Goal: Task Accomplishment & Management: Manage account settings

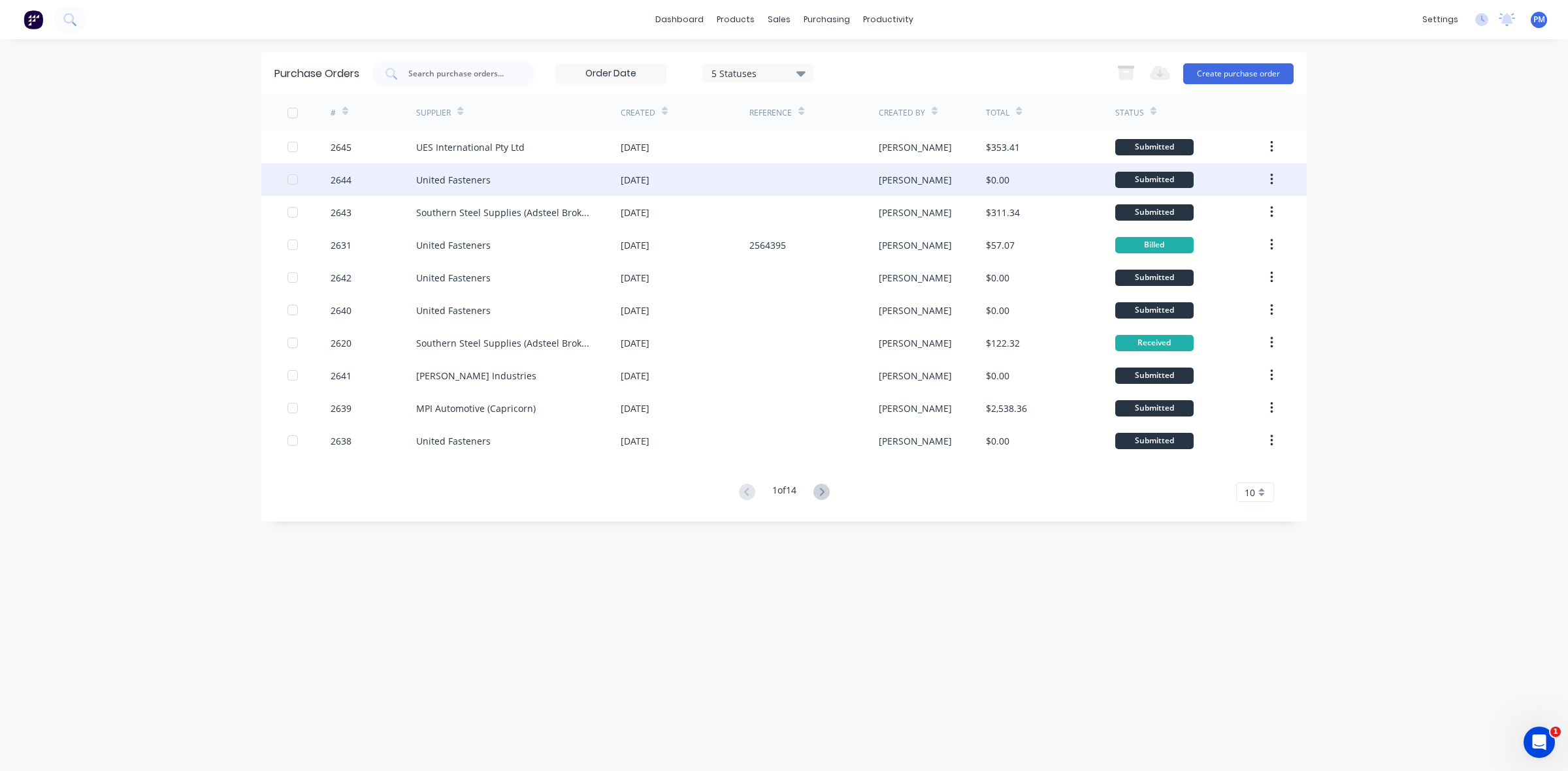
click at [753, 180] on div at bounding box center [813, 179] width 129 height 32
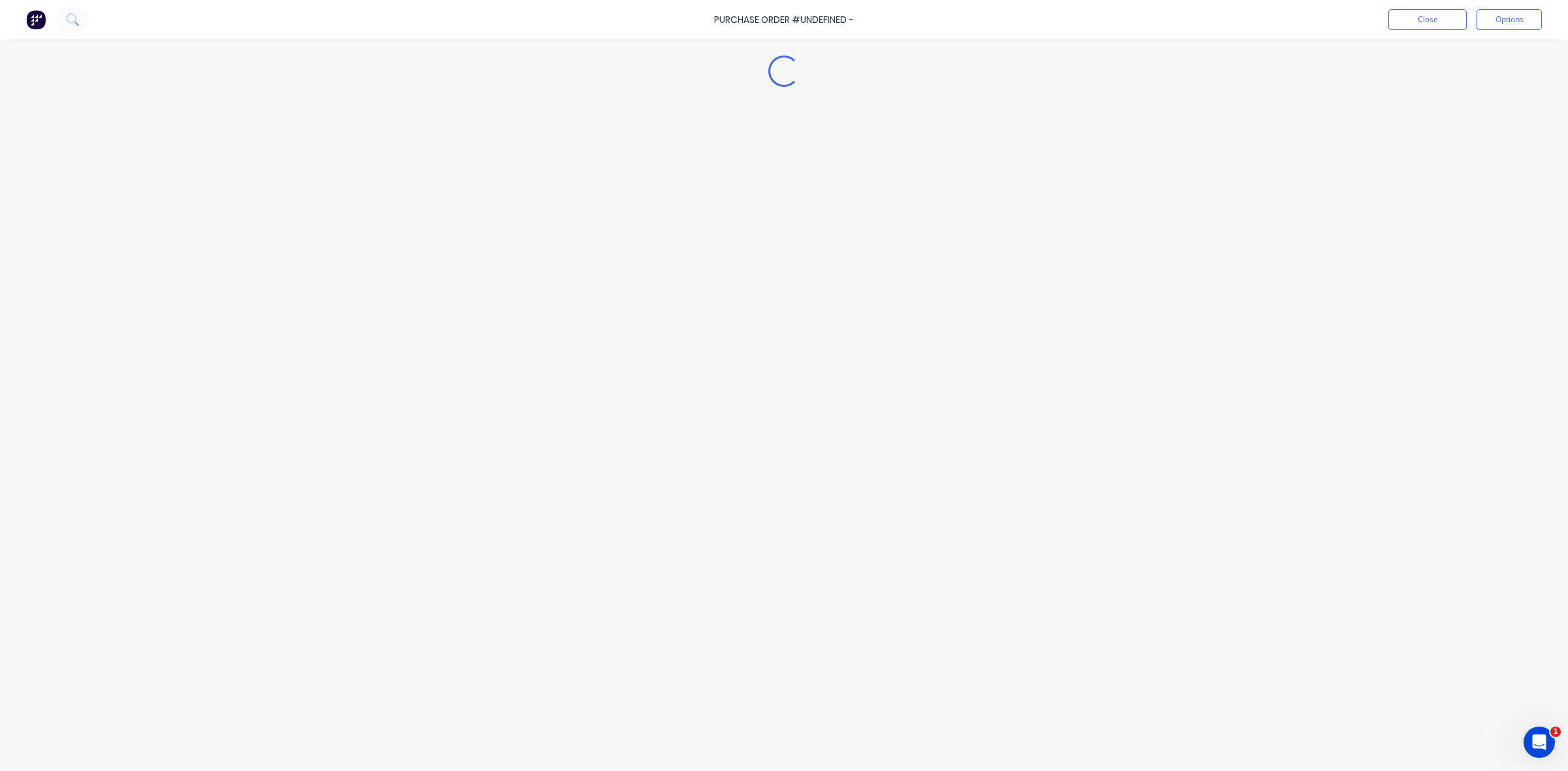
type textarea "x"
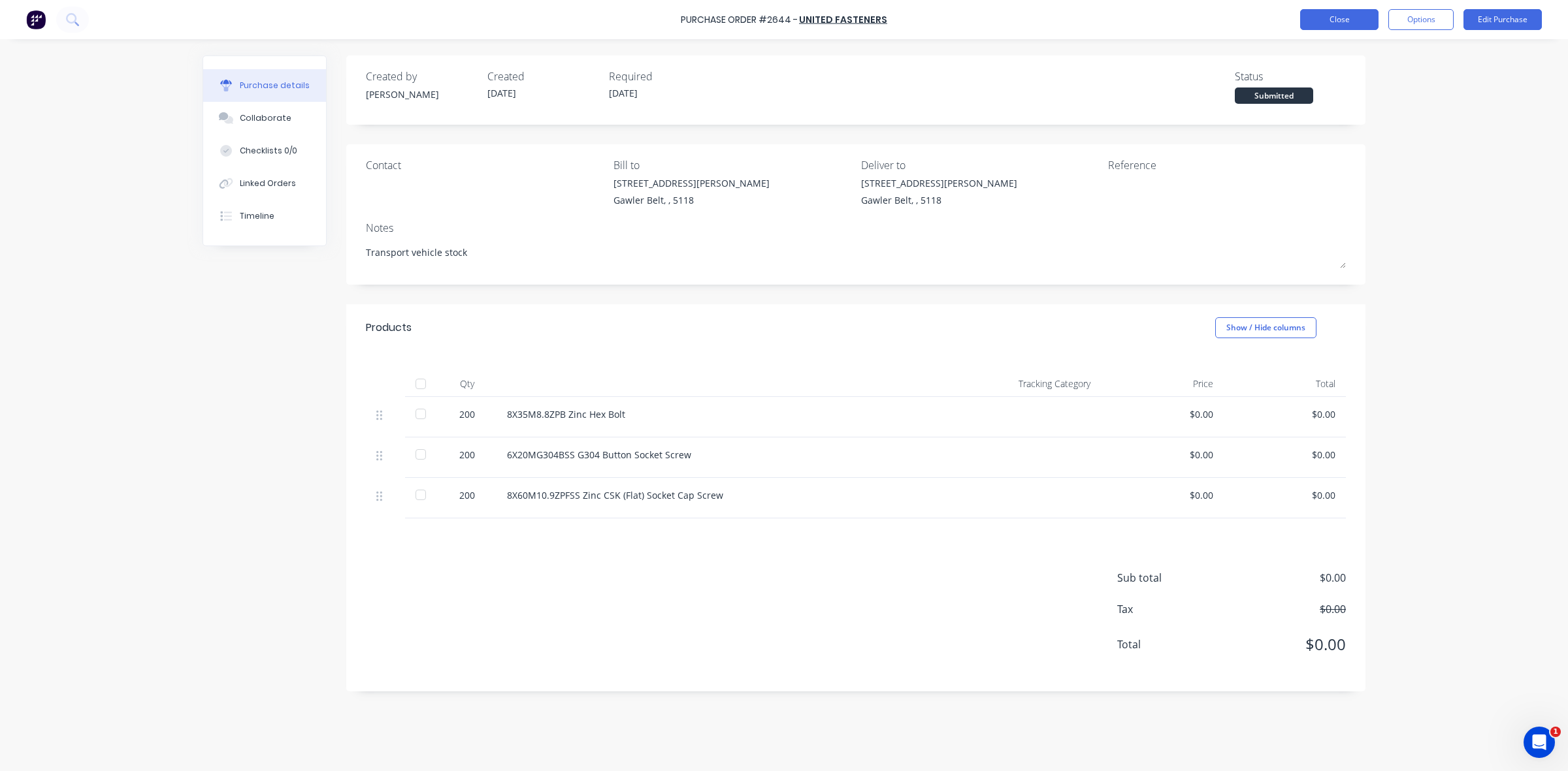
click at [1318, 11] on button "Close" at bounding box center [1339, 19] width 78 height 21
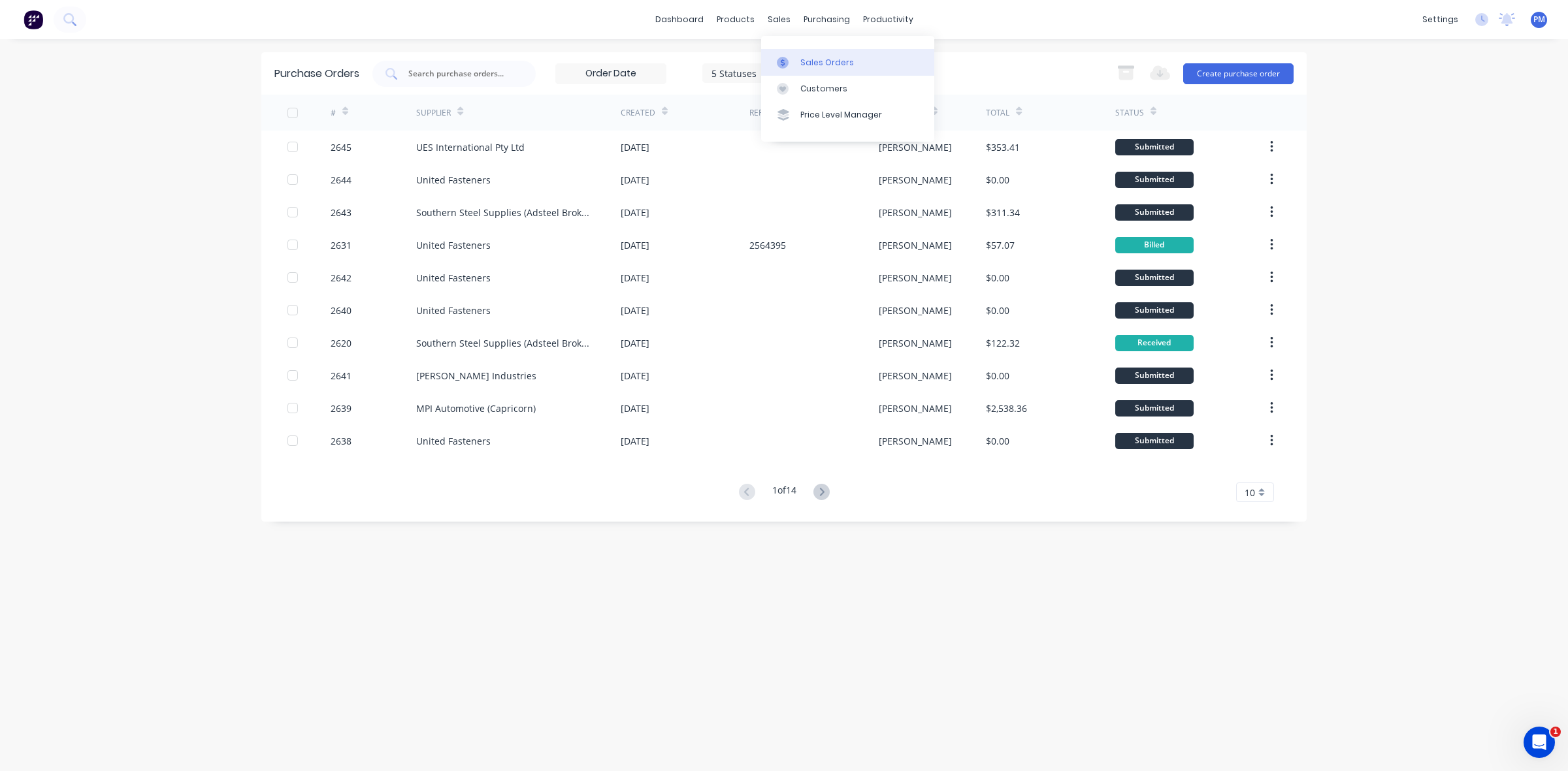
click at [812, 62] on div "Sales Orders" at bounding box center [827, 62] width 54 height 11
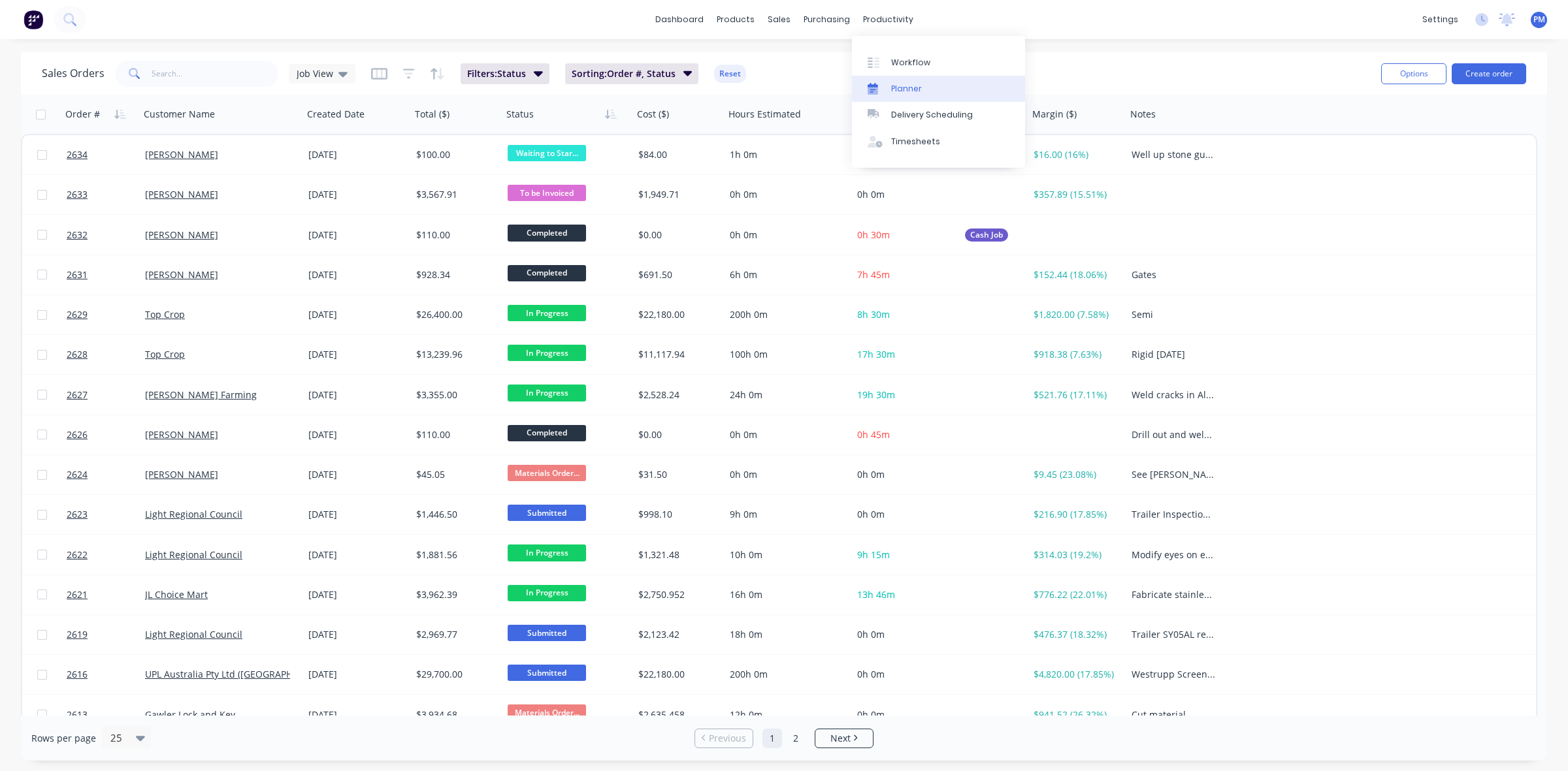
click at [916, 86] on div "Planner" at bounding box center [906, 89] width 31 height 11
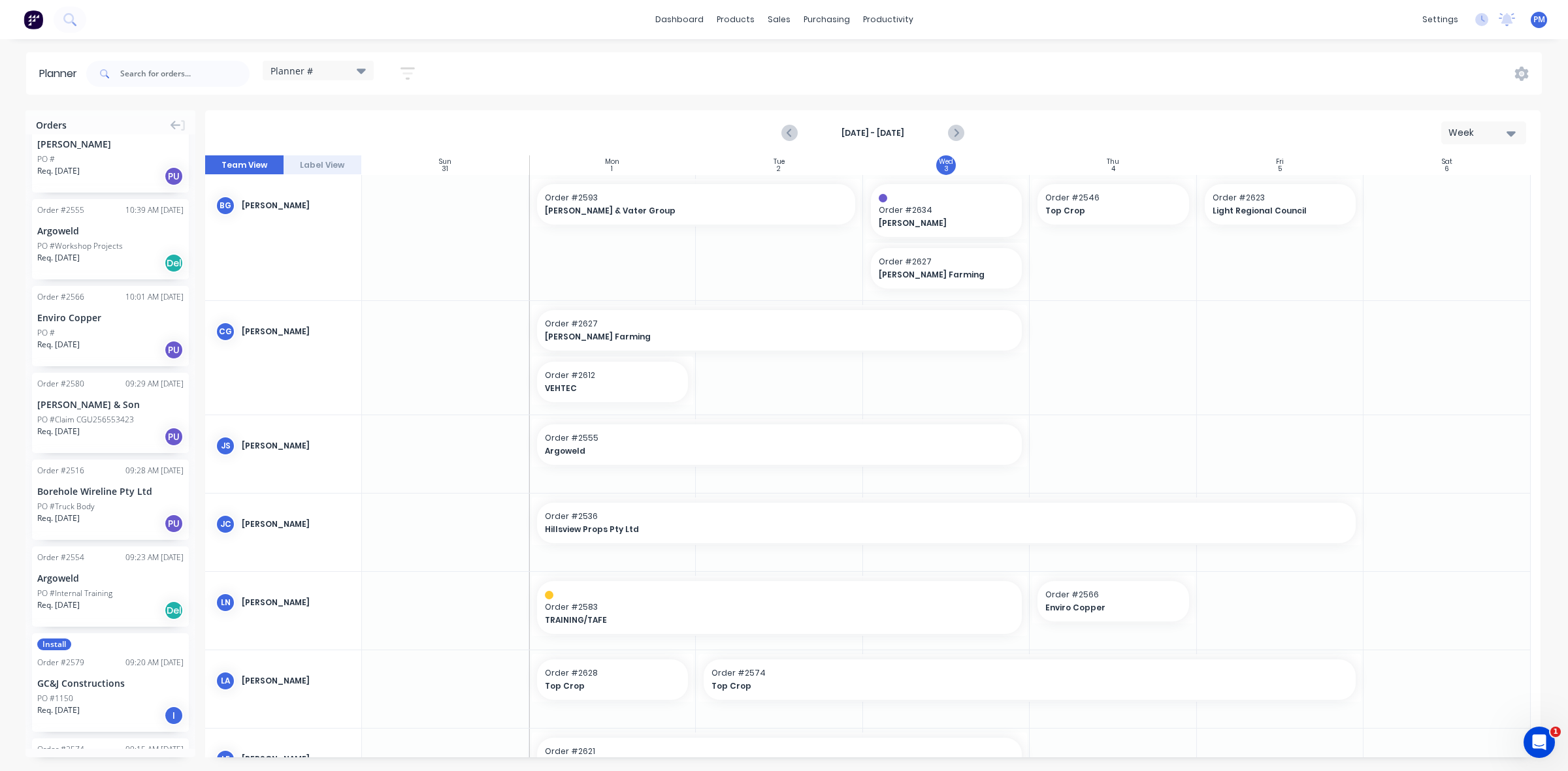
scroll to position [1229, 0]
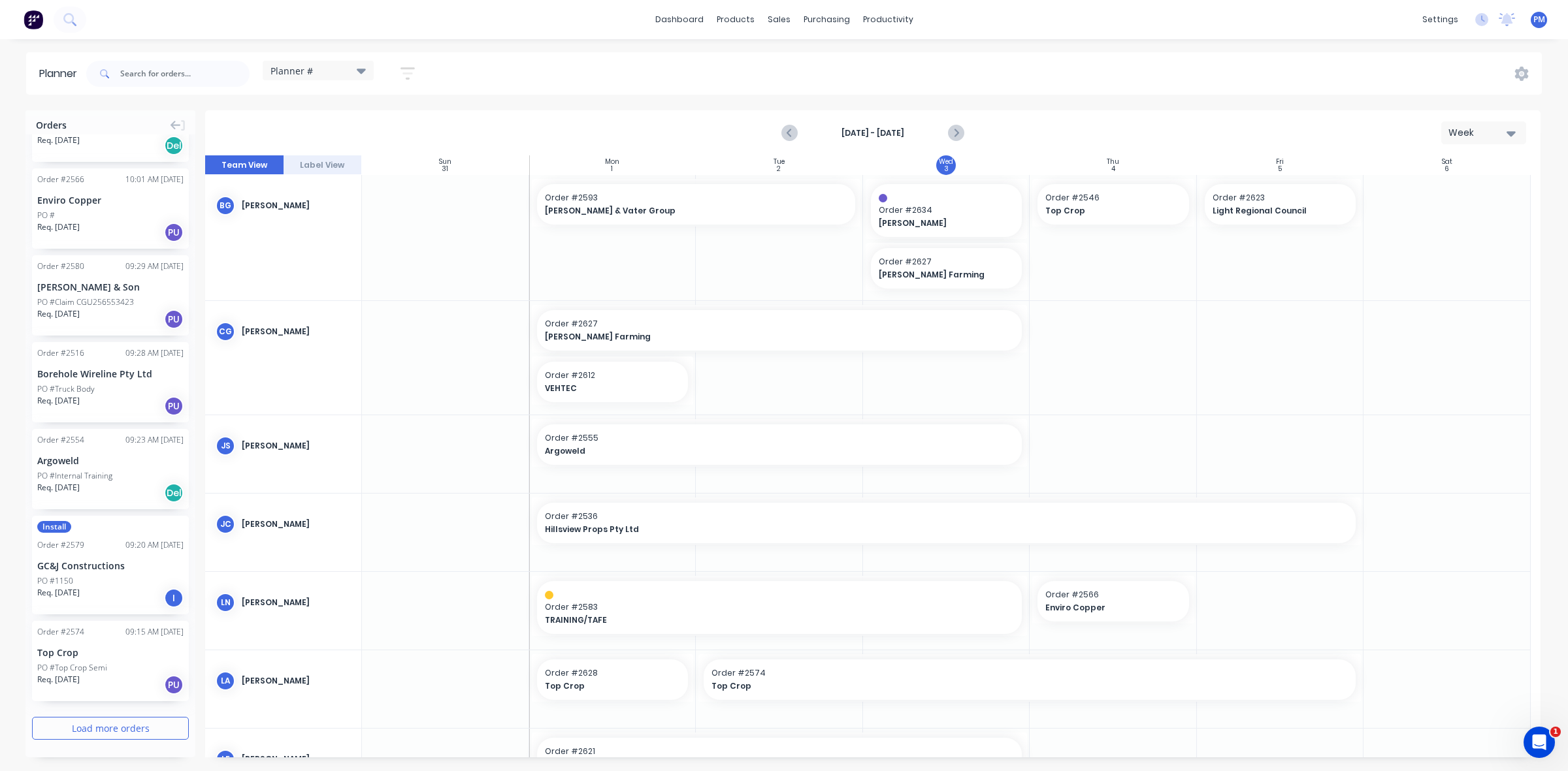
click at [58, 727] on button "Load more orders" at bounding box center [110, 728] width 157 height 23
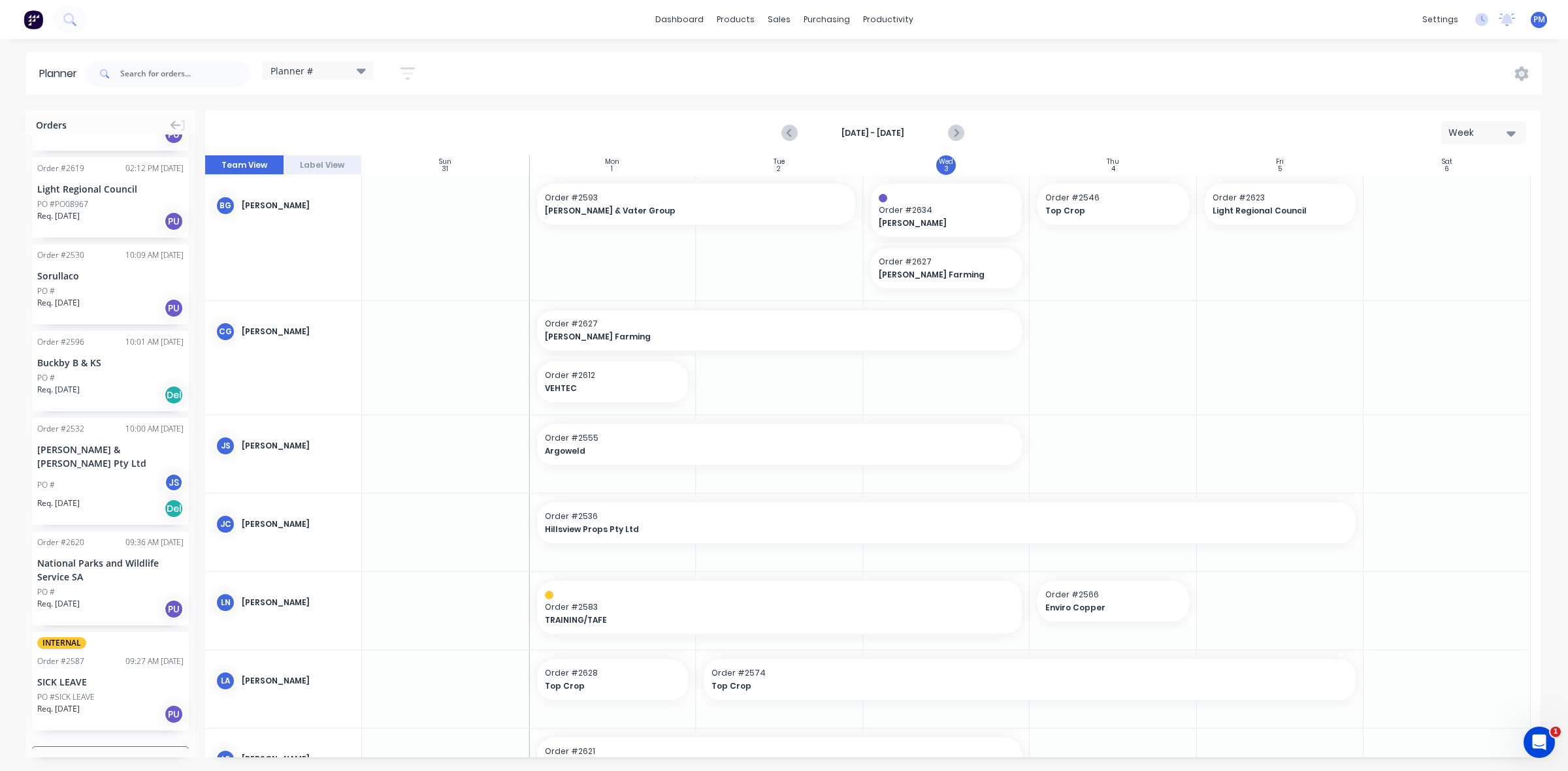
scroll to position [3104, 0]
click at [117, 746] on button "Load more orders" at bounding box center [110, 757] width 157 height 23
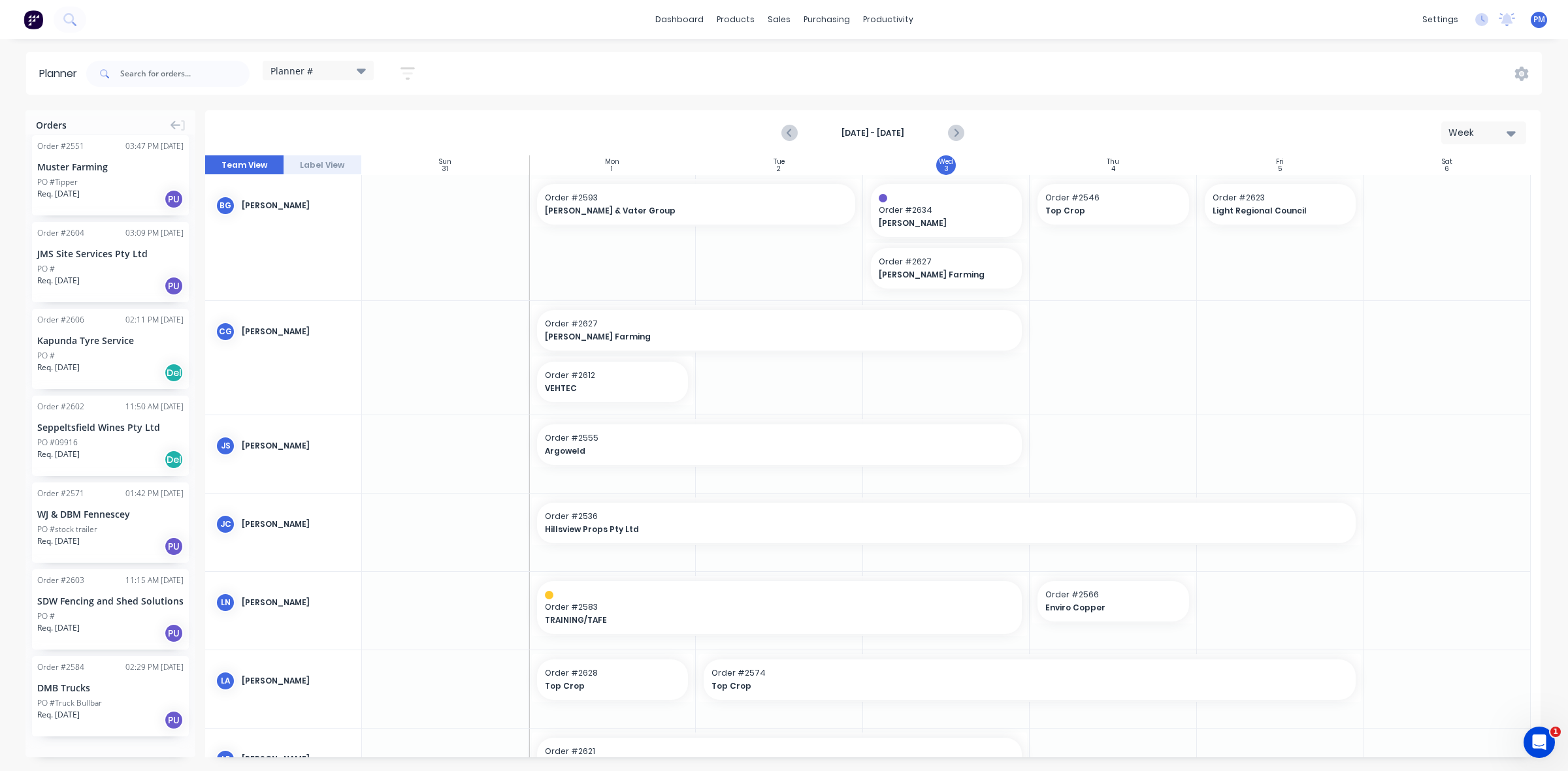
scroll to position [4863, 0]
click at [92, 747] on button "Load more orders" at bounding box center [110, 759] width 157 height 23
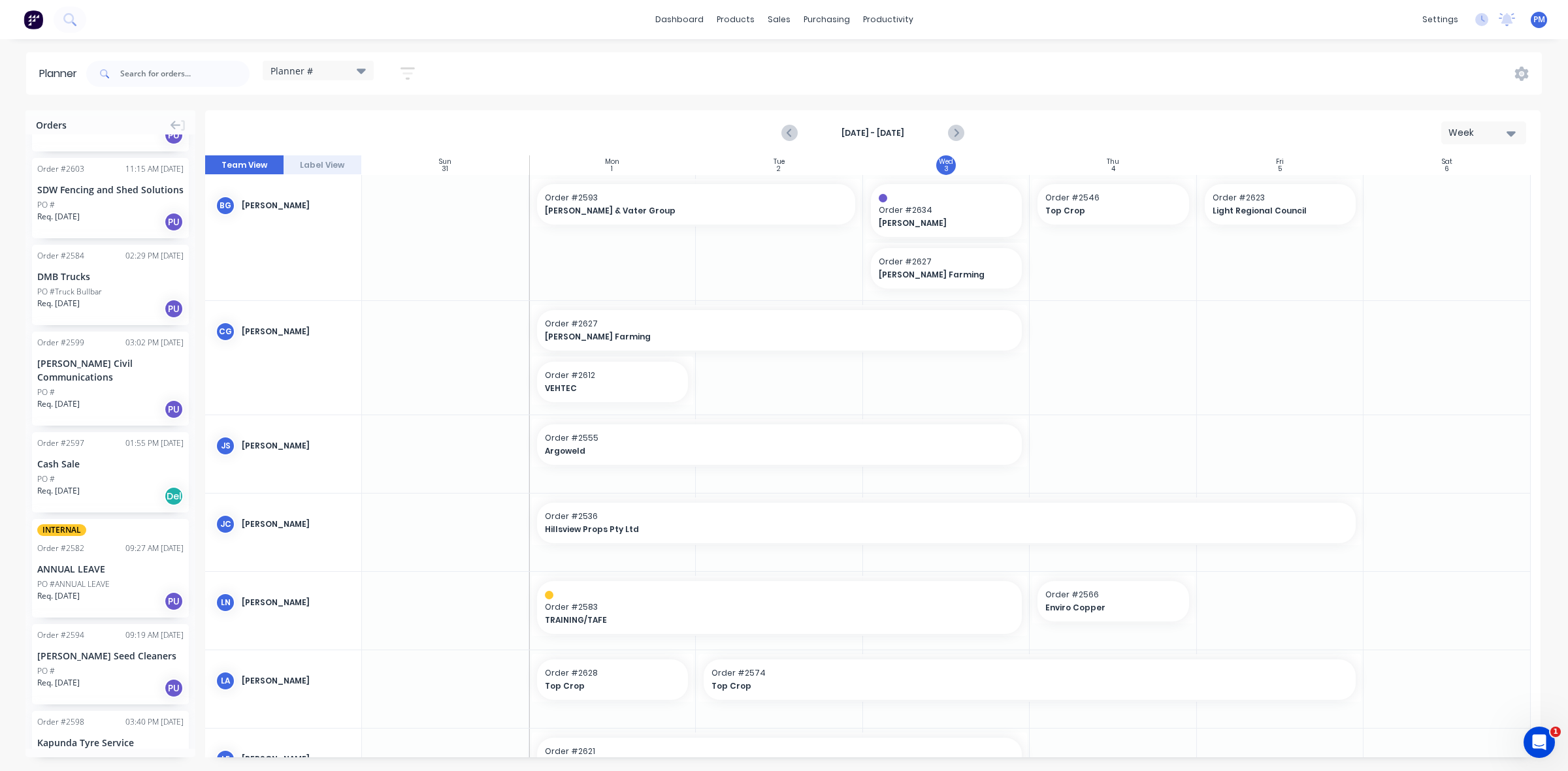
scroll to position [5434, 0]
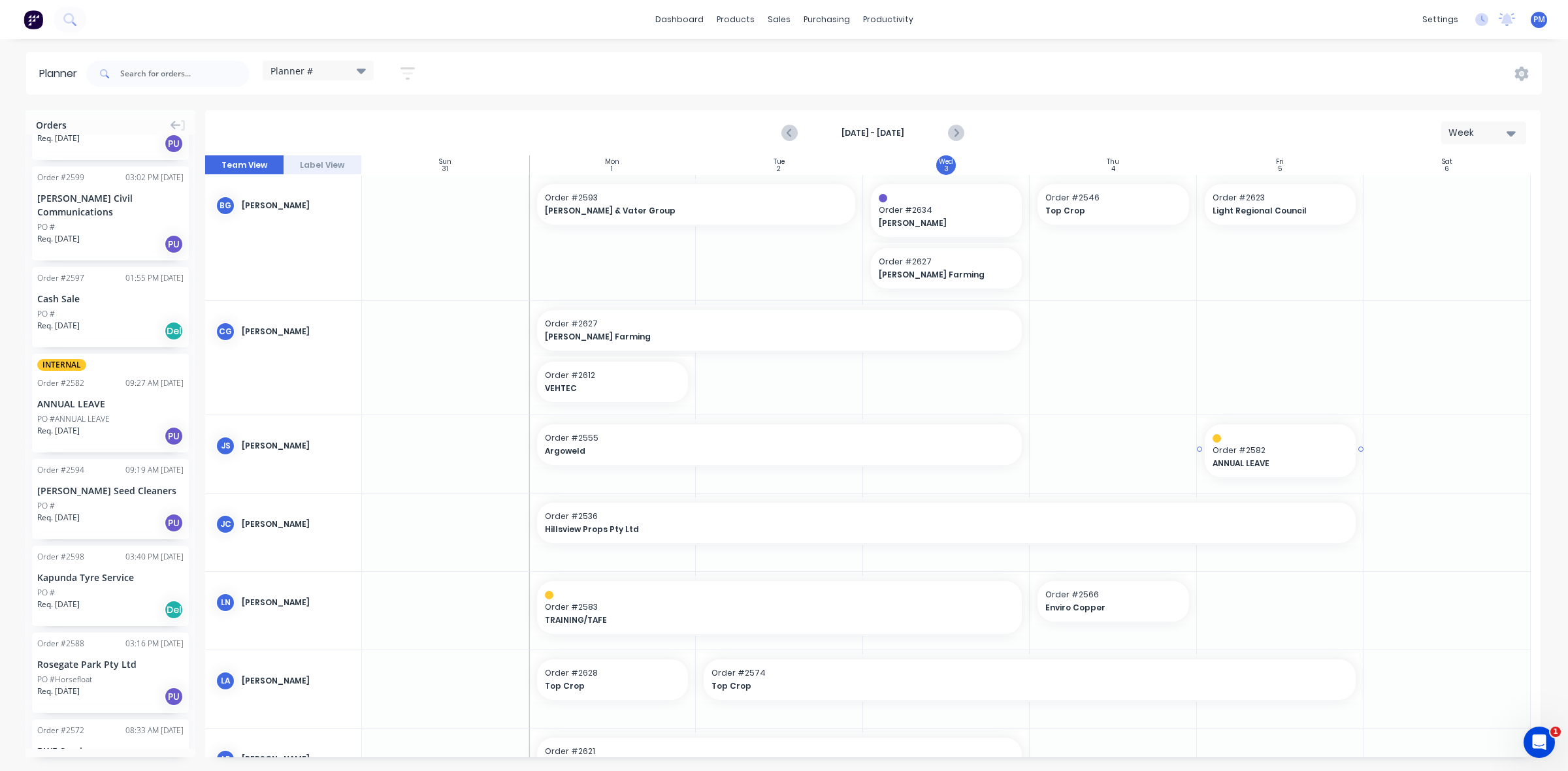
drag, startPoint x: 106, startPoint y: 345, endPoint x: 1226, endPoint y: 453, distance: 1125.2
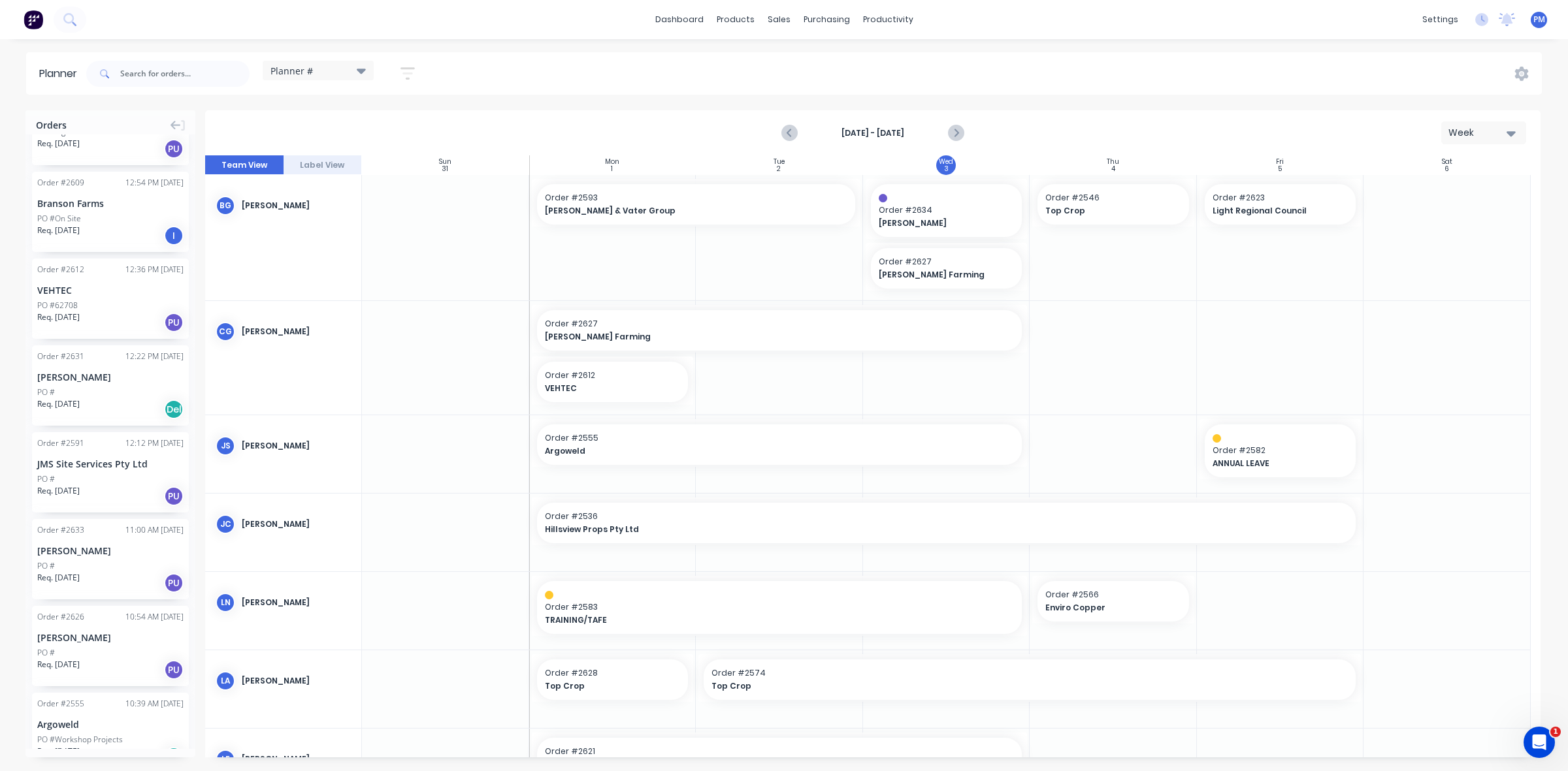
scroll to position [291, 0]
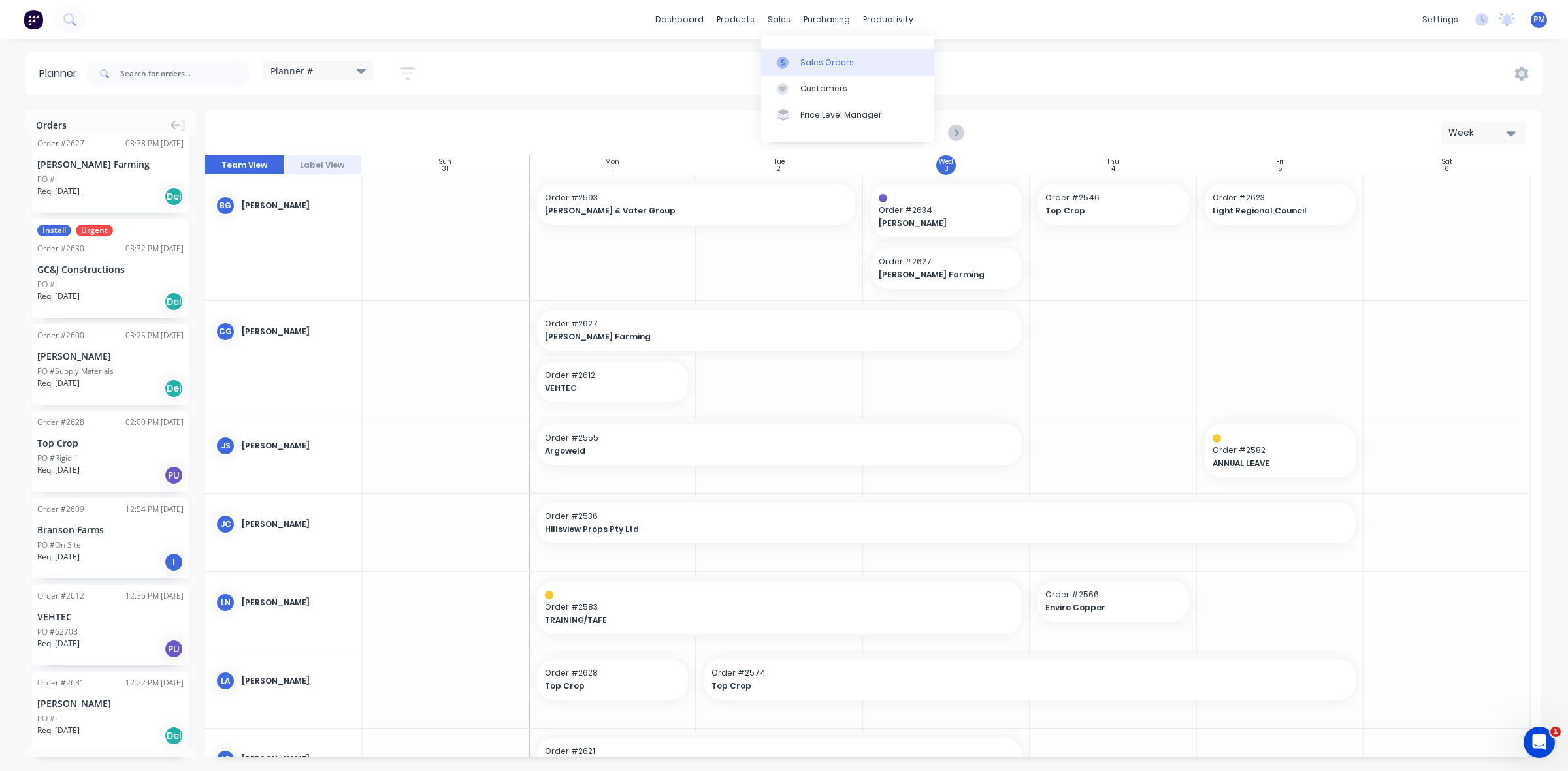
click at [823, 64] on div "Sales Orders" at bounding box center [827, 62] width 54 height 11
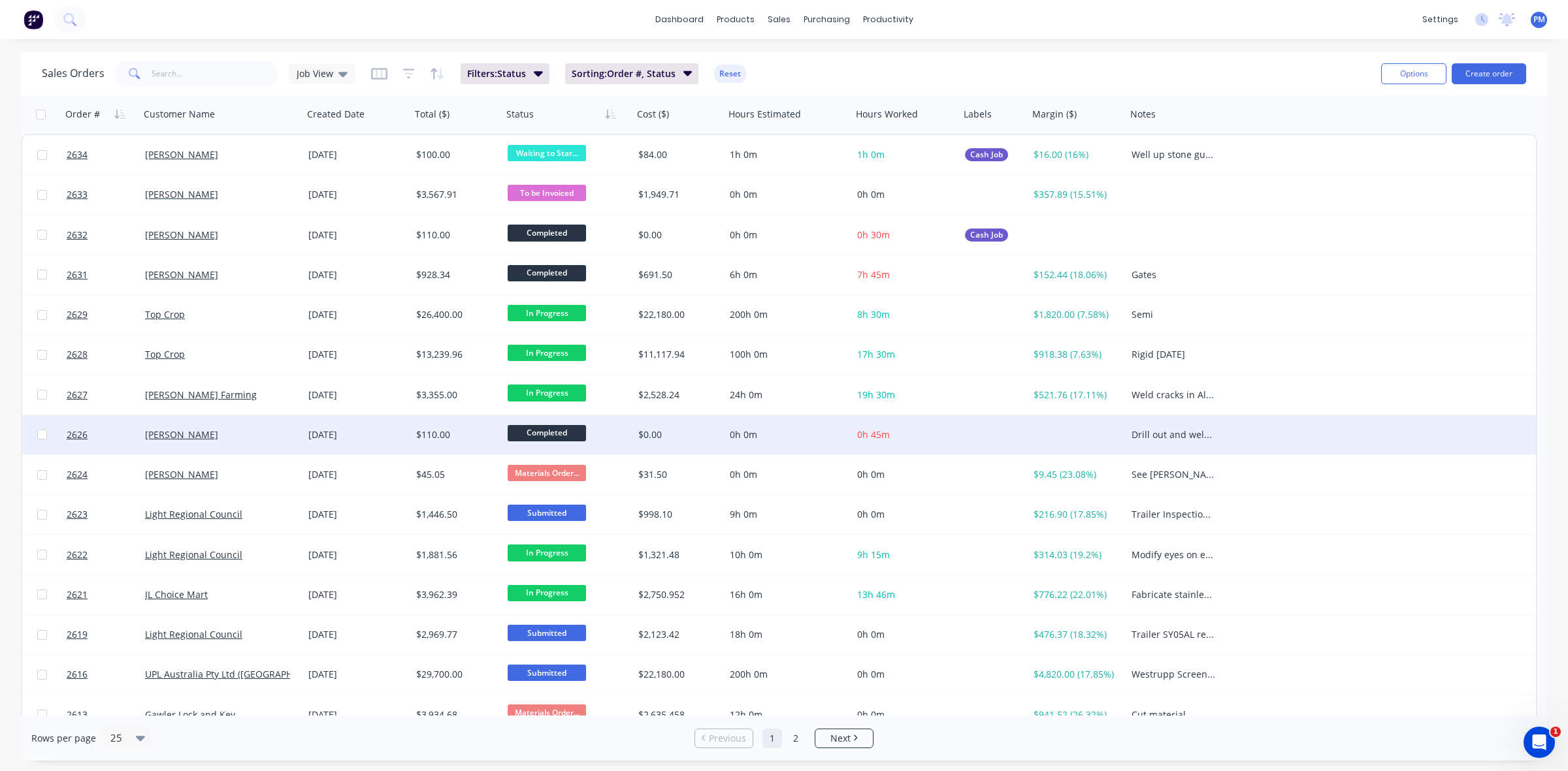
click at [392, 432] on div "[DATE]" at bounding box center [356, 434] width 97 height 13
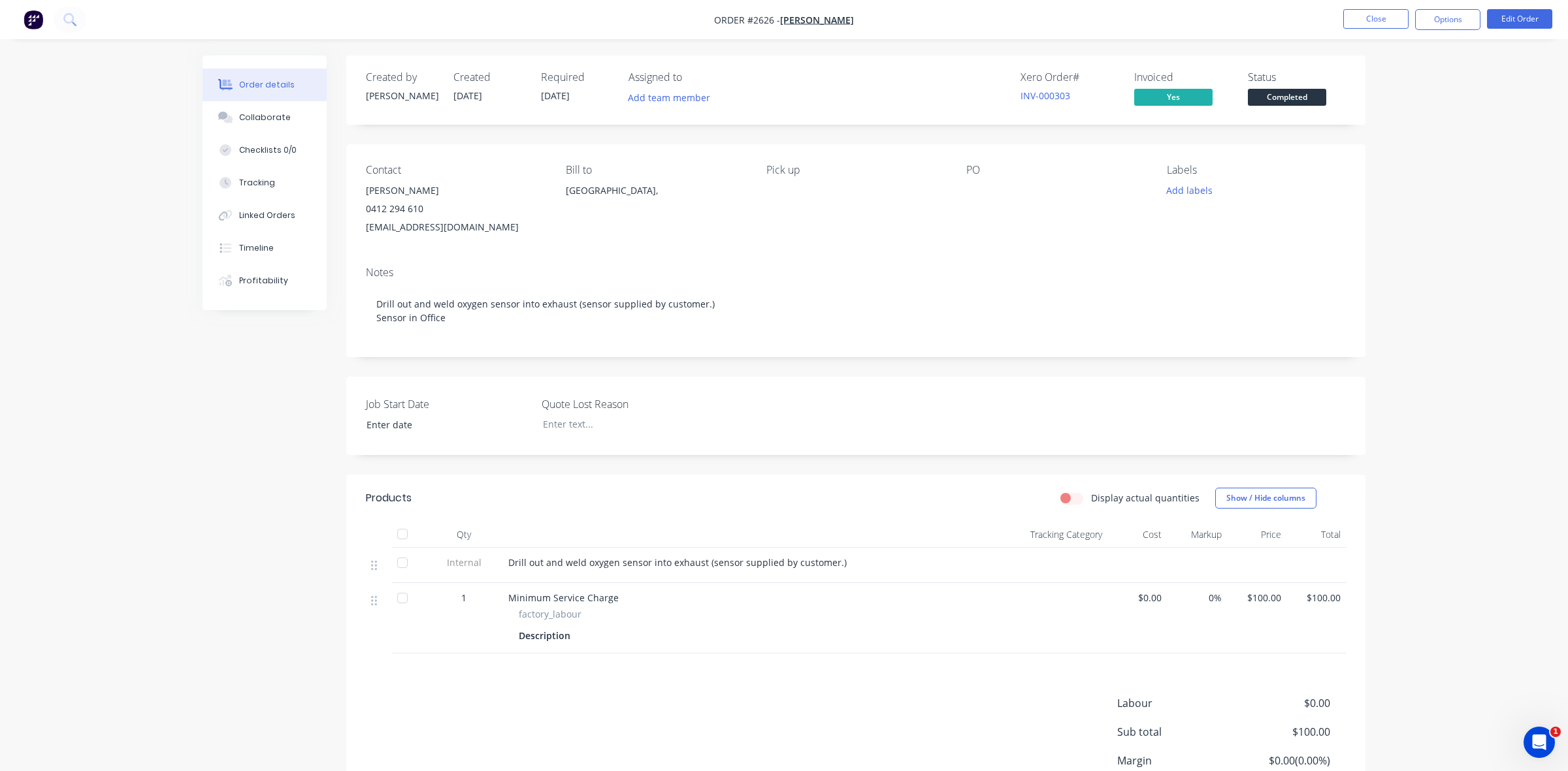
type input "02/09/2025"
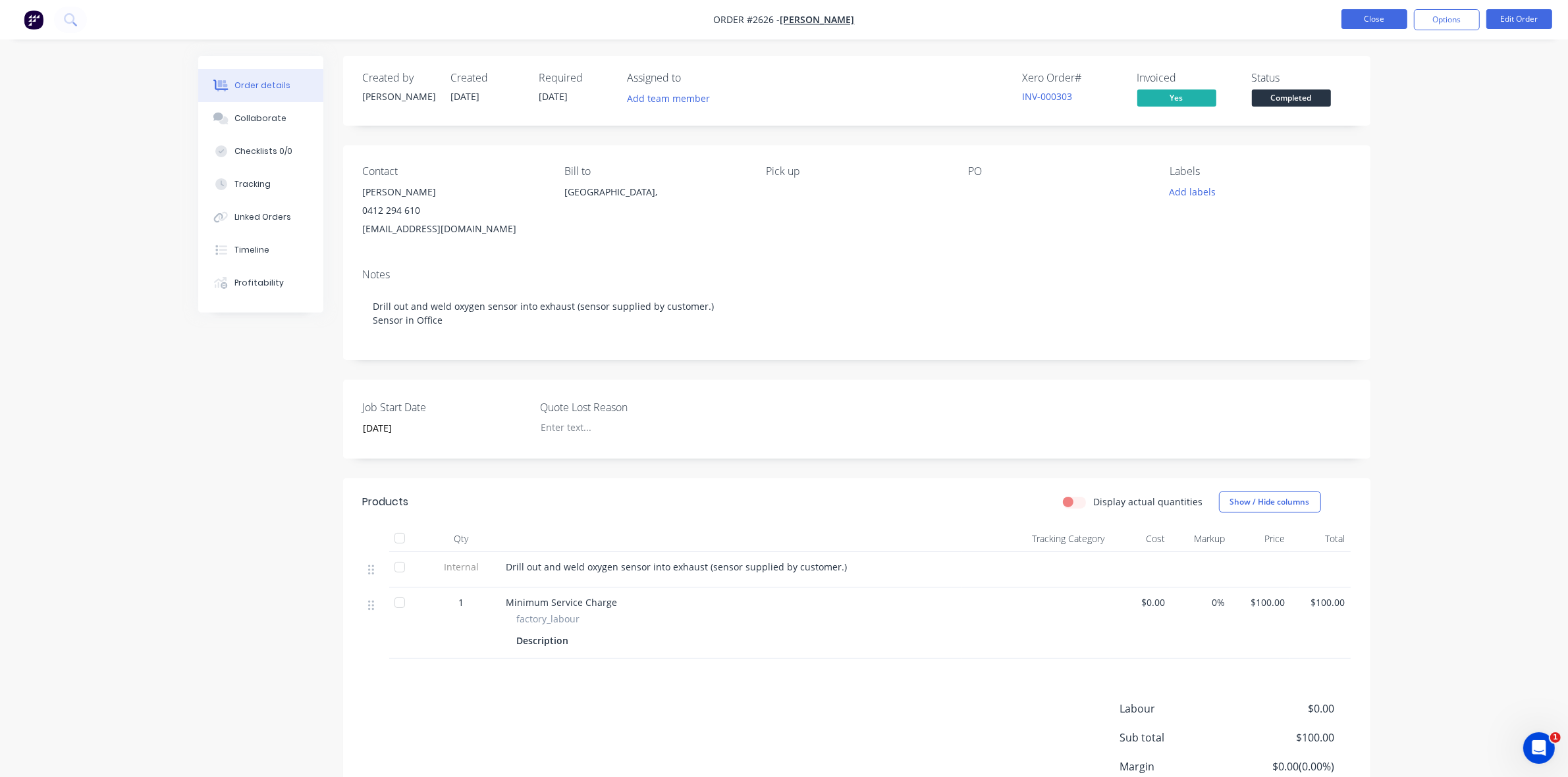
click at [1373, 19] on button "Close" at bounding box center [1374, 19] width 65 height 19
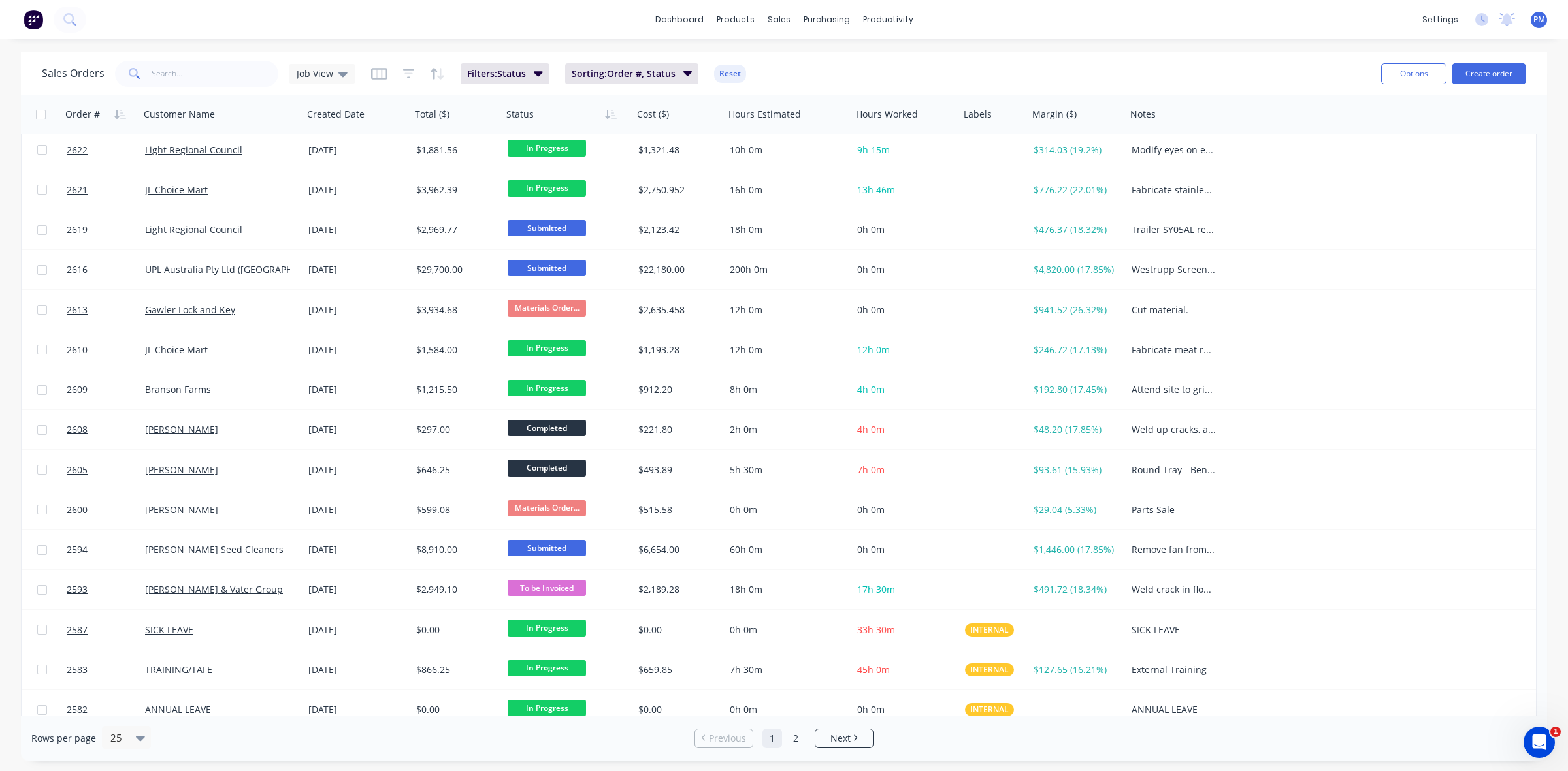
scroll to position [408, 0]
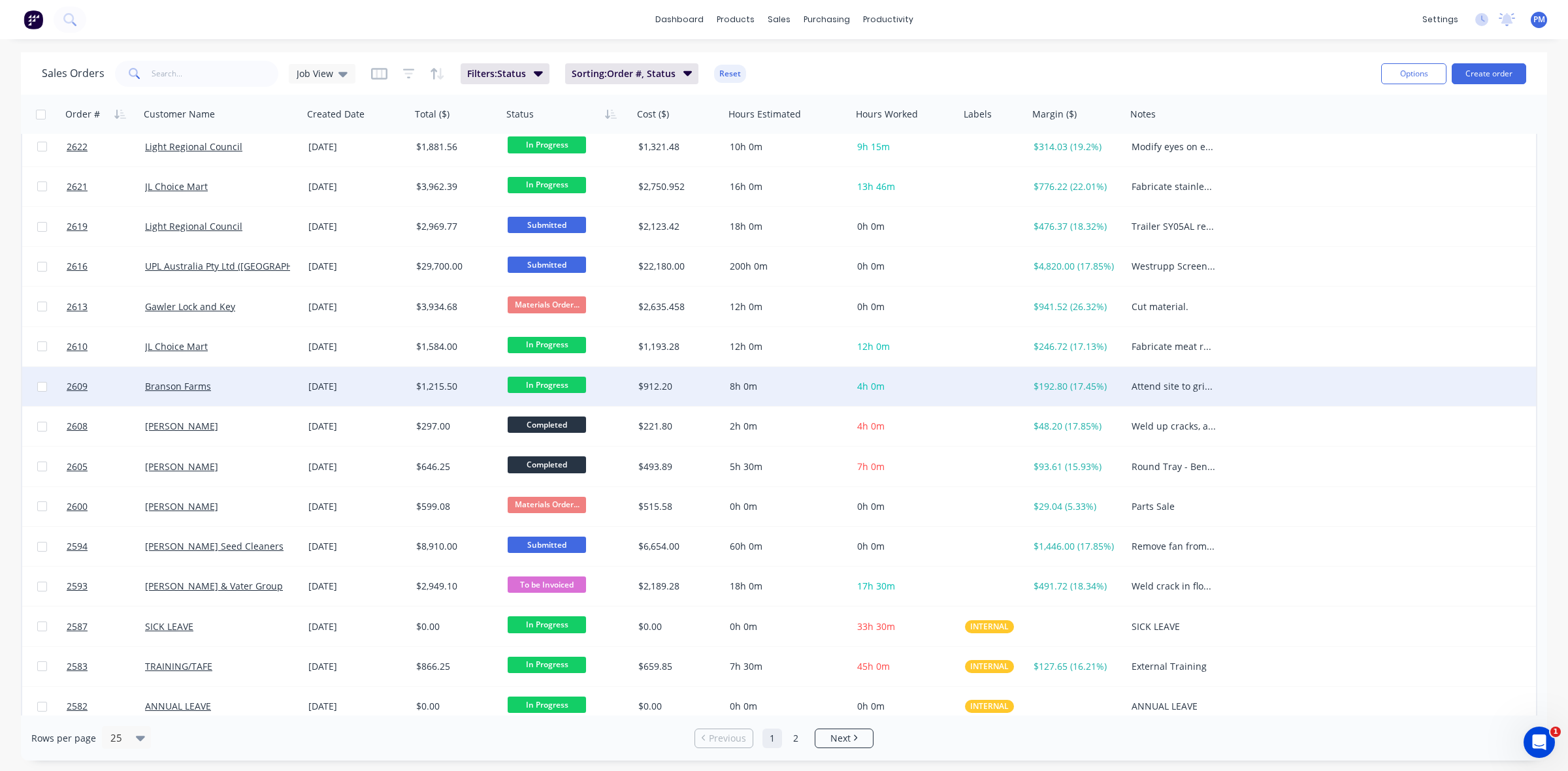
click at [543, 380] on span "In Progress" at bounding box center [546, 385] width 78 height 17
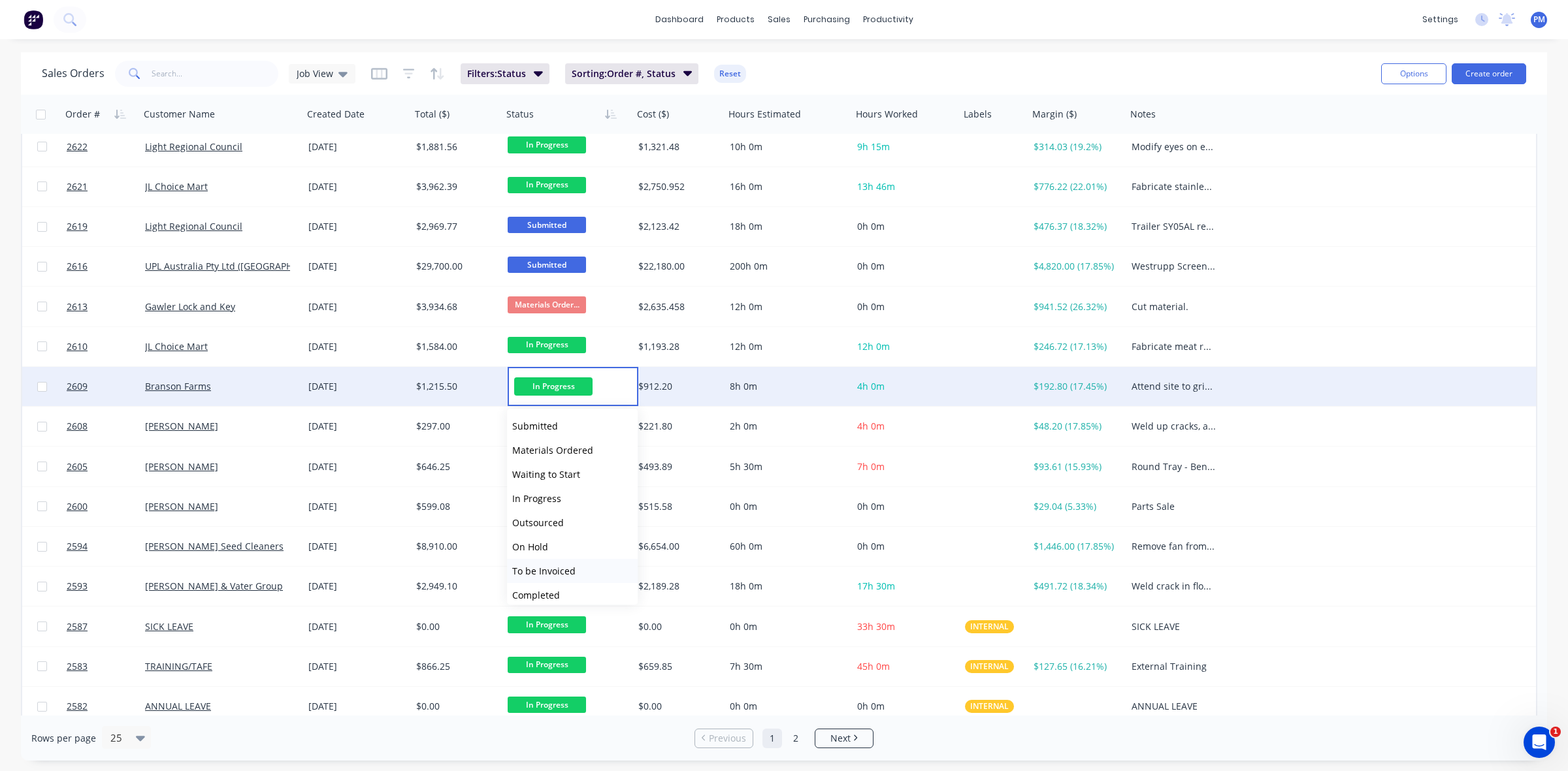
click at [536, 568] on span "To be Invoiced" at bounding box center [544, 571] width 63 height 12
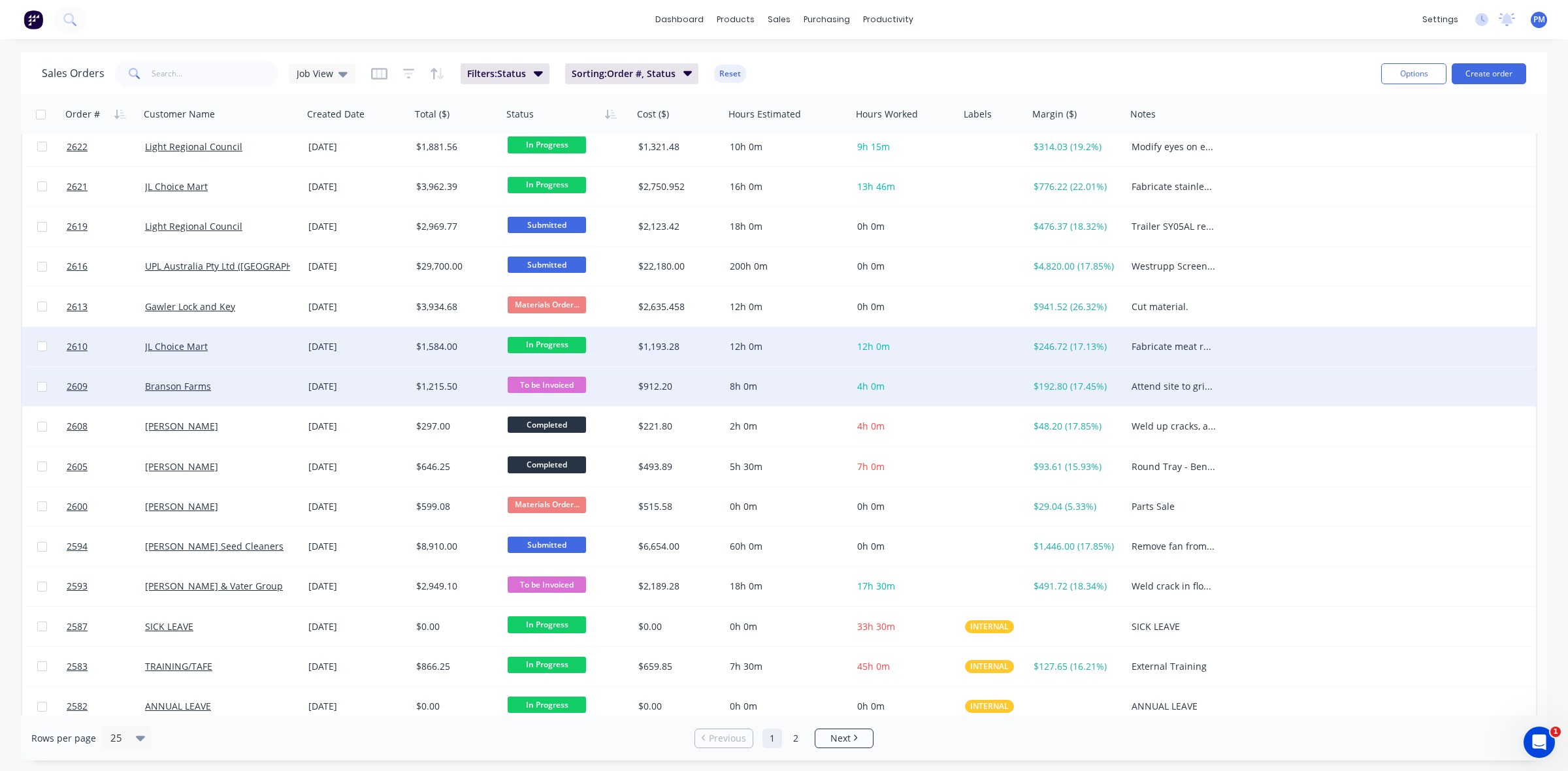
click at [283, 352] on div "JL Choice Mart" at bounding box center [217, 346] width 145 height 13
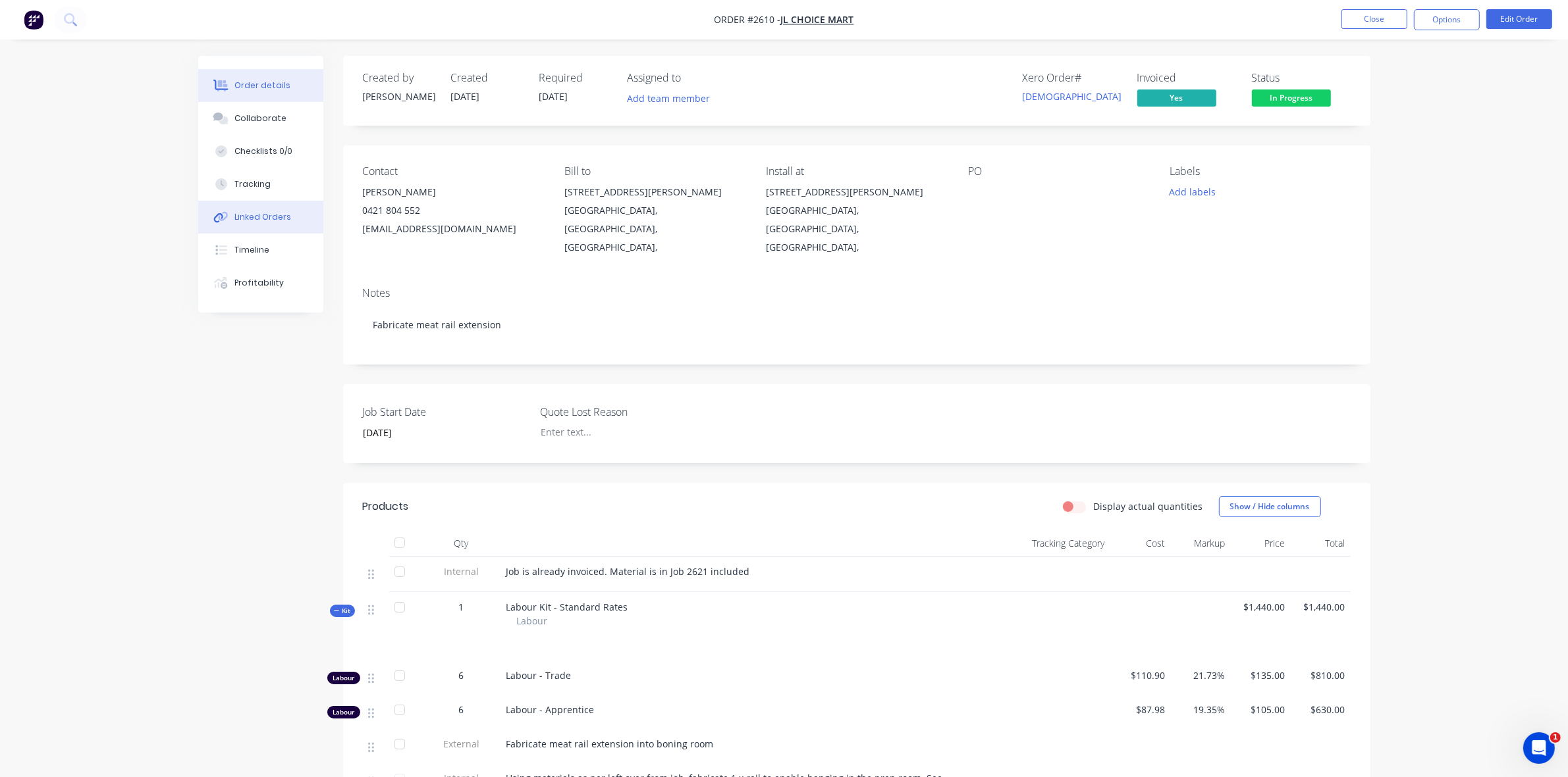
click at [252, 219] on div "Linked Orders" at bounding box center [263, 217] width 57 height 11
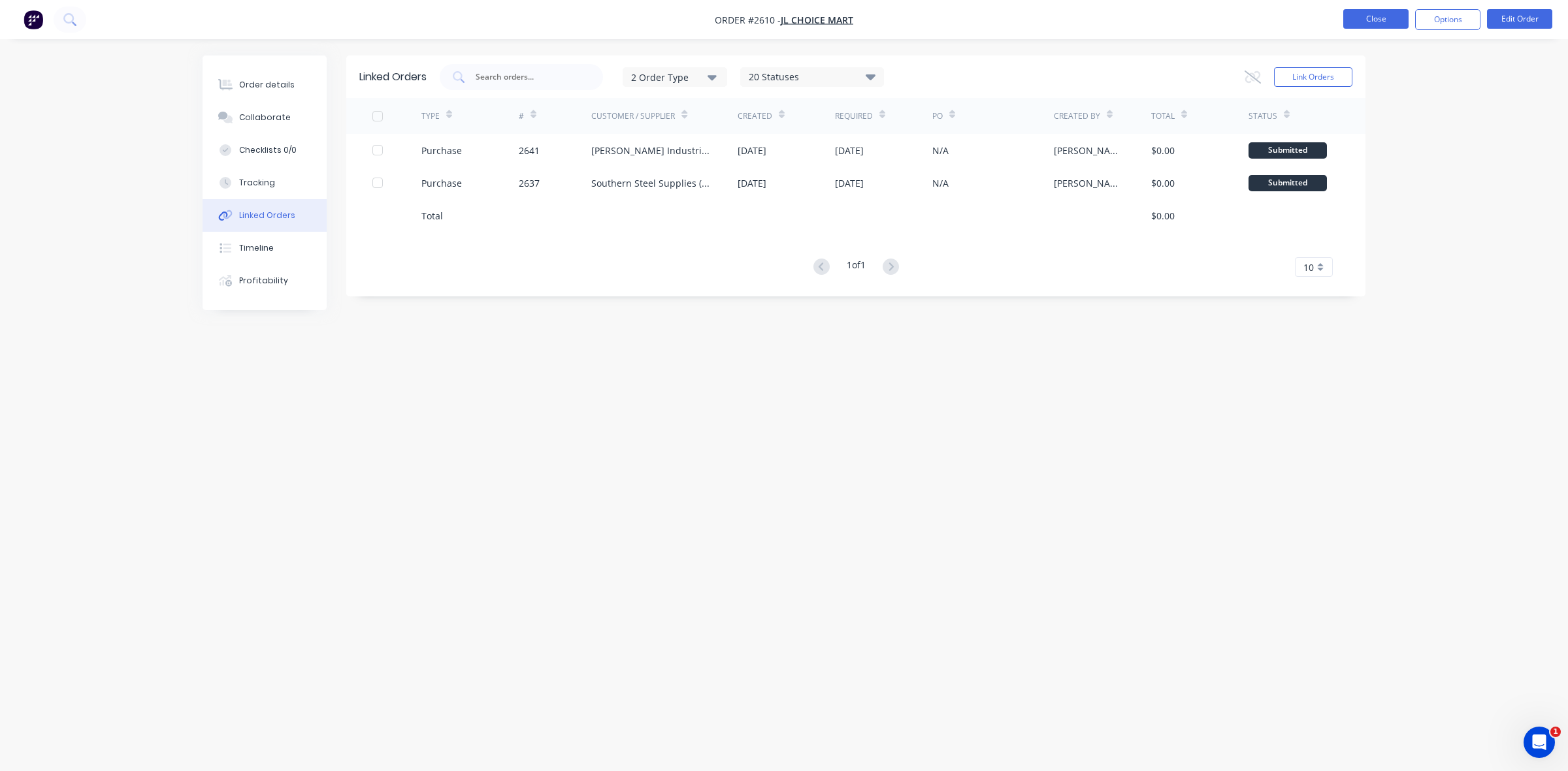
click at [1373, 22] on button "Close" at bounding box center [1376, 18] width 65 height 19
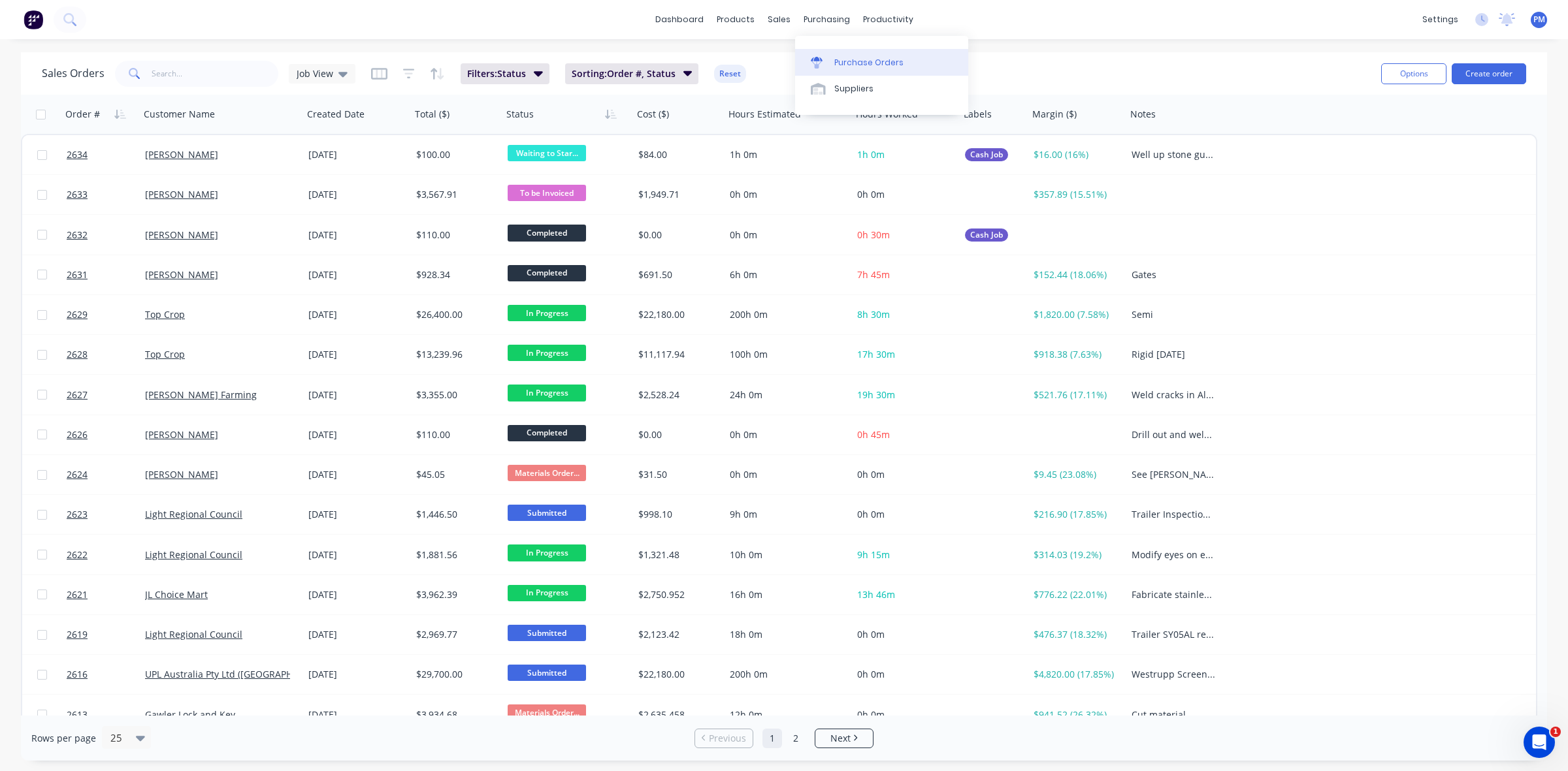
click at [847, 61] on div "Purchase Orders" at bounding box center [869, 62] width 69 height 11
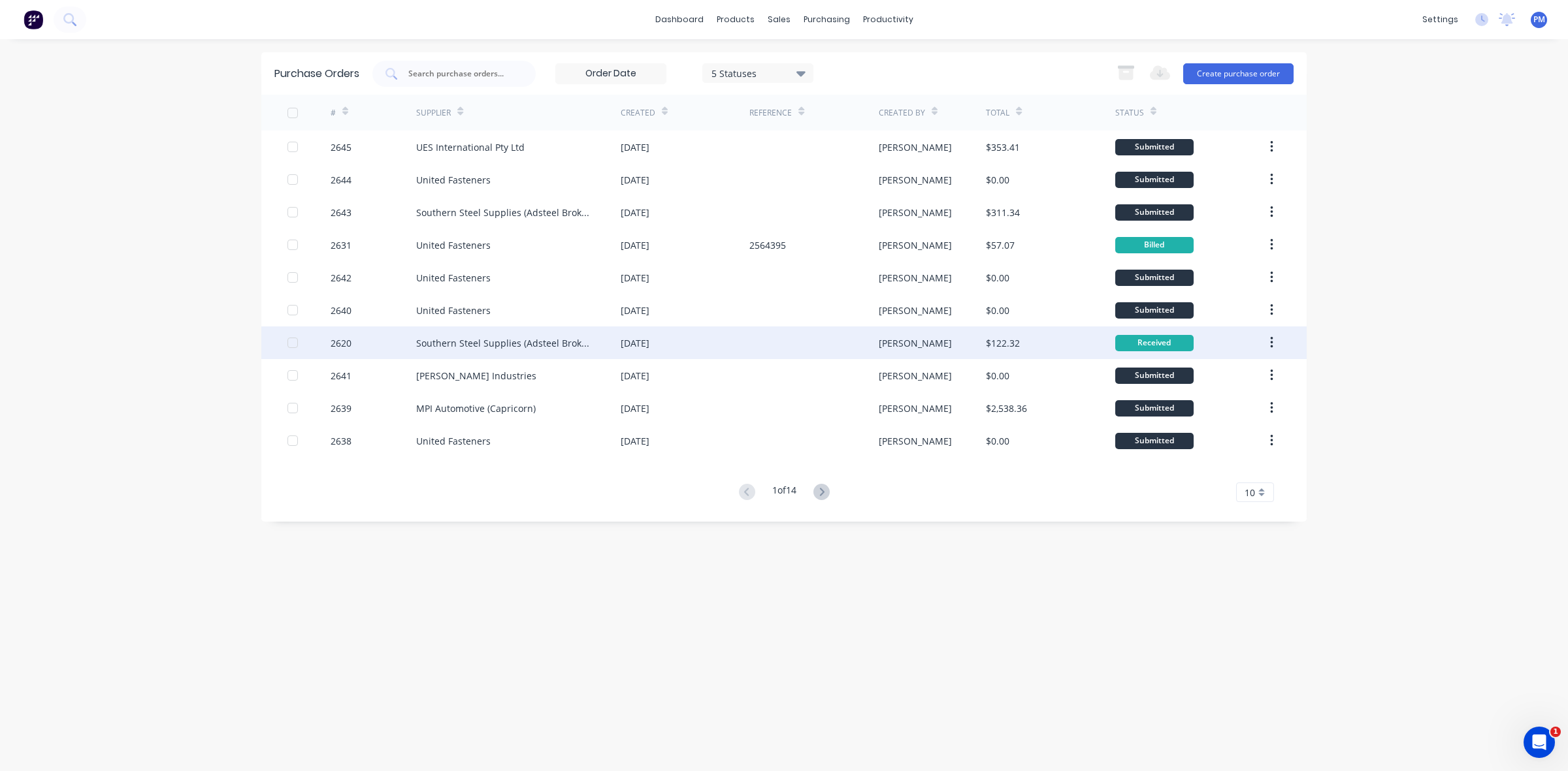
click at [746, 344] on div "[DATE]" at bounding box center [684, 342] width 129 height 32
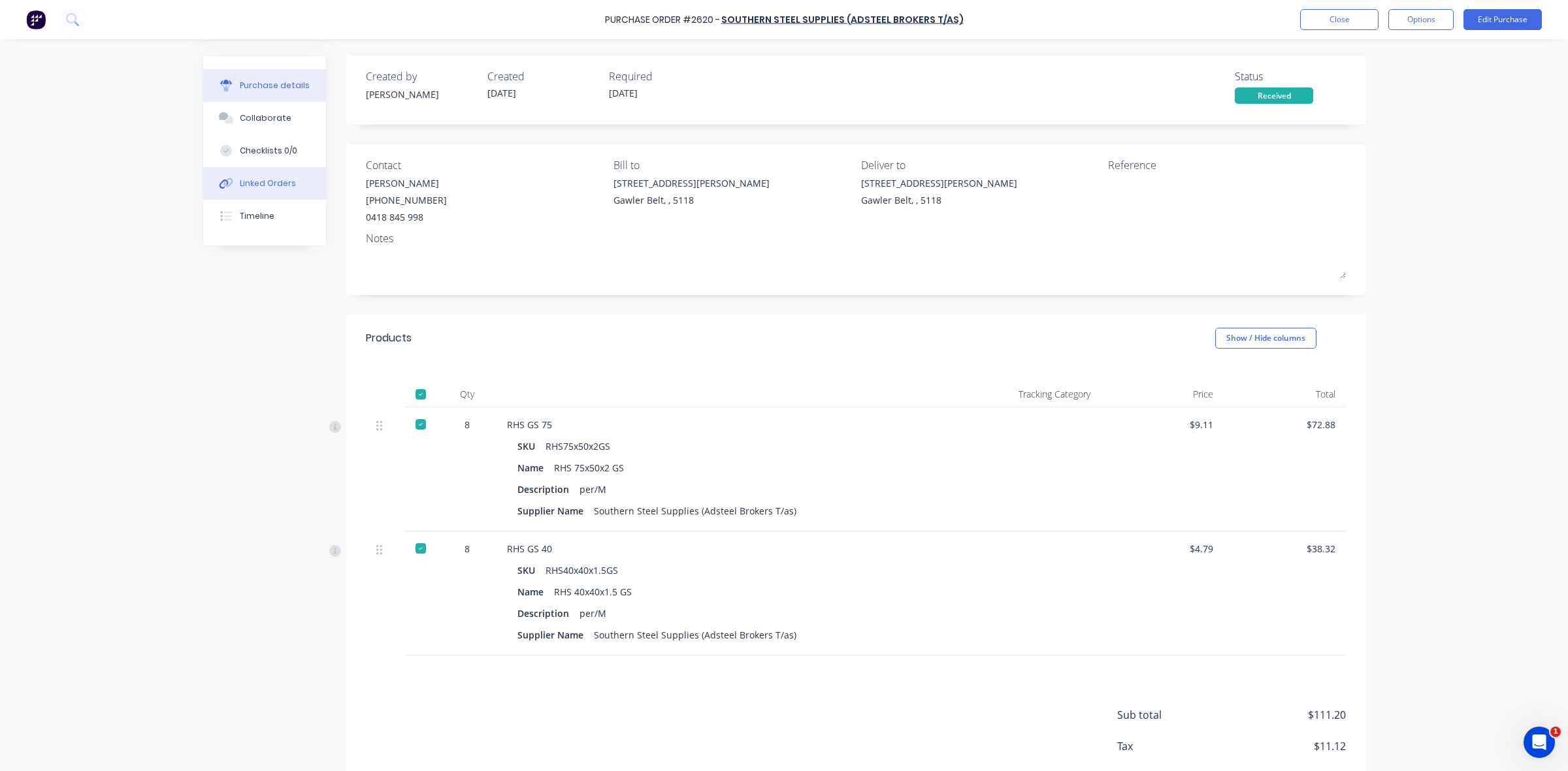
click at [247, 176] on button "Linked Orders" at bounding box center [265, 183] width 123 height 32
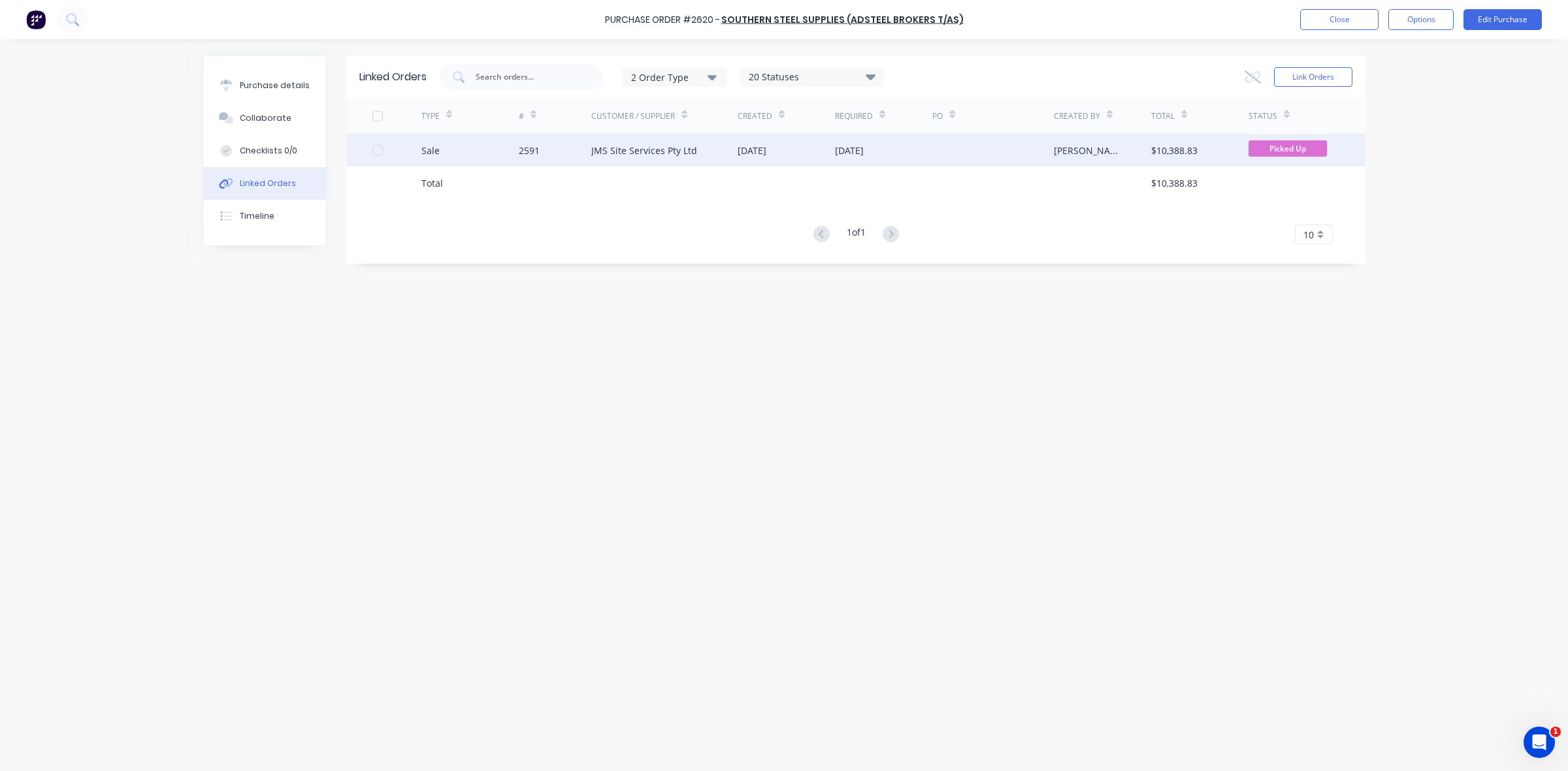
click at [913, 158] on div "[DATE]" at bounding box center [883, 150] width 97 height 32
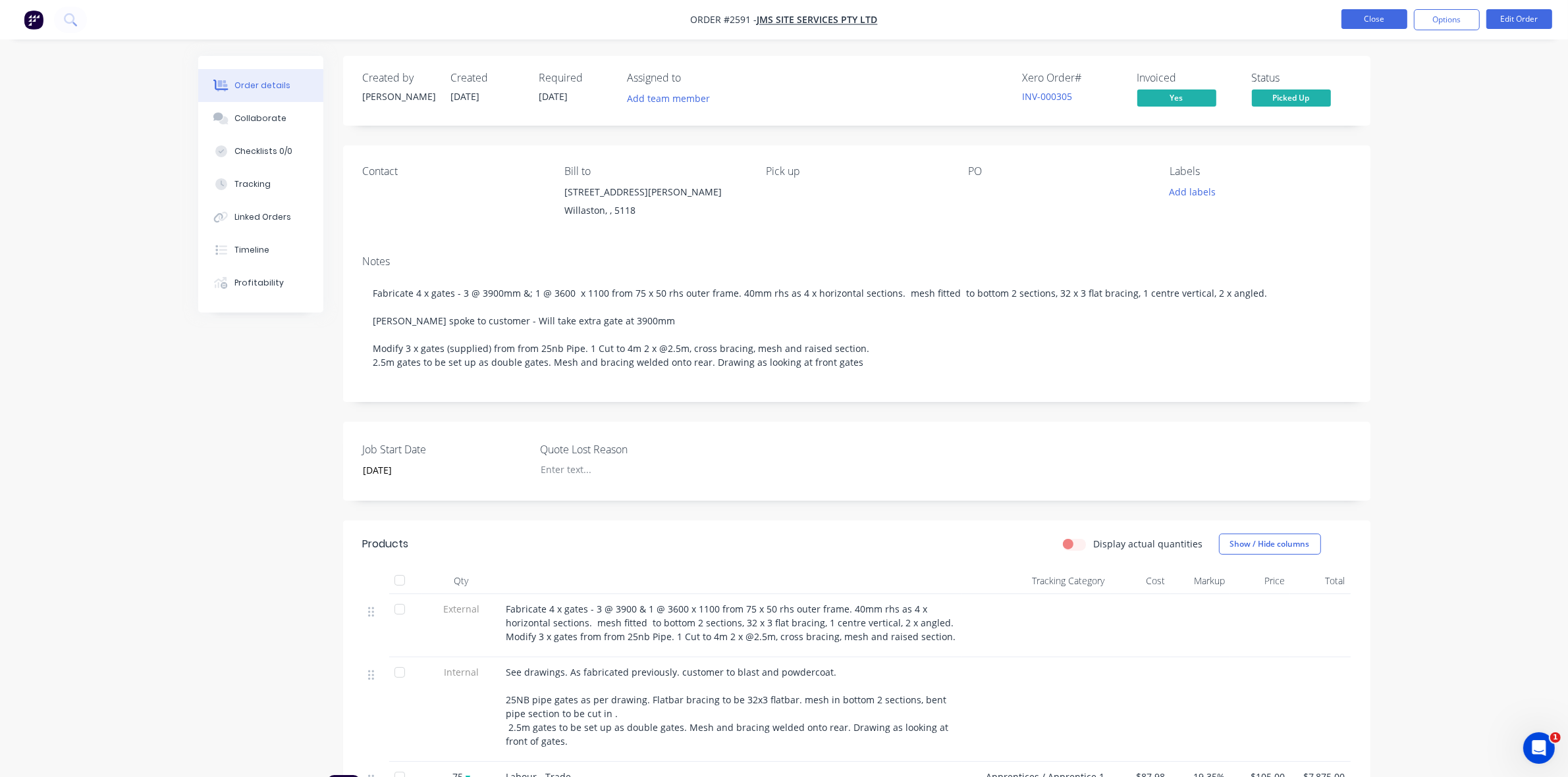
click at [1374, 20] on button "Close" at bounding box center [1374, 19] width 65 height 19
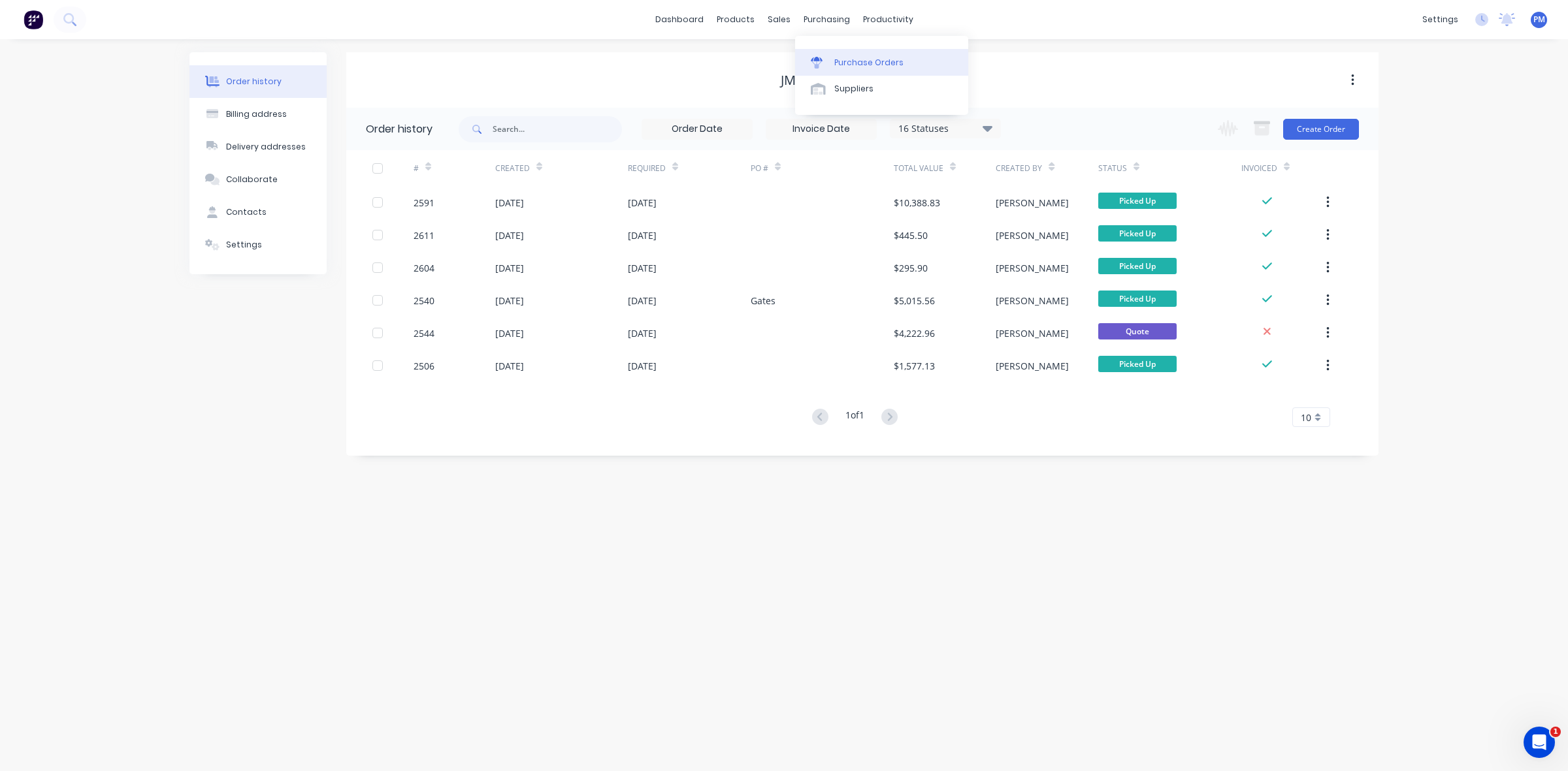
click at [849, 57] on div "Purchase Orders" at bounding box center [869, 62] width 69 height 11
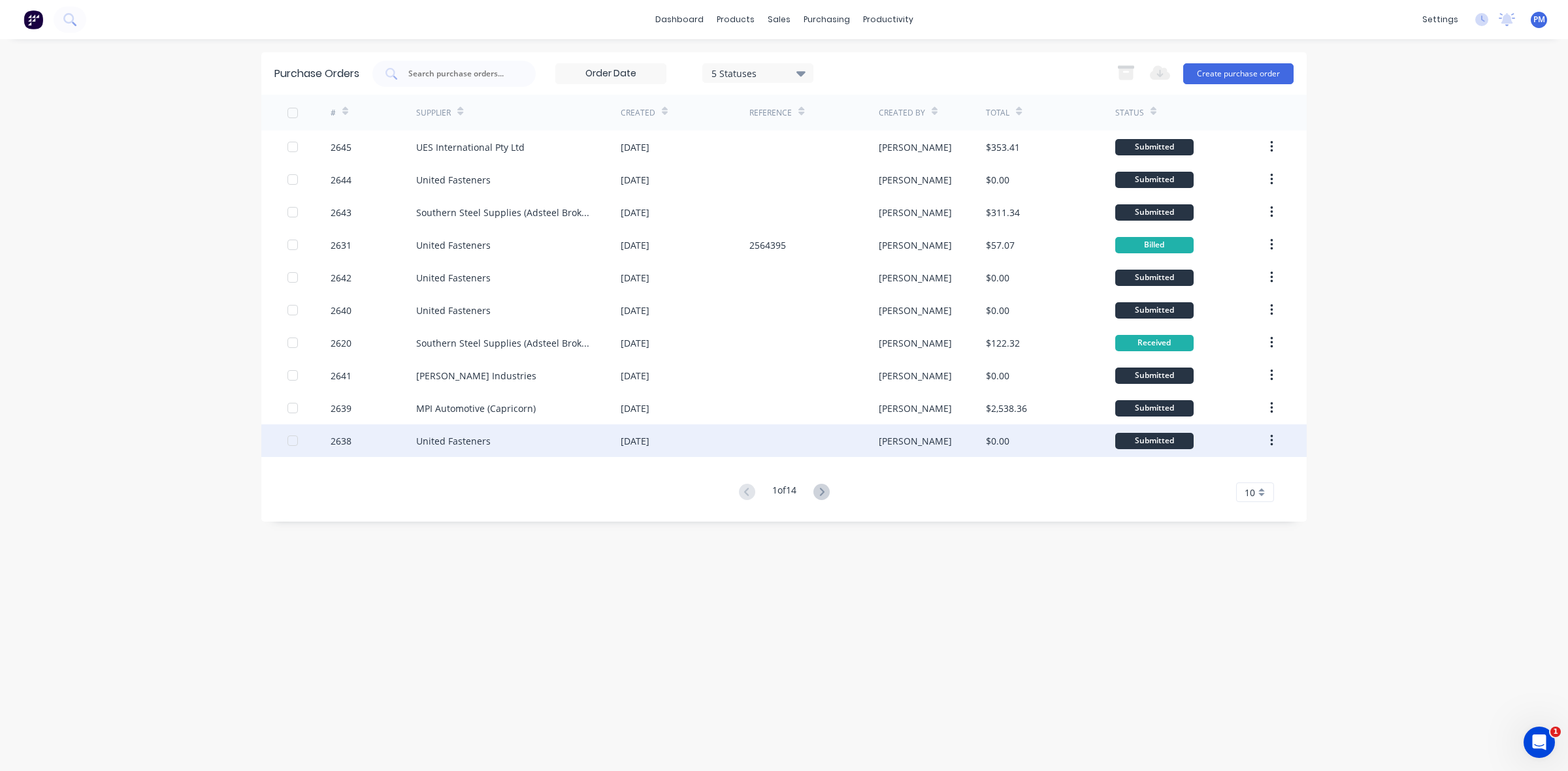
click at [745, 439] on div "[DATE]" at bounding box center [684, 440] width 129 height 32
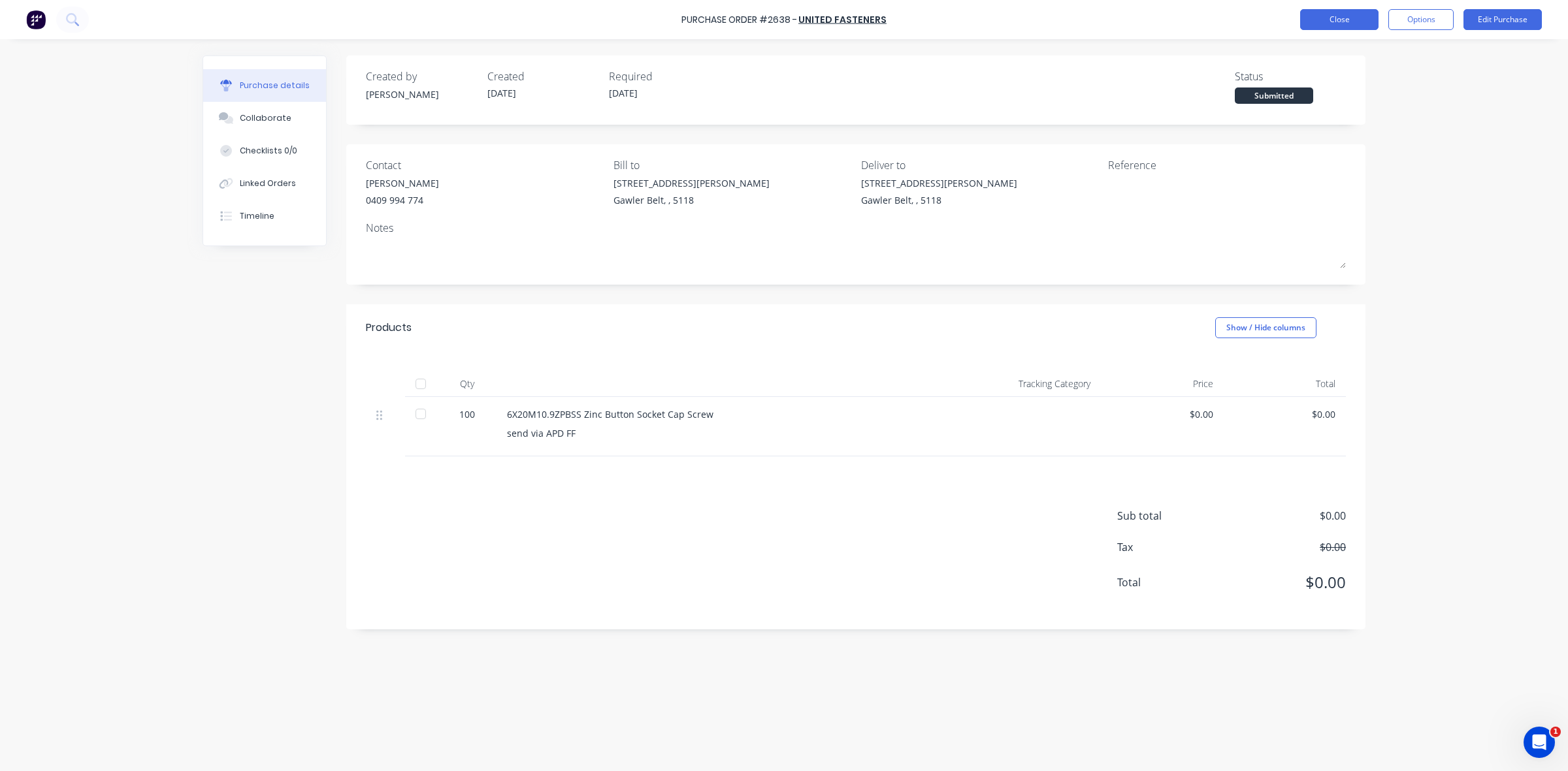
click at [1329, 24] on button "Close" at bounding box center [1339, 19] width 78 height 21
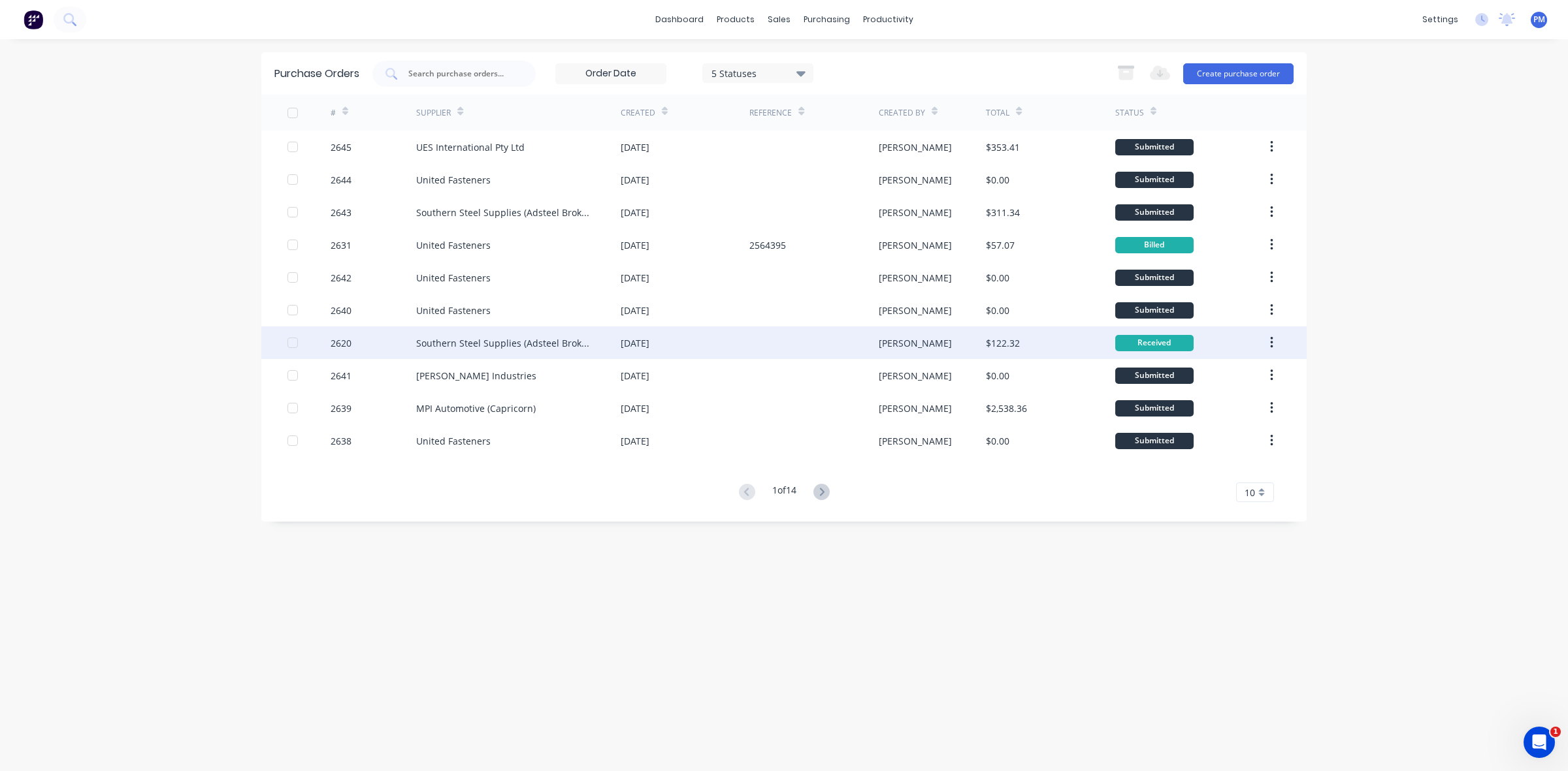
click at [761, 338] on div at bounding box center [813, 342] width 129 height 32
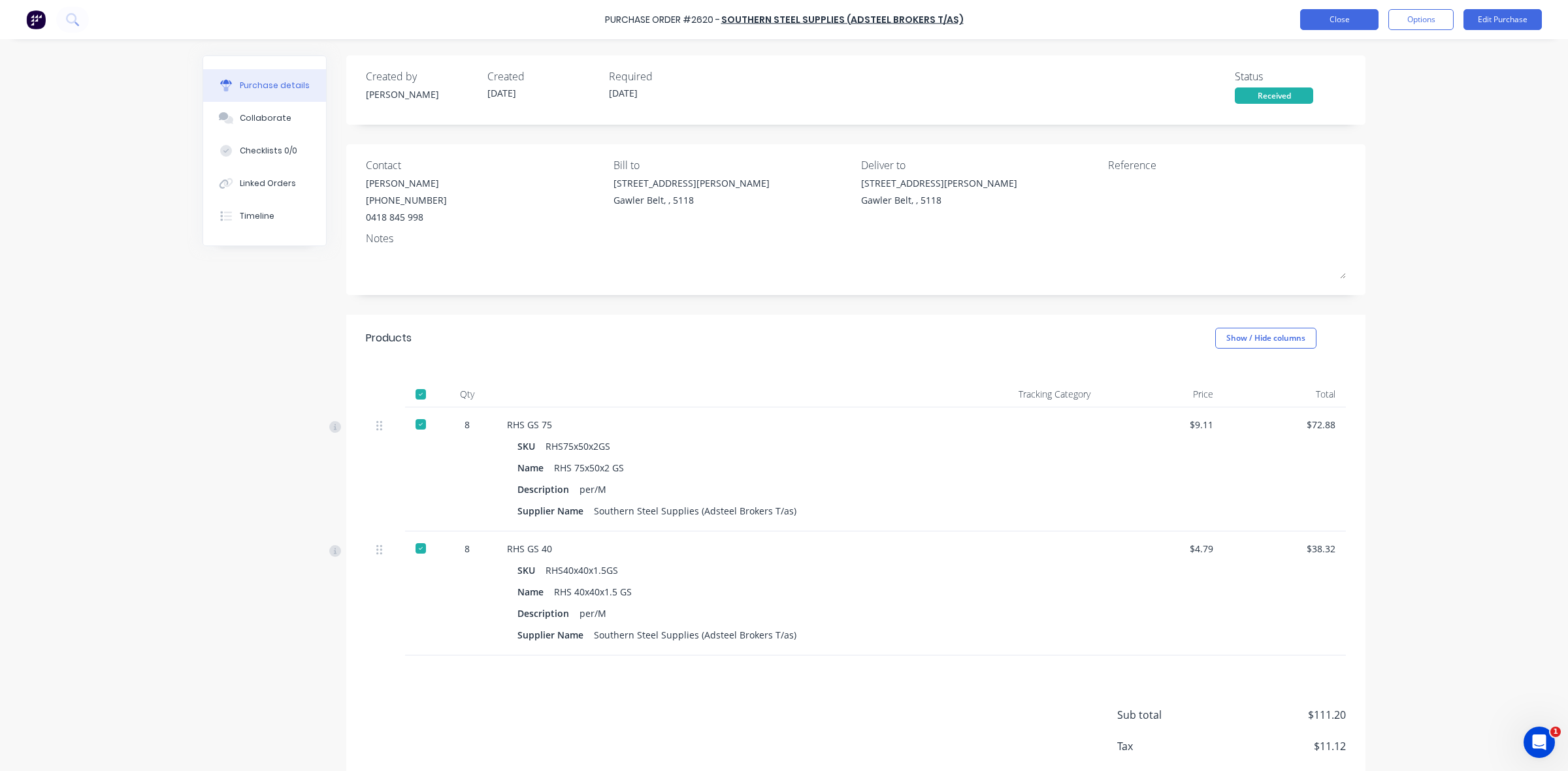
click at [1359, 19] on button "Close" at bounding box center [1339, 19] width 78 height 21
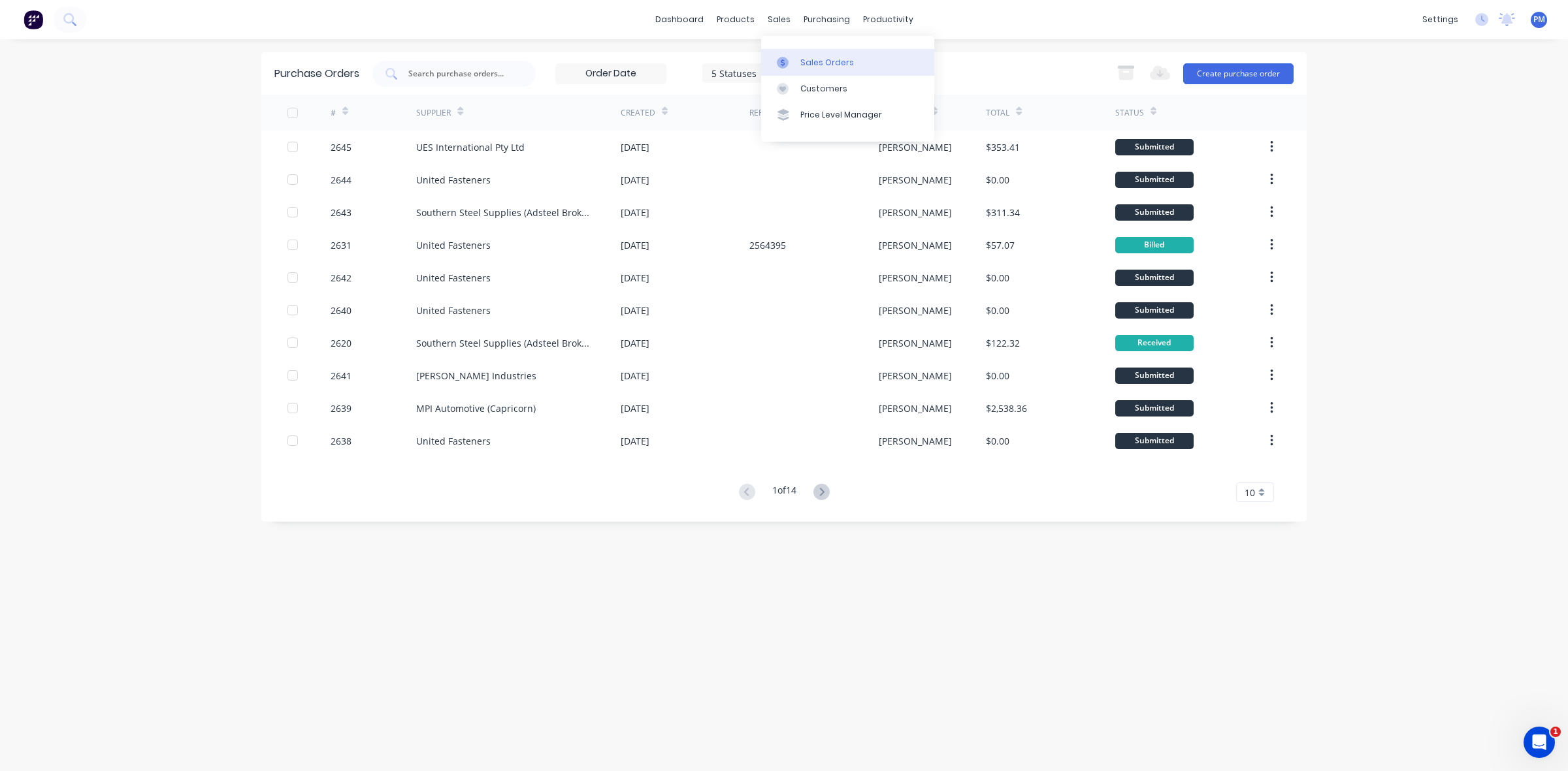
click at [806, 57] on div "Sales Orders" at bounding box center [827, 62] width 54 height 11
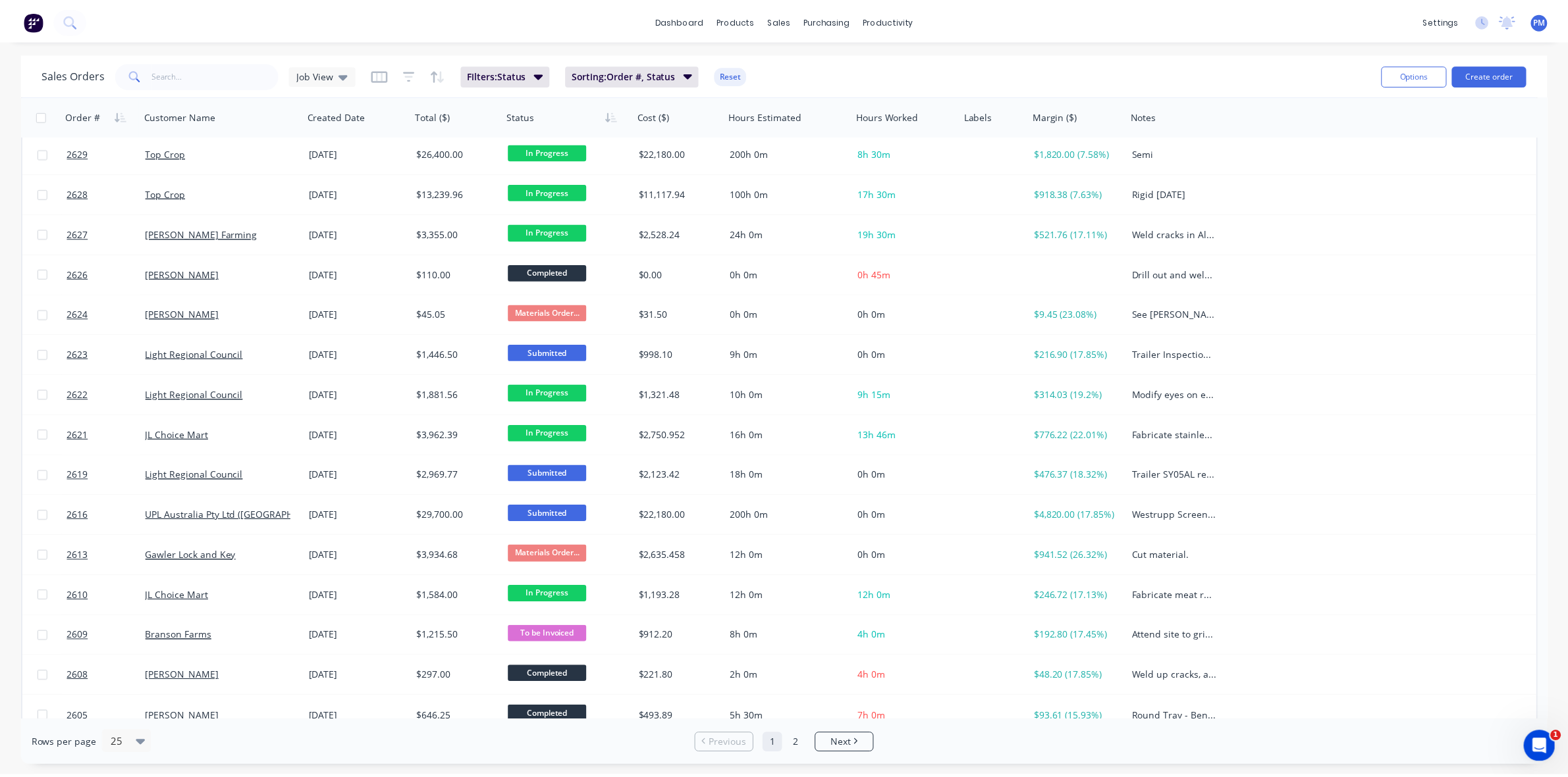
scroll to position [247, 0]
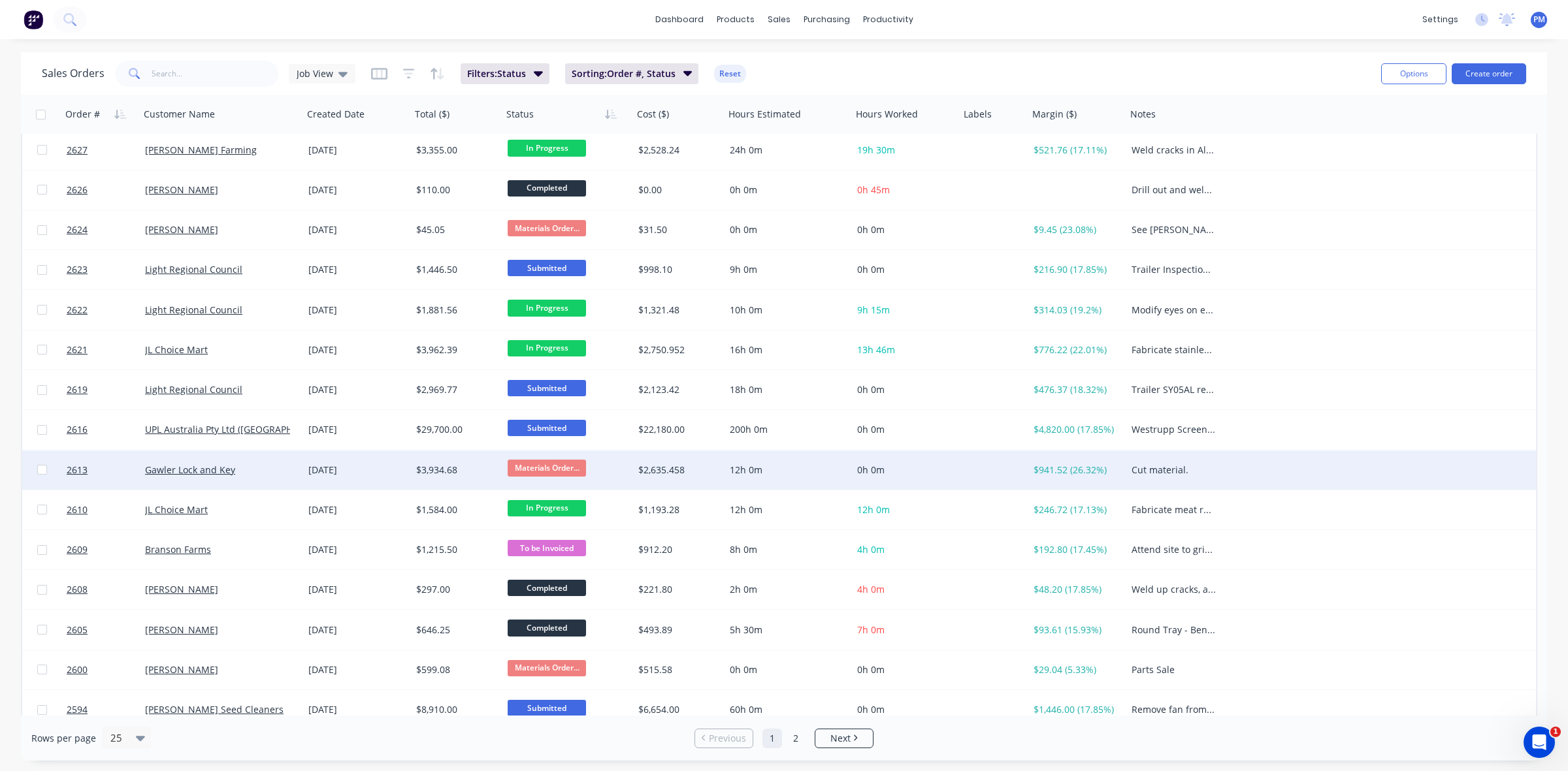
click at [248, 468] on div "Gawler Lock and Key" at bounding box center [217, 470] width 145 height 13
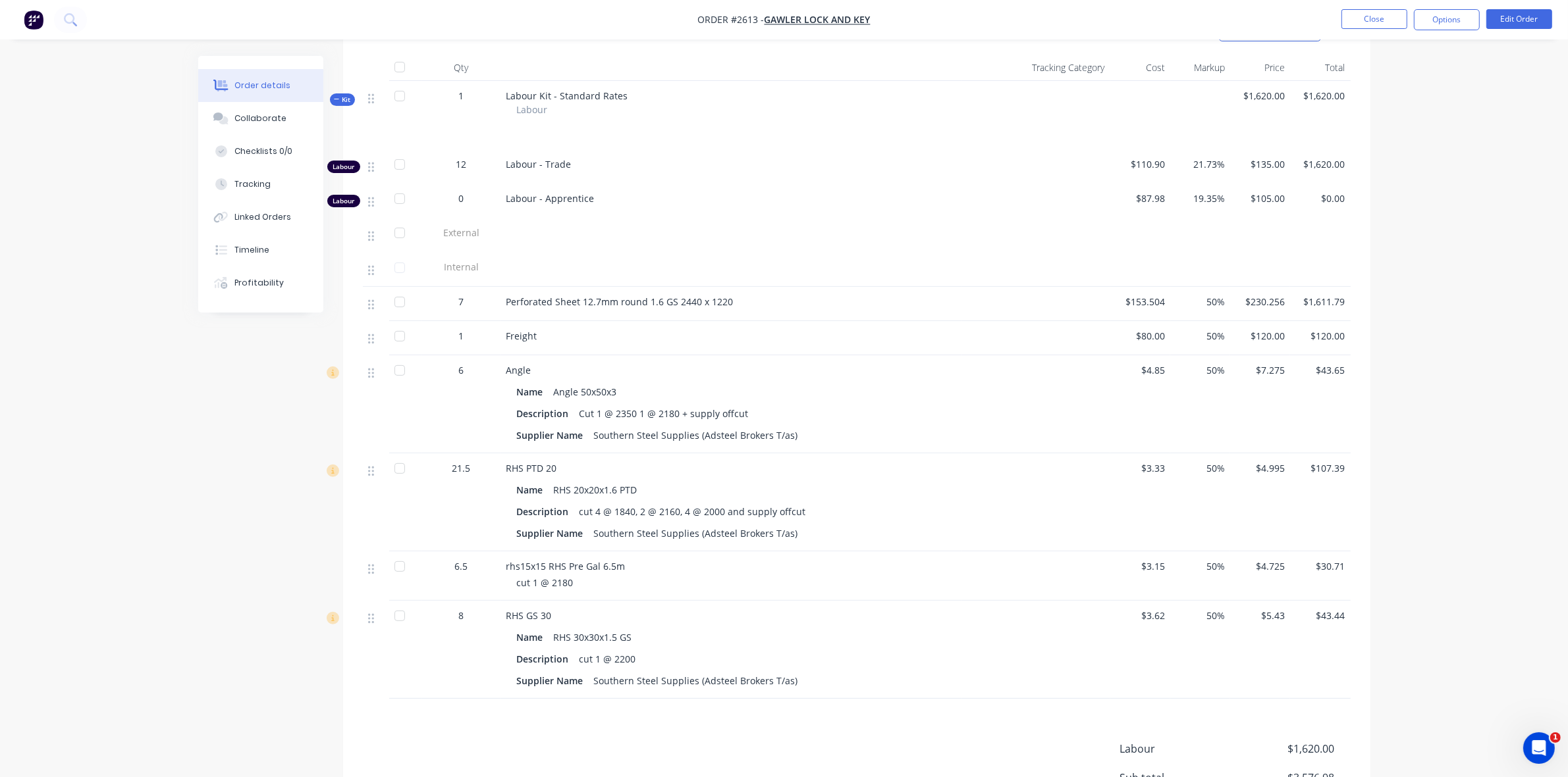
scroll to position [493, 0]
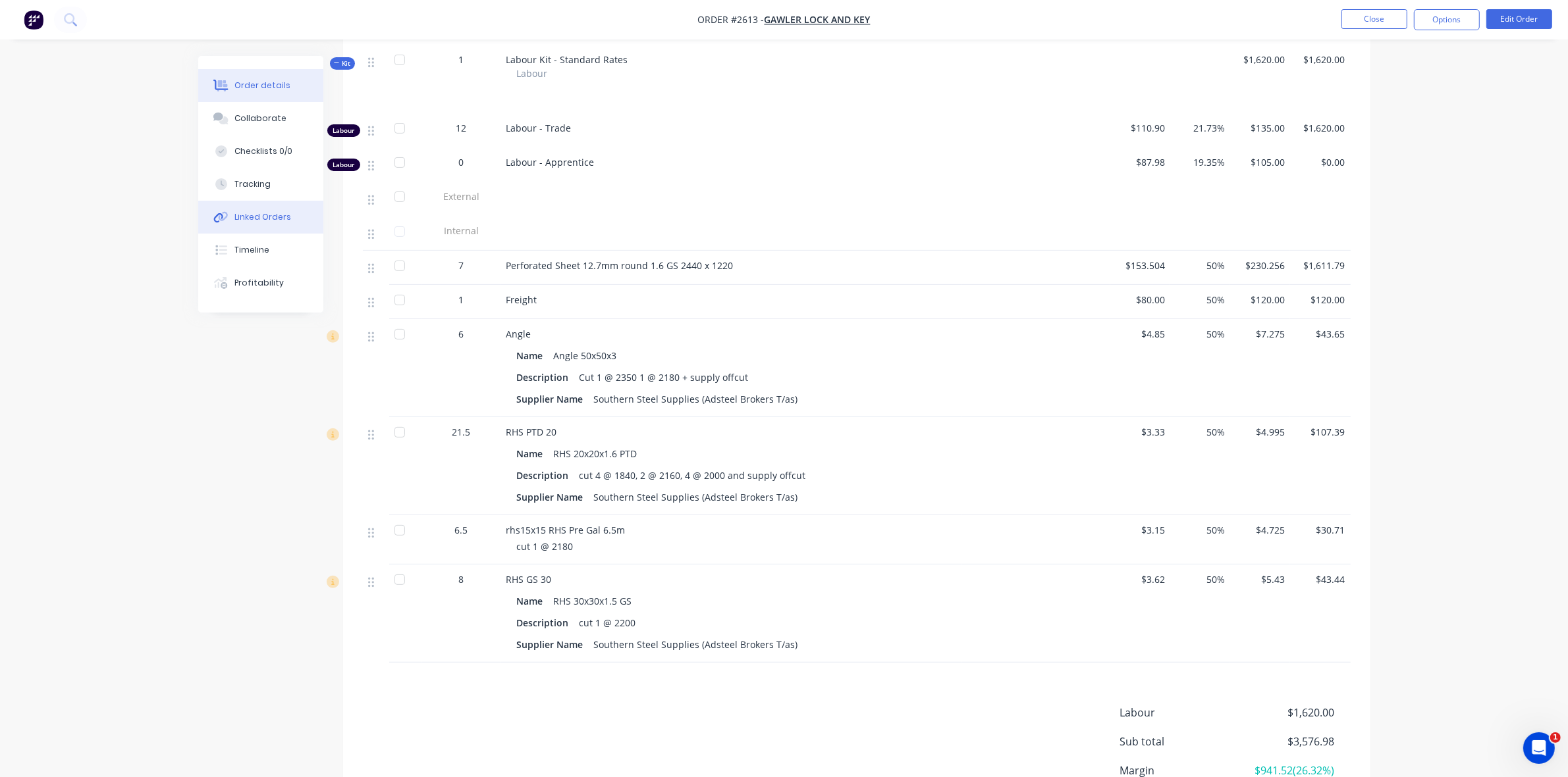
click at [277, 217] on div "Linked Orders" at bounding box center [263, 217] width 57 height 11
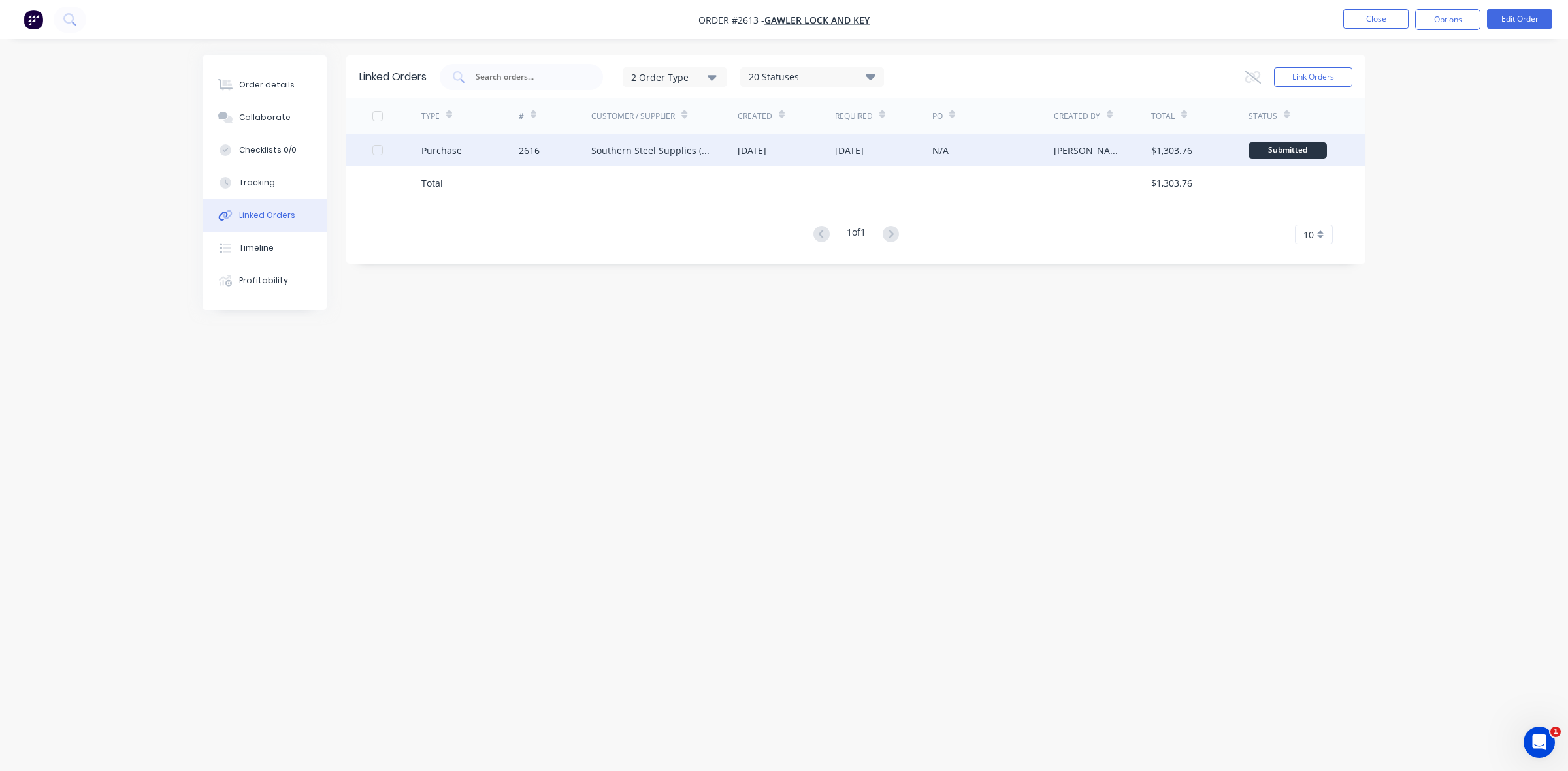
click at [576, 155] on div "2616" at bounding box center [555, 150] width 73 height 32
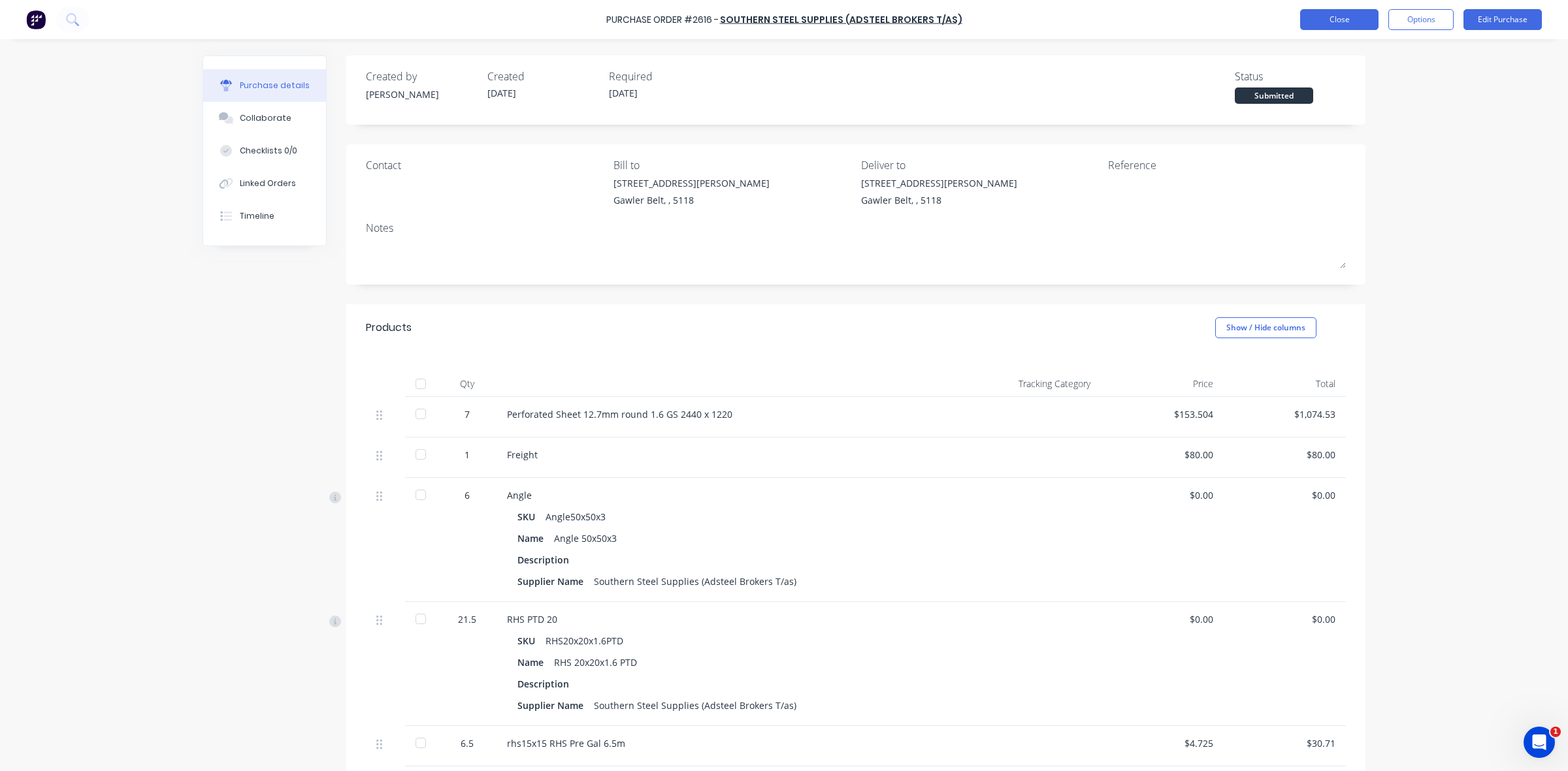
click at [1316, 13] on button "Close" at bounding box center [1339, 19] width 78 height 21
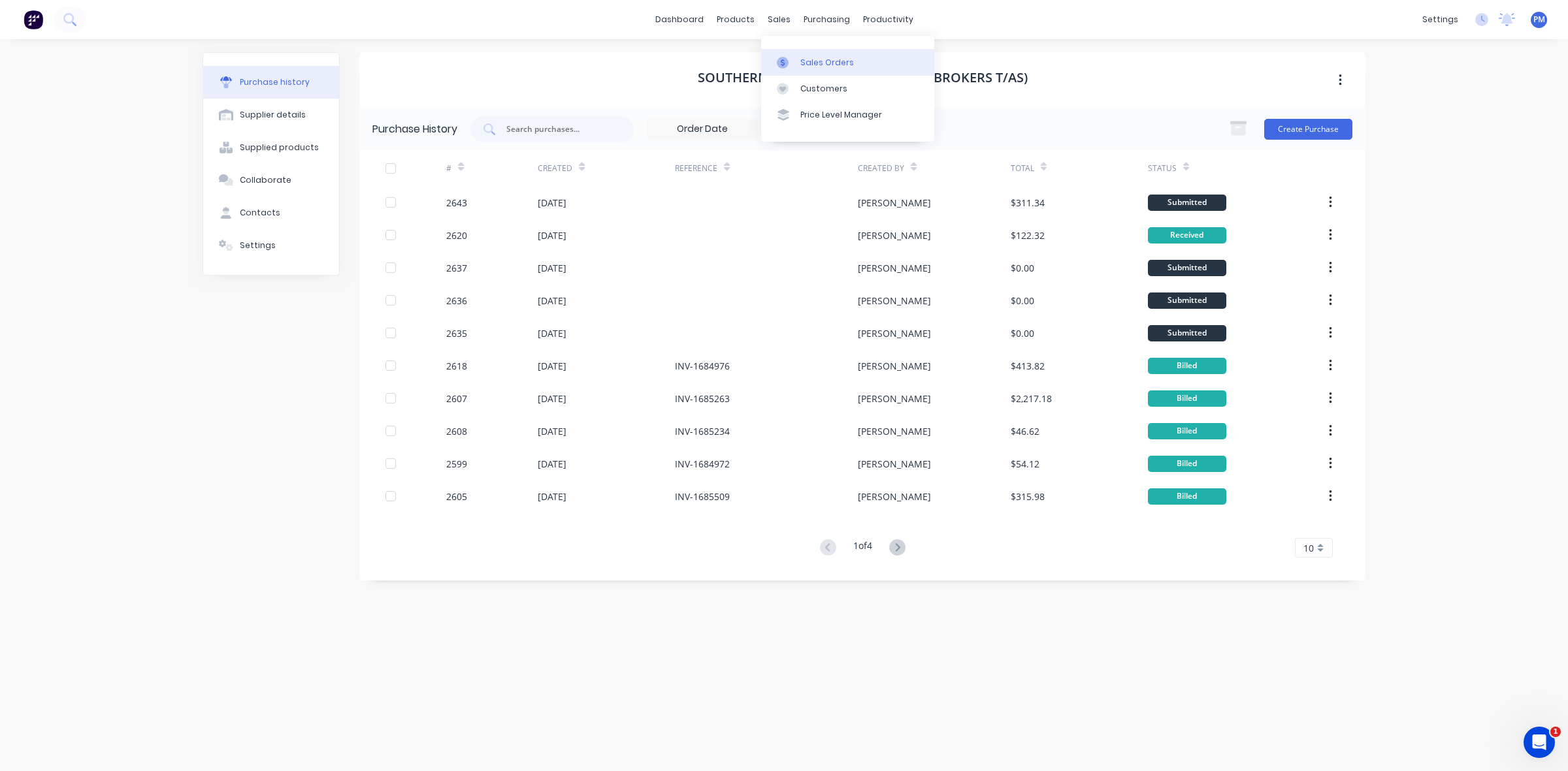
click at [811, 53] on link "Sales Orders" at bounding box center [847, 62] width 173 height 26
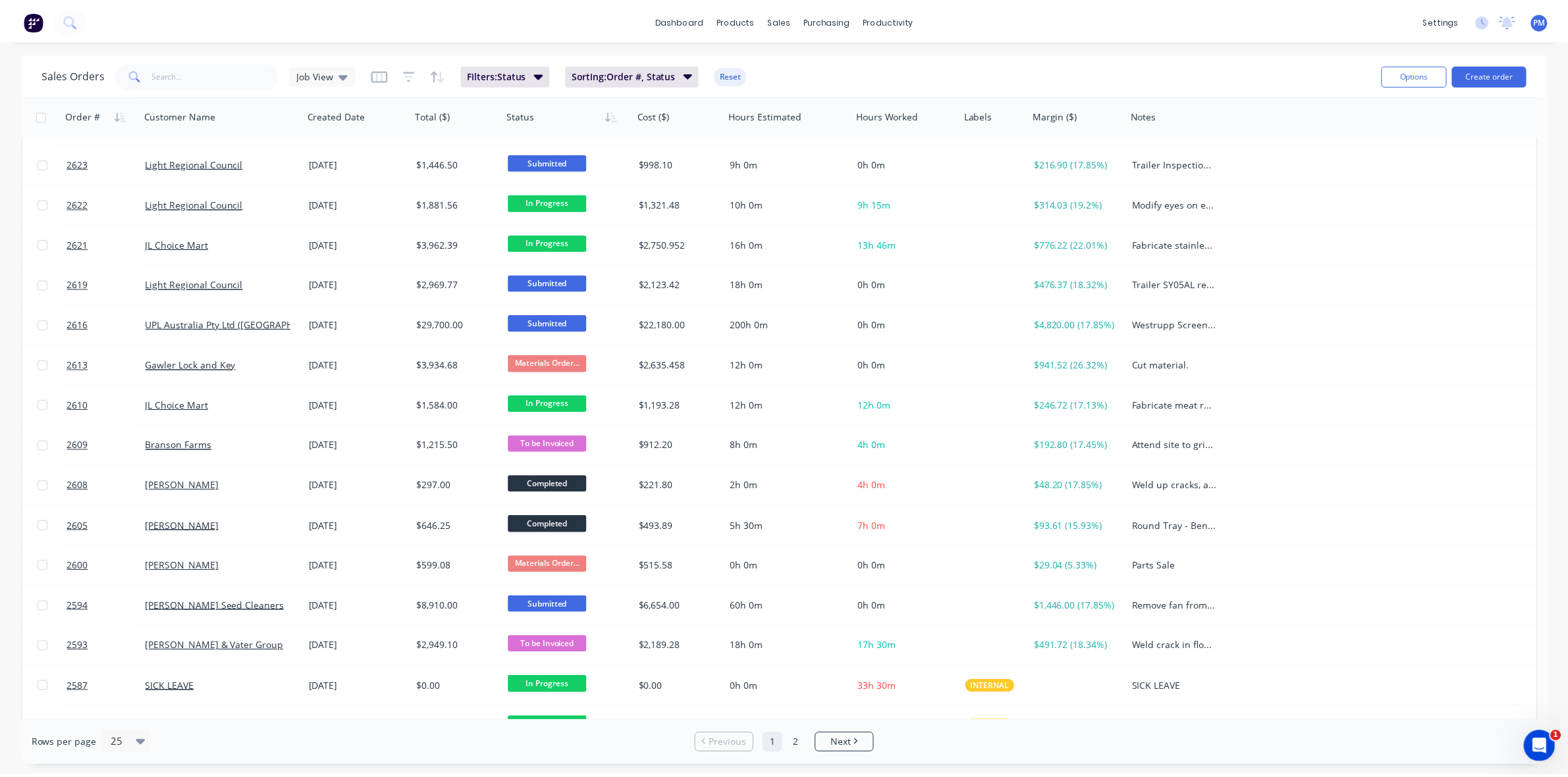
scroll to position [421, 0]
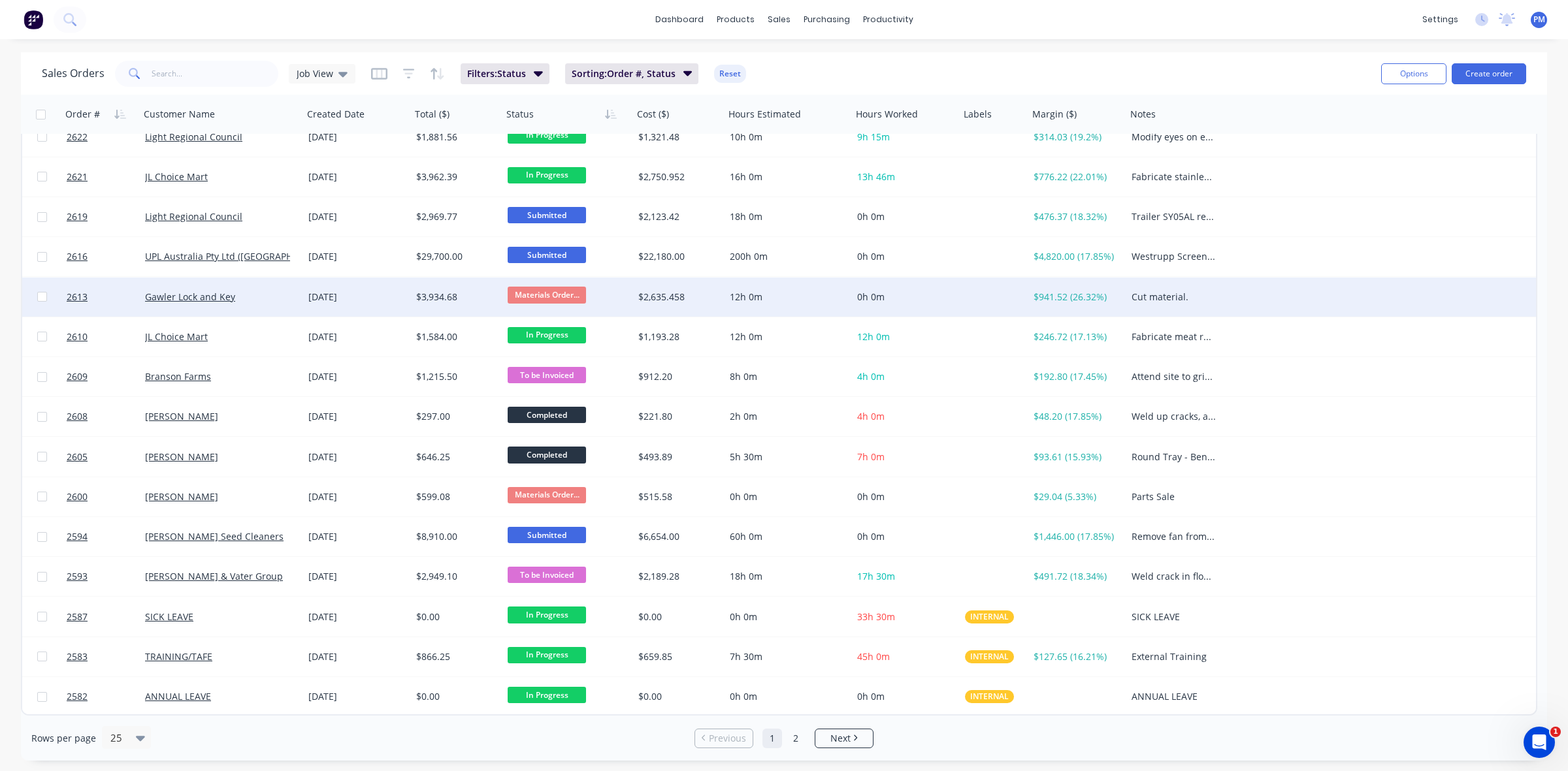
click at [265, 297] on div "Gawler Lock and Key" at bounding box center [217, 296] width 145 height 13
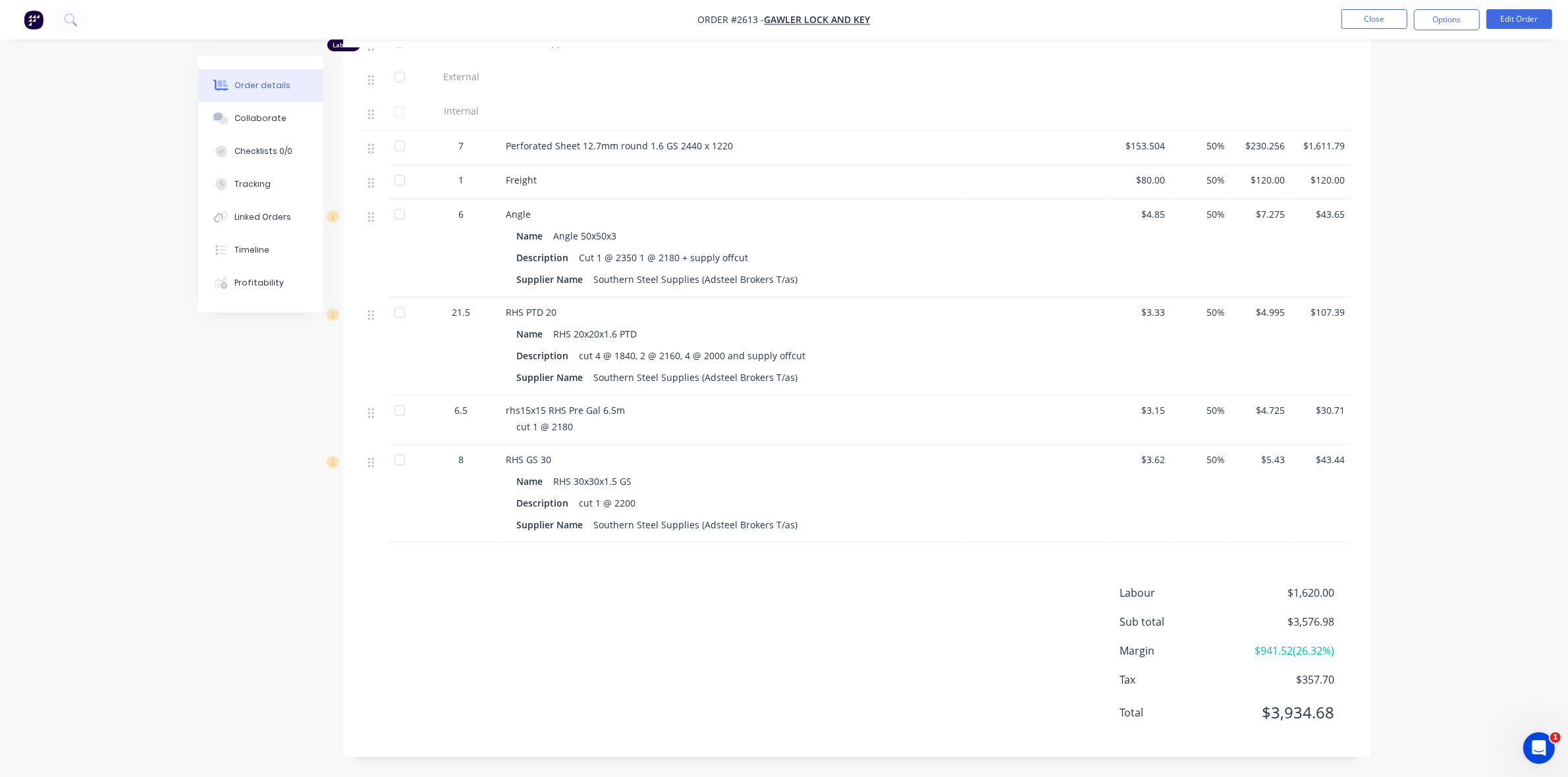
scroll to position [620, 0]
click at [267, 211] on div "Linked Orders" at bounding box center [263, 217] width 57 height 11
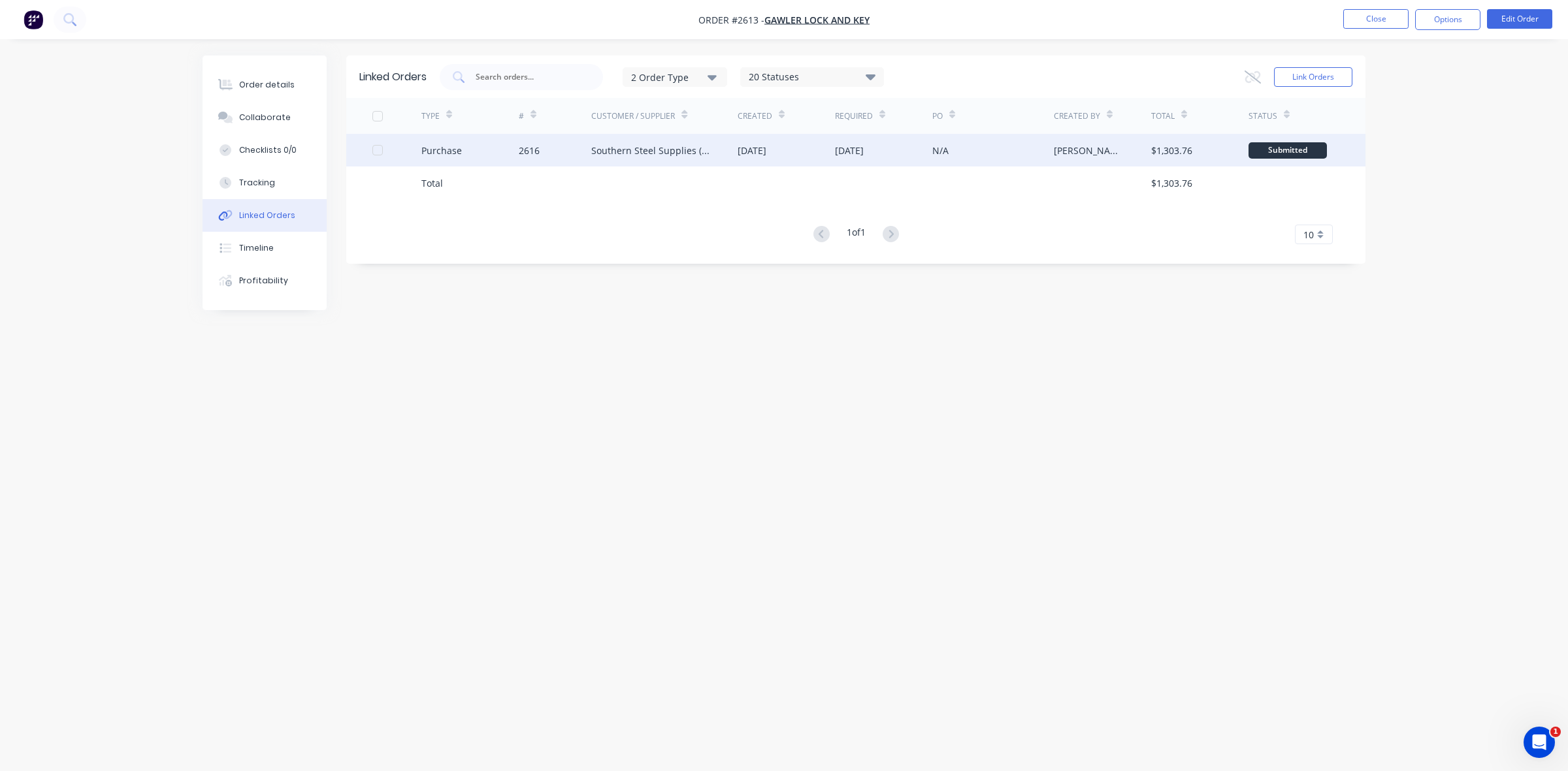
click at [573, 151] on div "2616" at bounding box center [555, 150] width 73 height 32
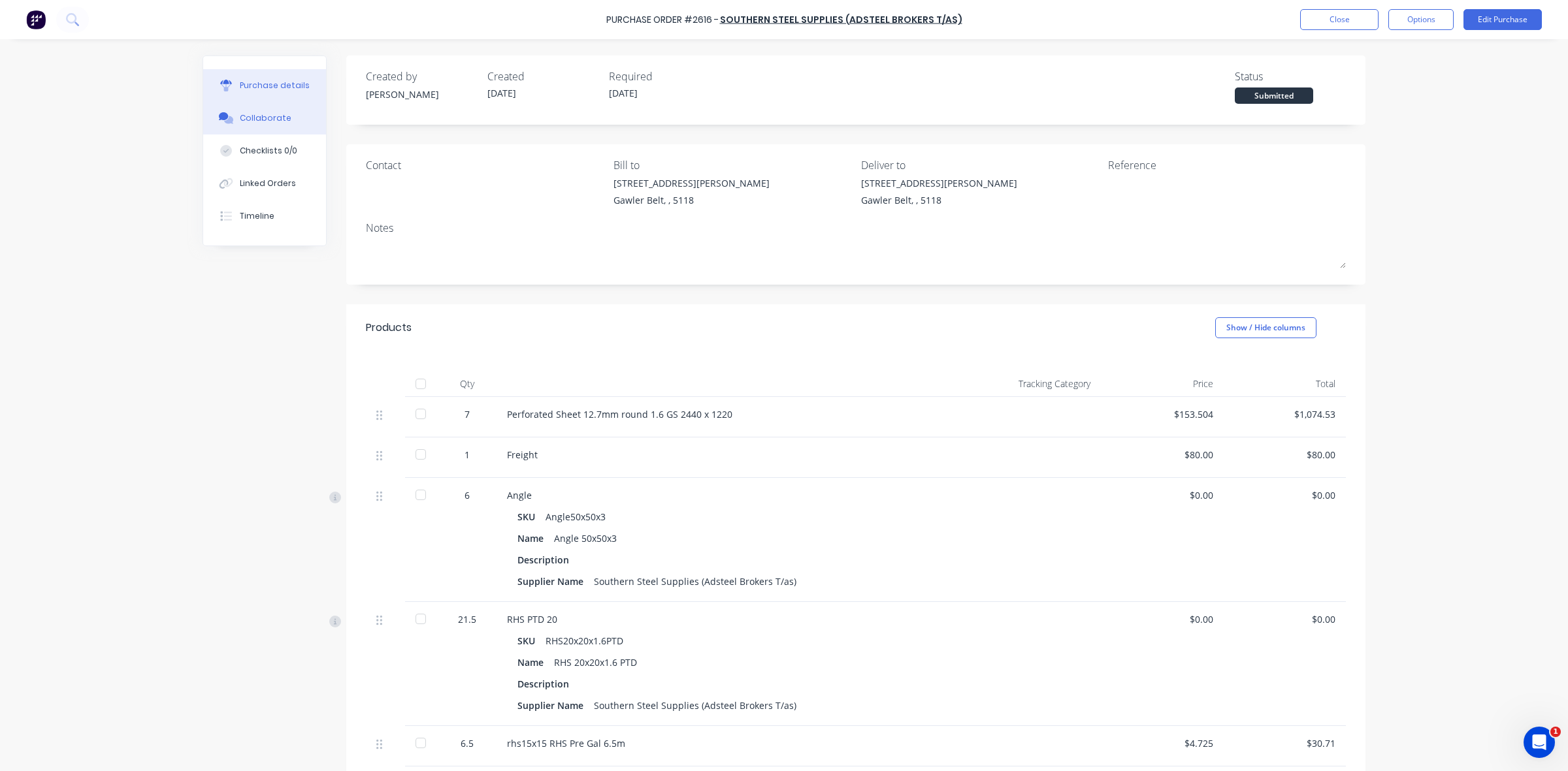
click at [268, 118] on div "Collaborate" at bounding box center [265, 118] width 52 height 11
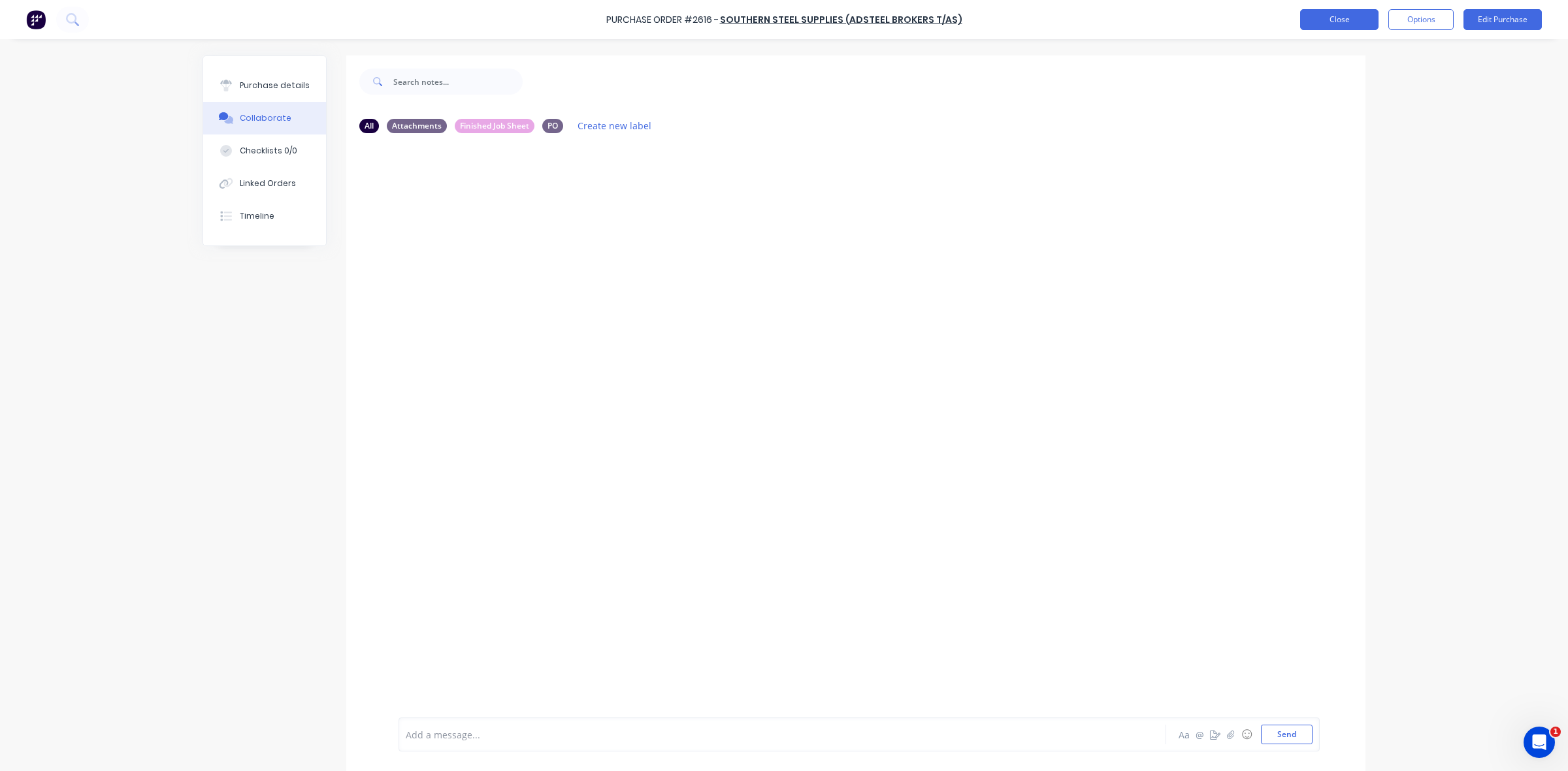
click at [1323, 23] on button "Close" at bounding box center [1339, 19] width 78 height 21
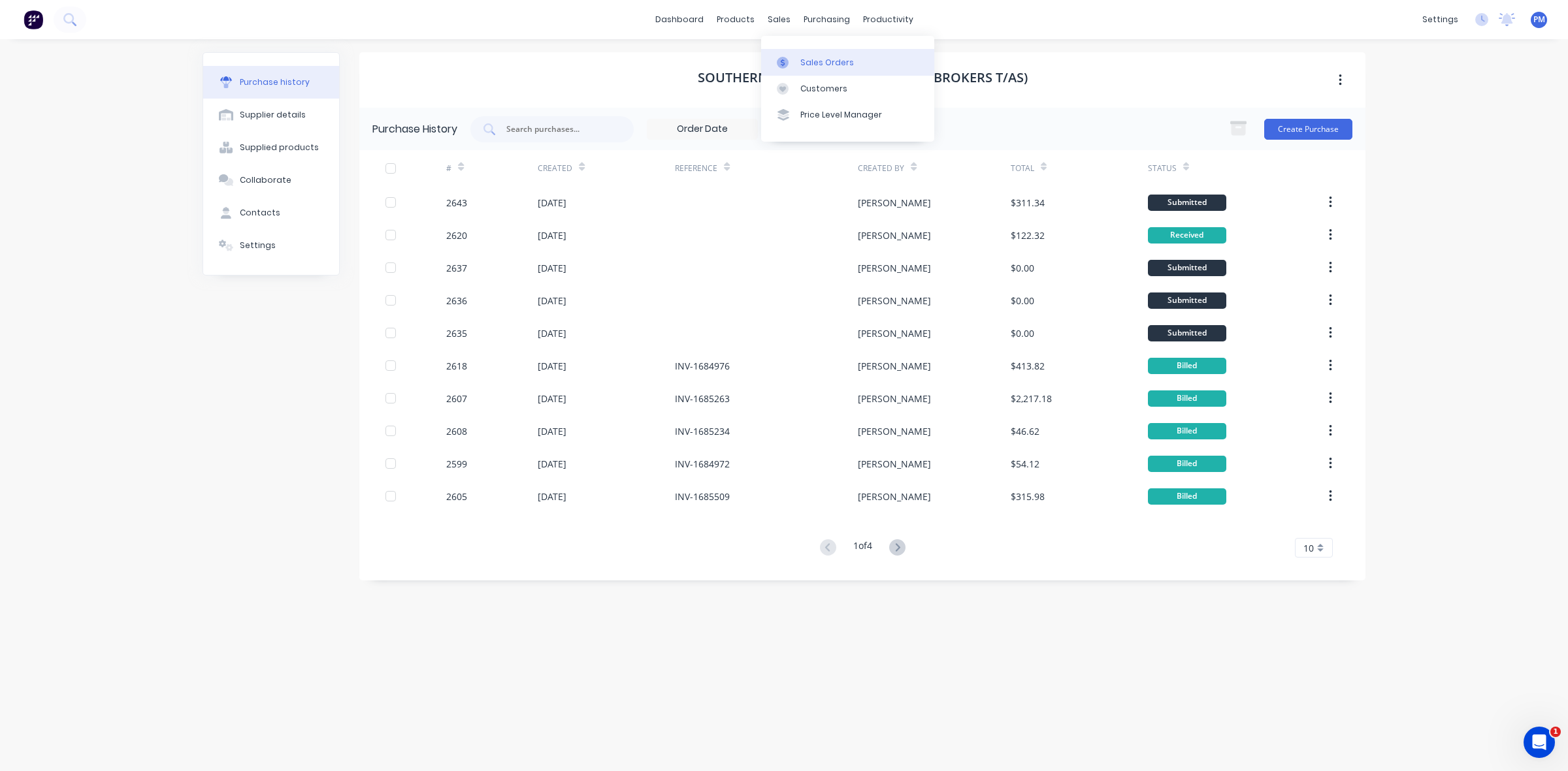
click at [809, 61] on div "Sales Orders" at bounding box center [827, 62] width 54 height 11
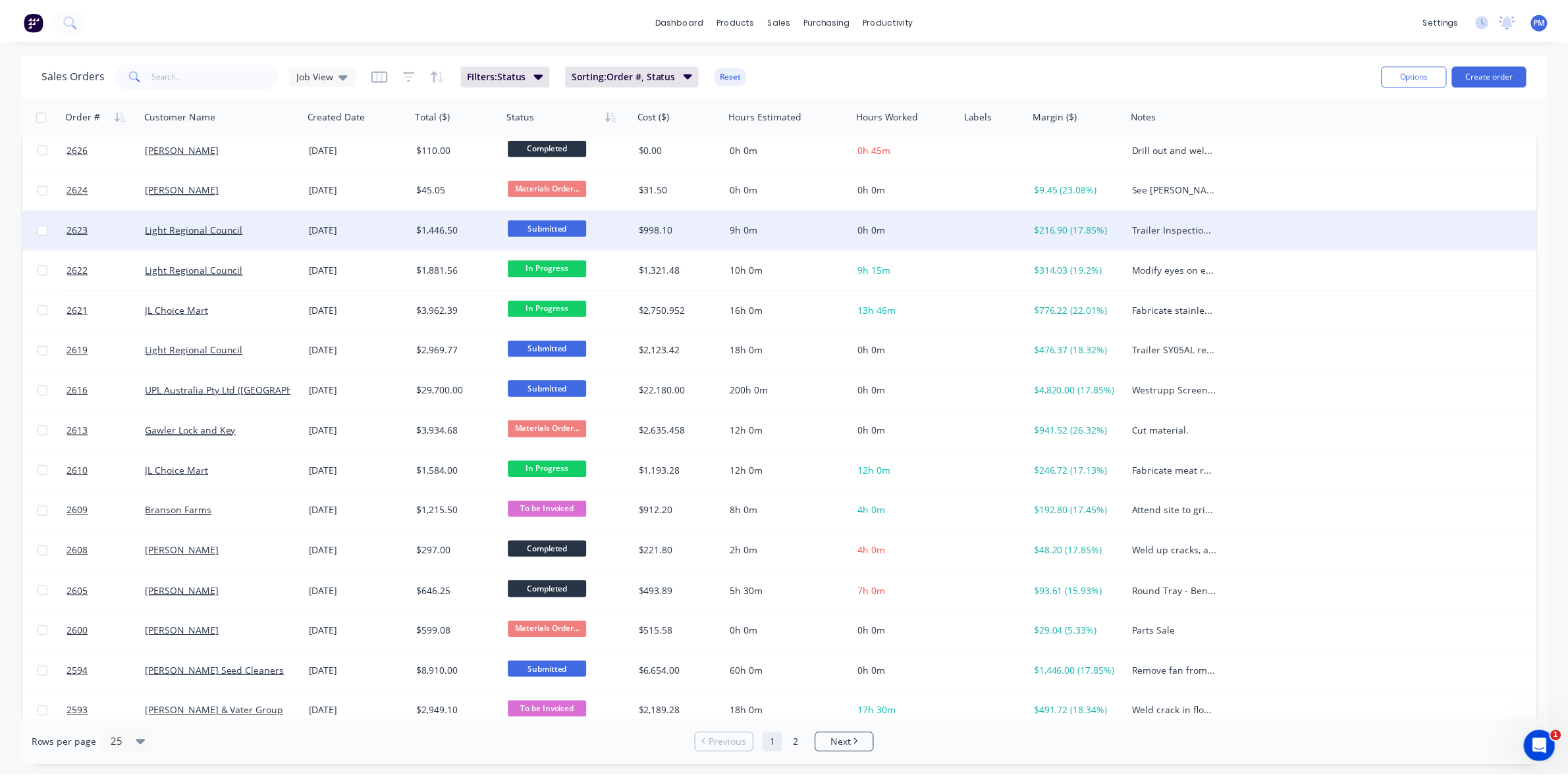
scroll to position [329, 0]
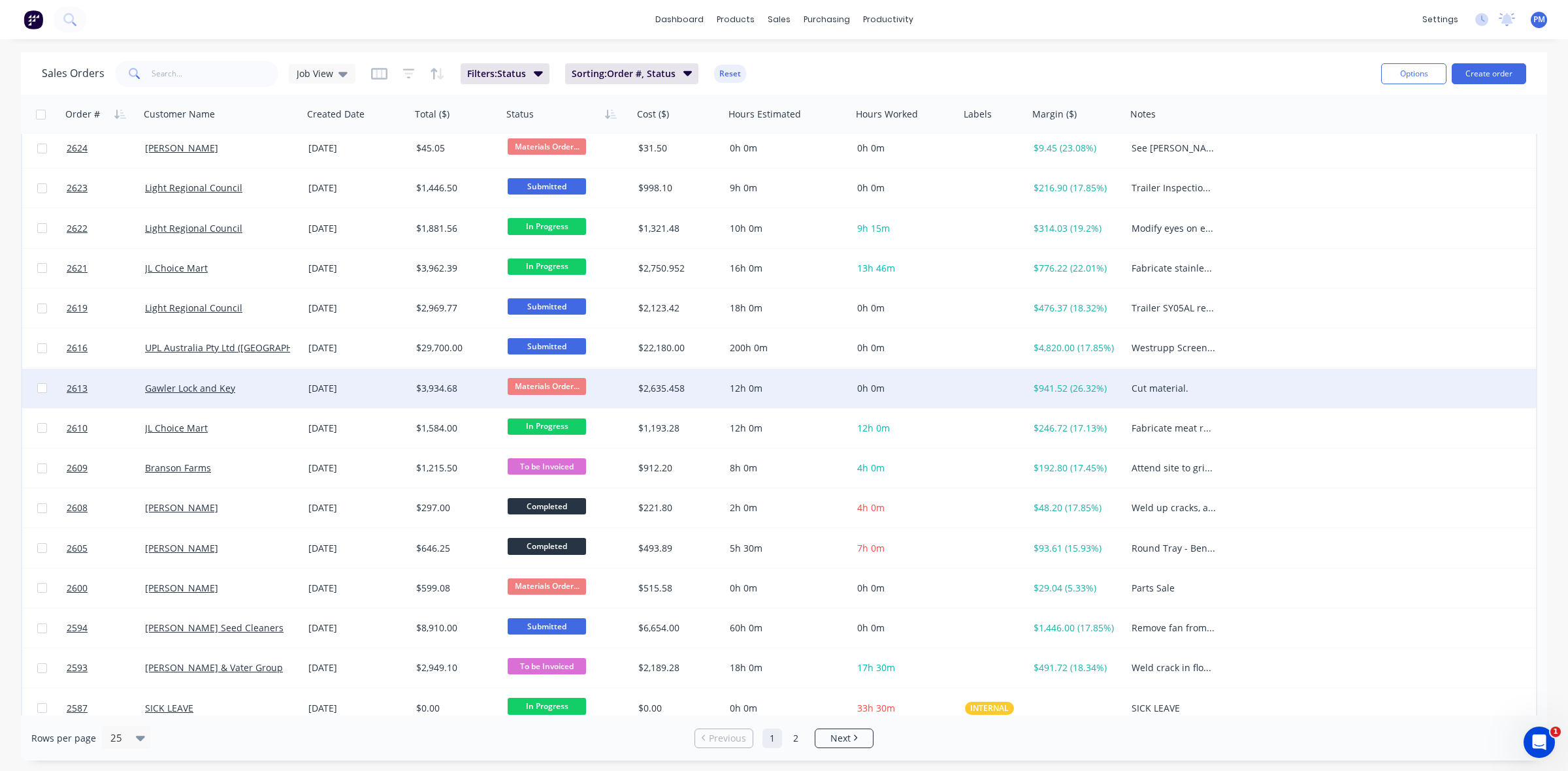
click at [275, 387] on div "Gawler Lock and Key" at bounding box center [217, 389] width 145 height 13
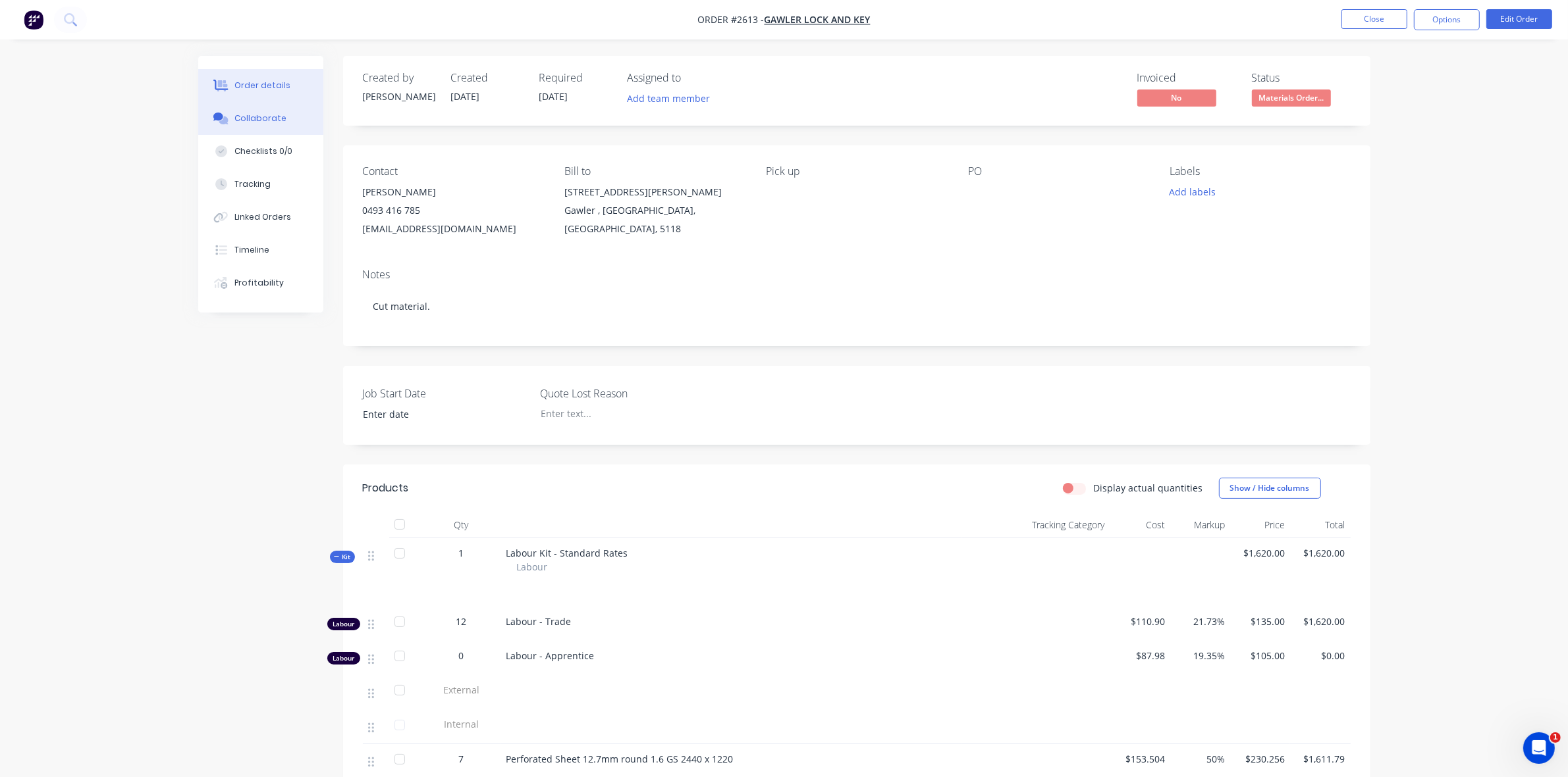
click at [267, 122] on div "Collaborate" at bounding box center [260, 118] width 52 height 11
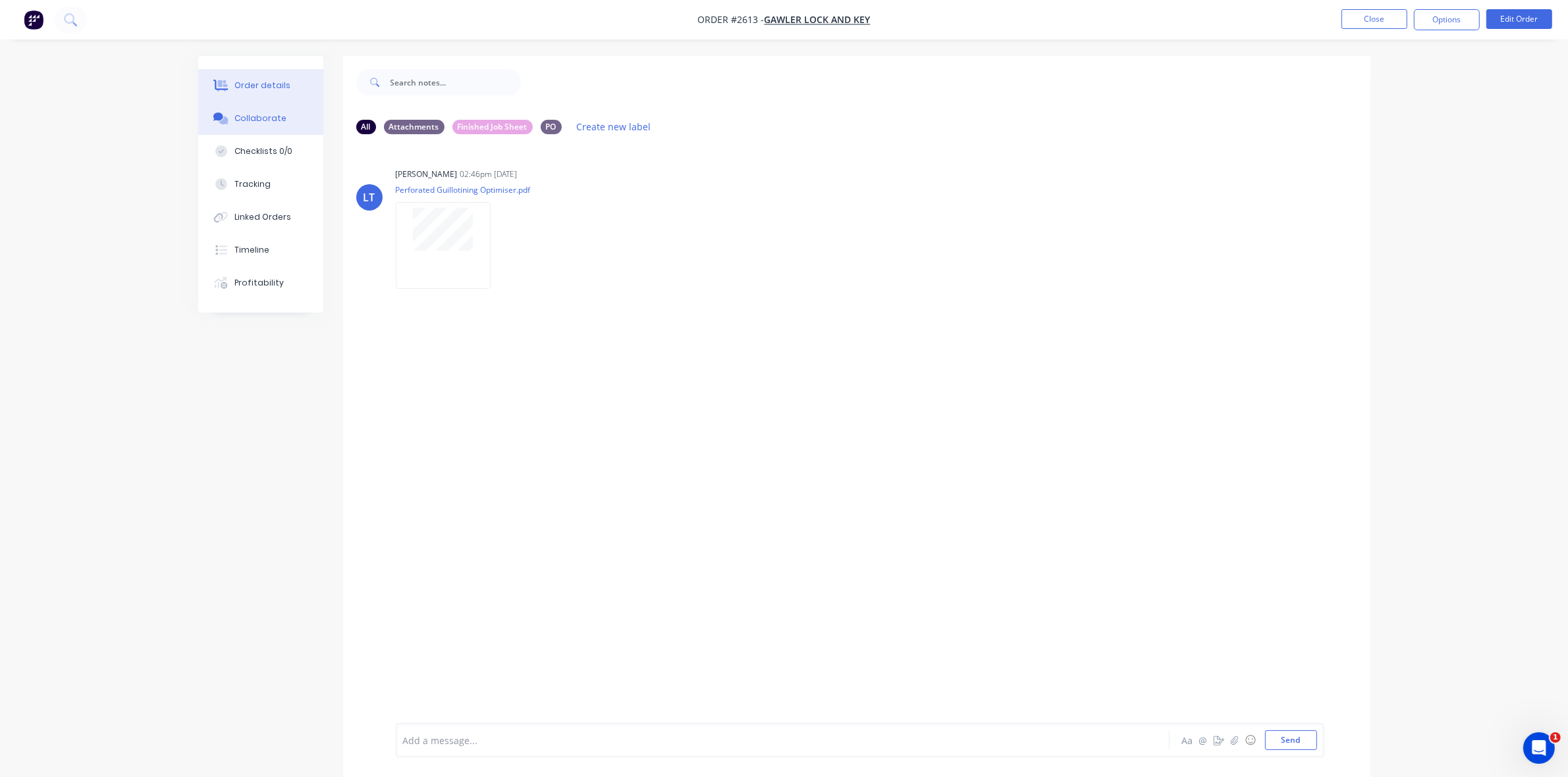
click at [267, 80] on div "Order details" at bounding box center [262, 85] width 56 height 11
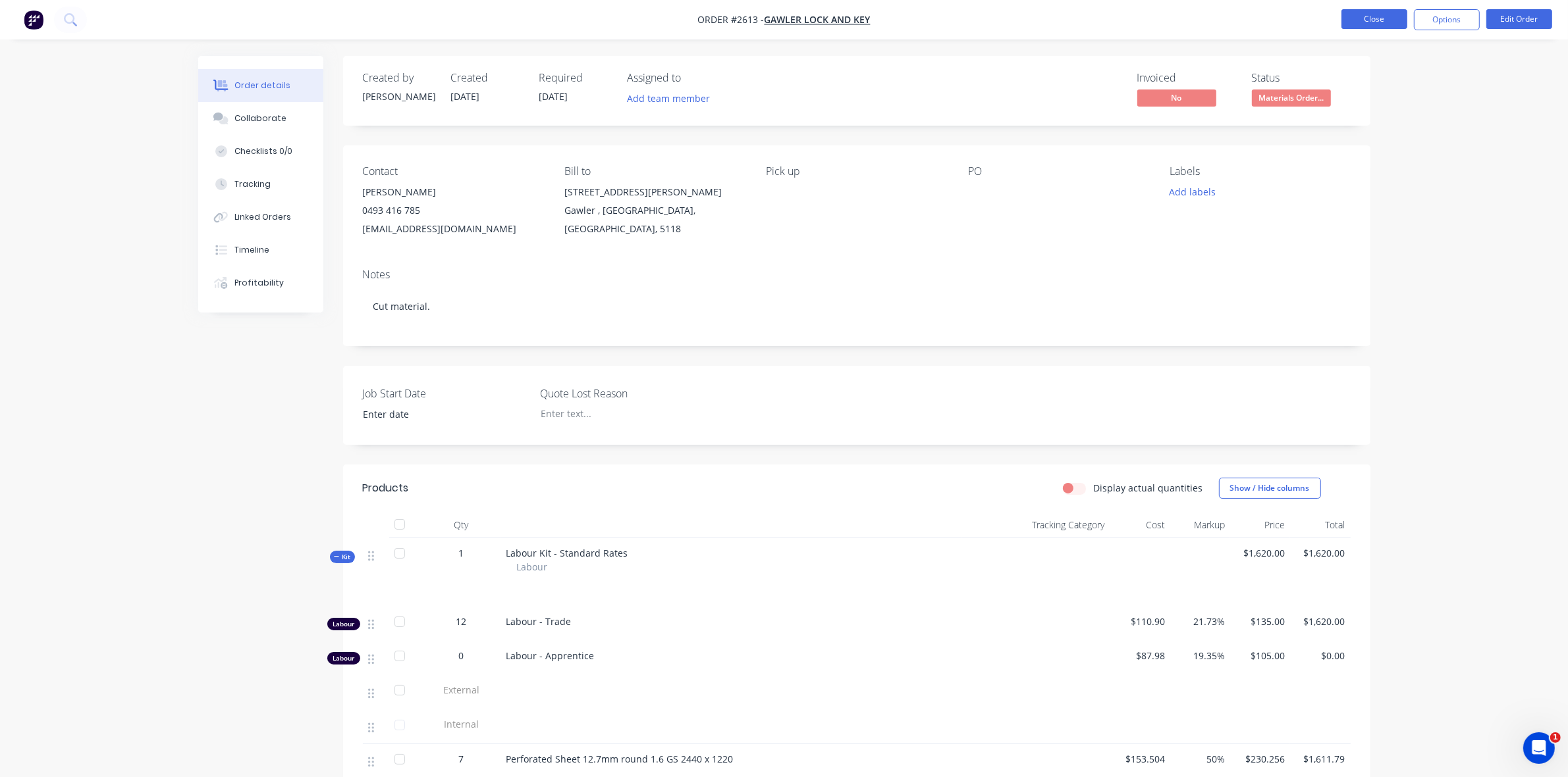
click at [1378, 18] on button "Close" at bounding box center [1374, 19] width 65 height 19
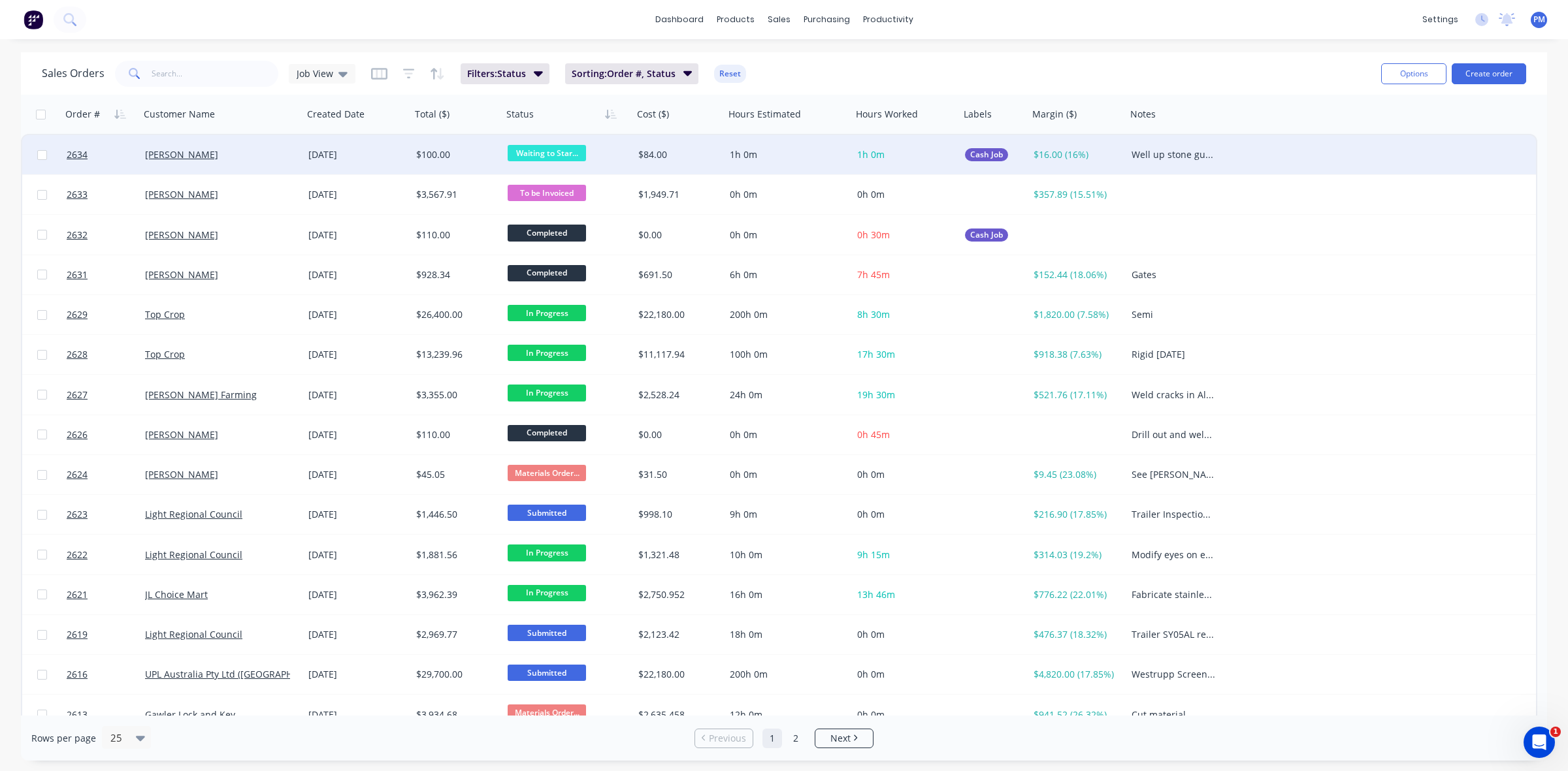
click at [554, 151] on span "Waiting to Star..." at bounding box center [546, 153] width 78 height 17
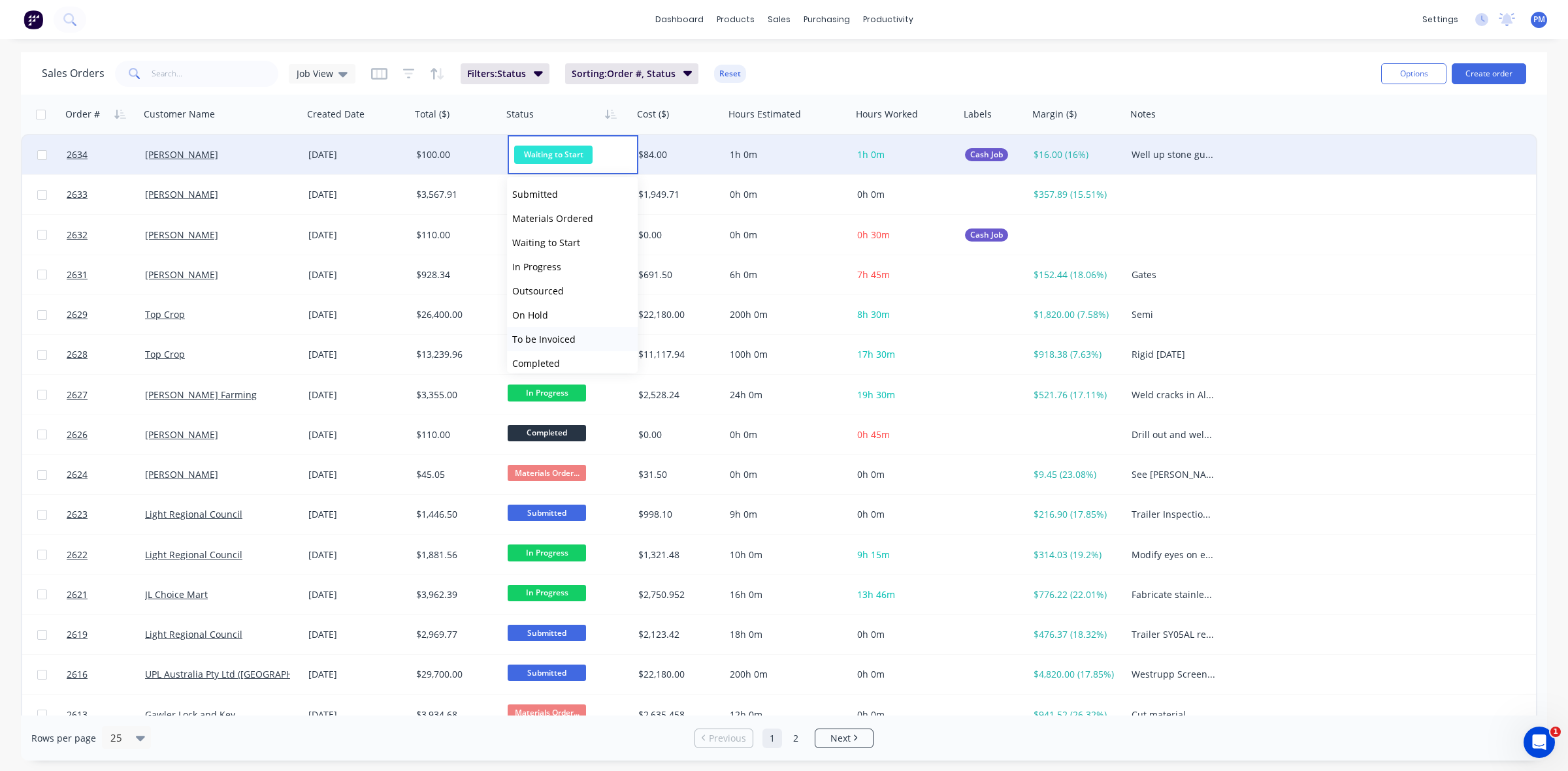
click at [551, 336] on span "To be Invoiced" at bounding box center [544, 339] width 63 height 12
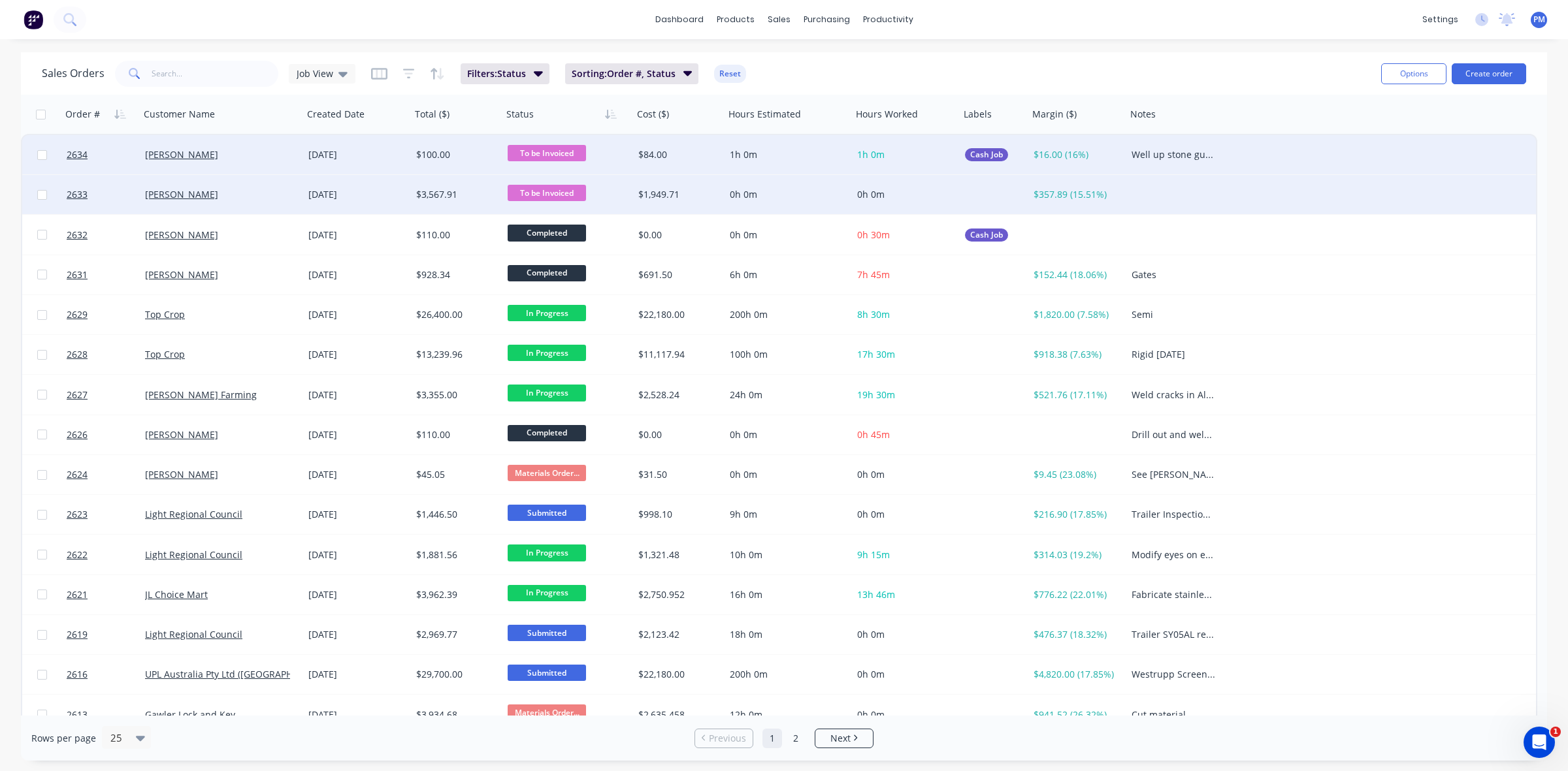
click at [272, 203] on div "[PERSON_NAME]" at bounding box center [221, 195] width 163 height 39
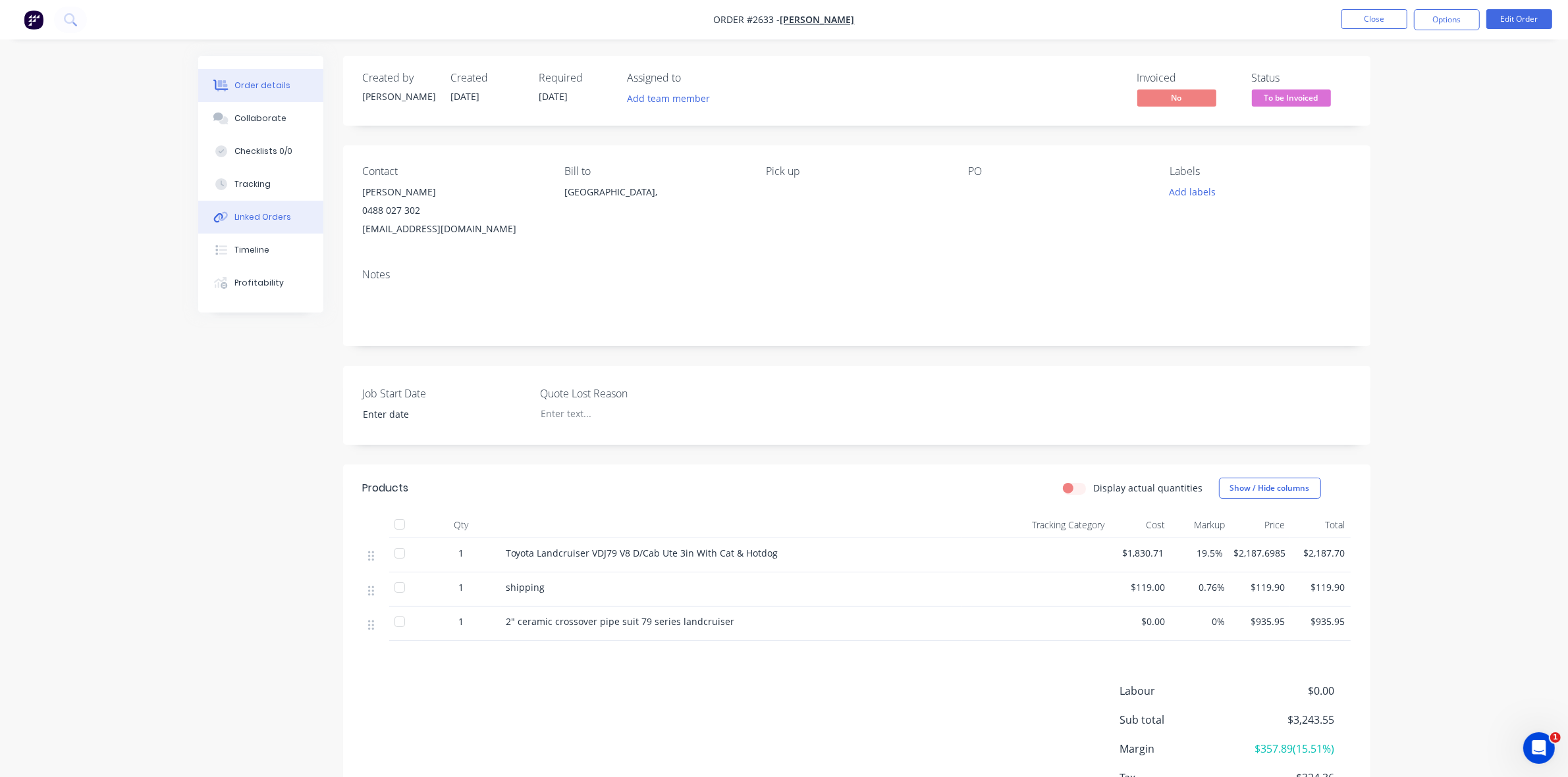
click at [268, 208] on button "Linked Orders" at bounding box center [260, 217] width 125 height 33
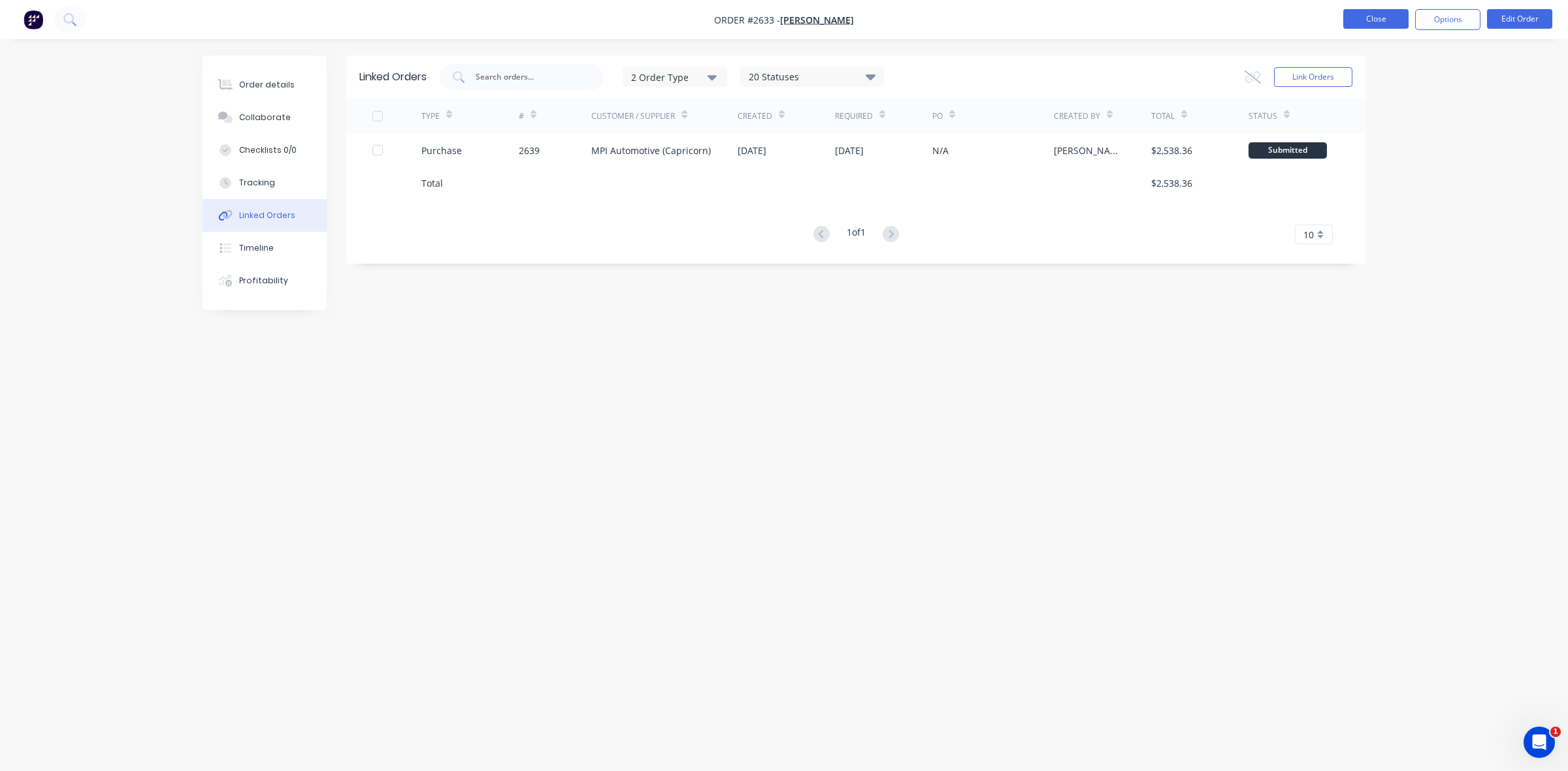
click at [1387, 23] on button "Close" at bounding box center [1376, 18] width 65 height 19
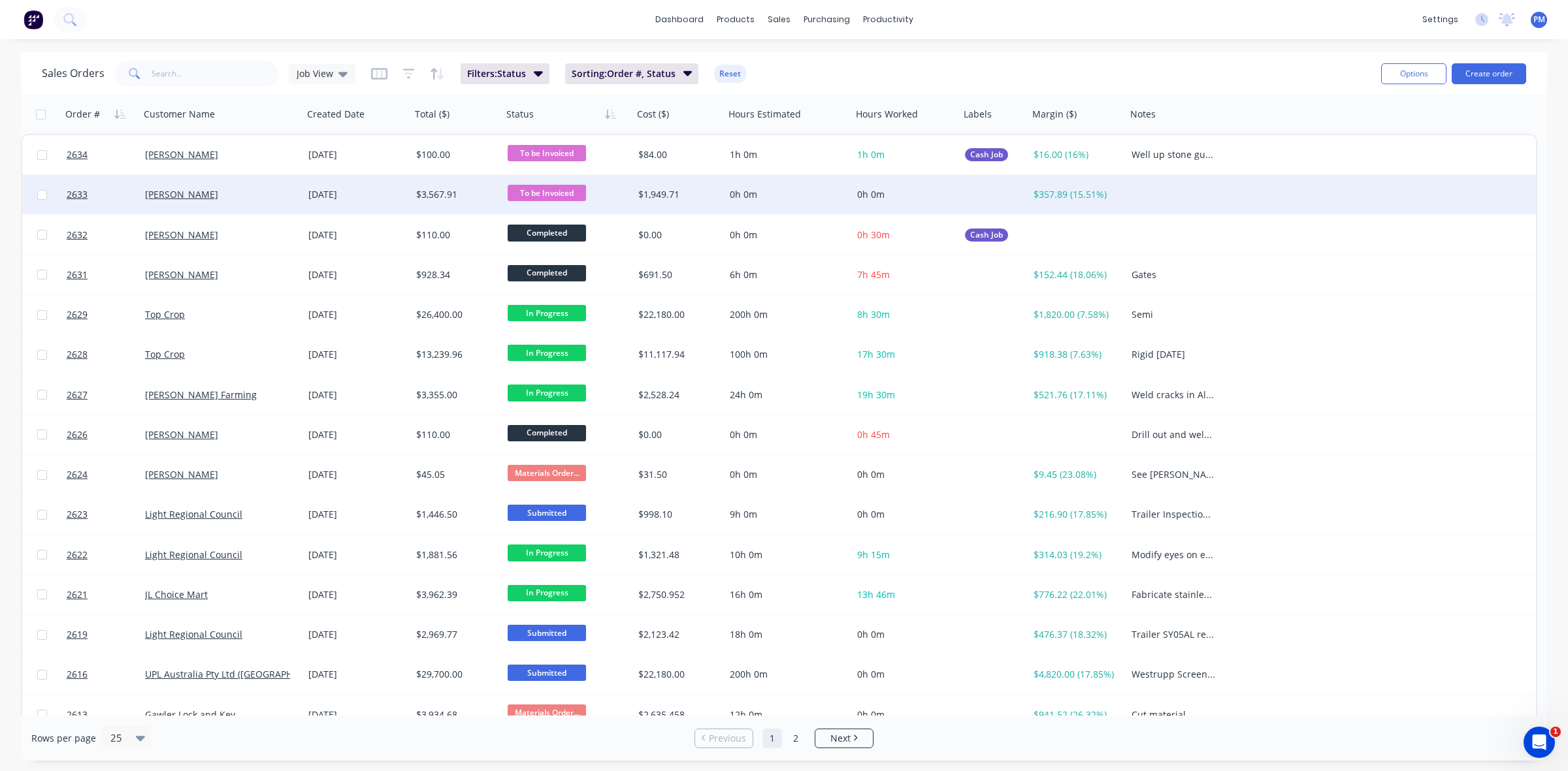
click at [523, 188] on span "To be Invoiced" at bounding box center [546, 193] width 78 height 17
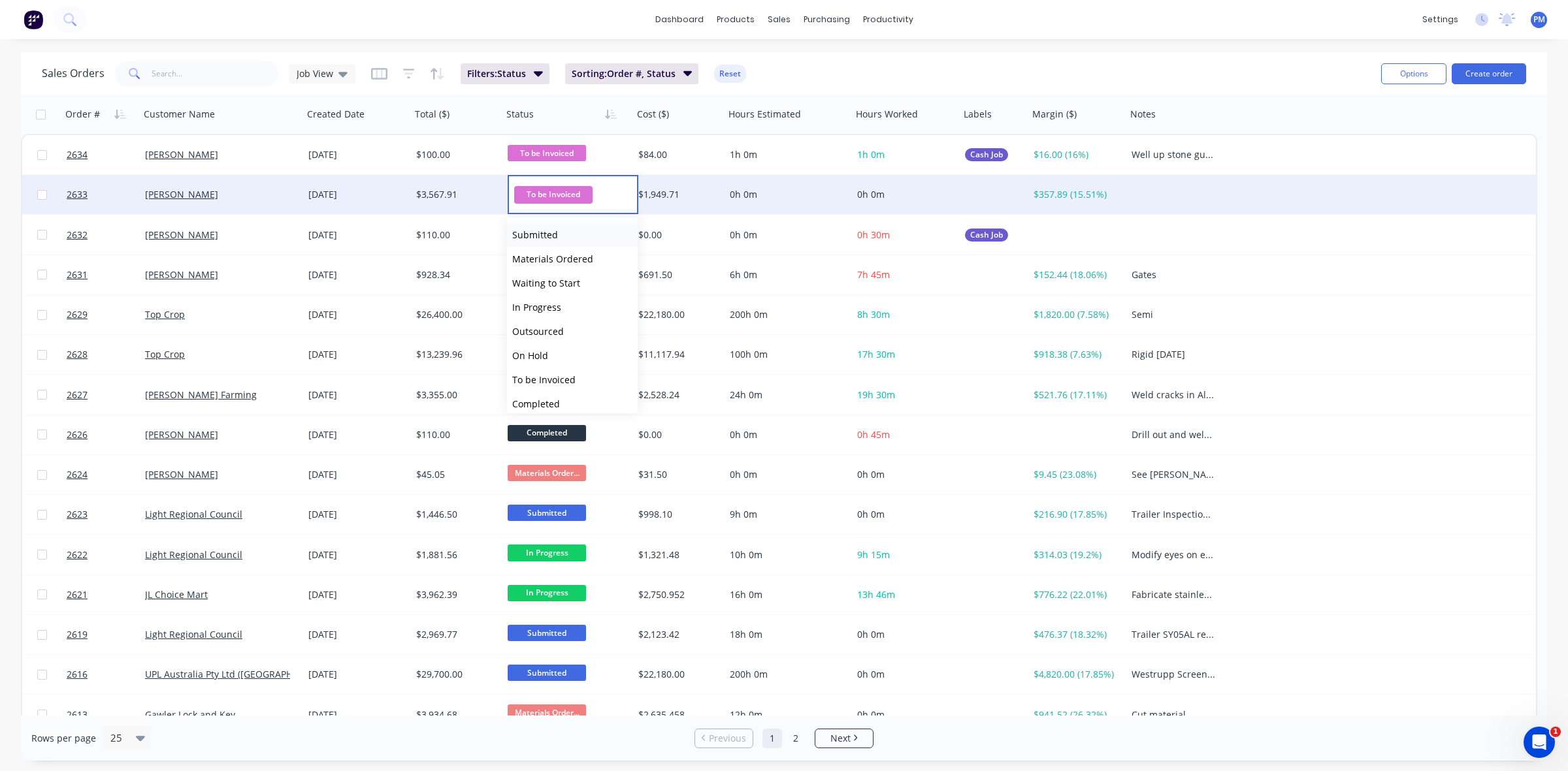
click at [550, 234] on span "Submitted" at bounding box center [535, 235] width 46 height 12
